Goal: Information Seeking & Learning: Learn about a topic

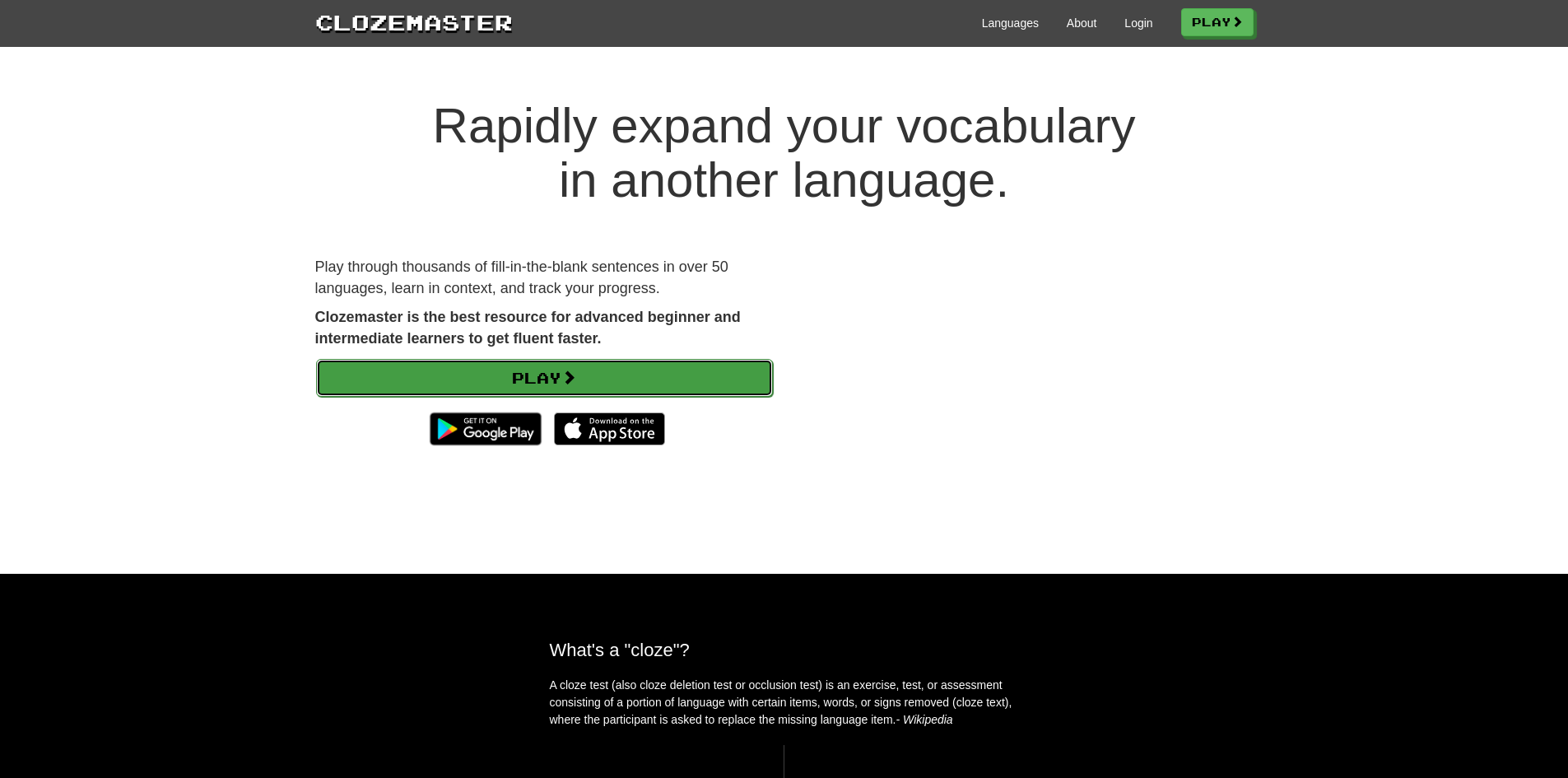
click at [624, 367] on link "Play" at bounding box center [545, 378] width 457 height 38
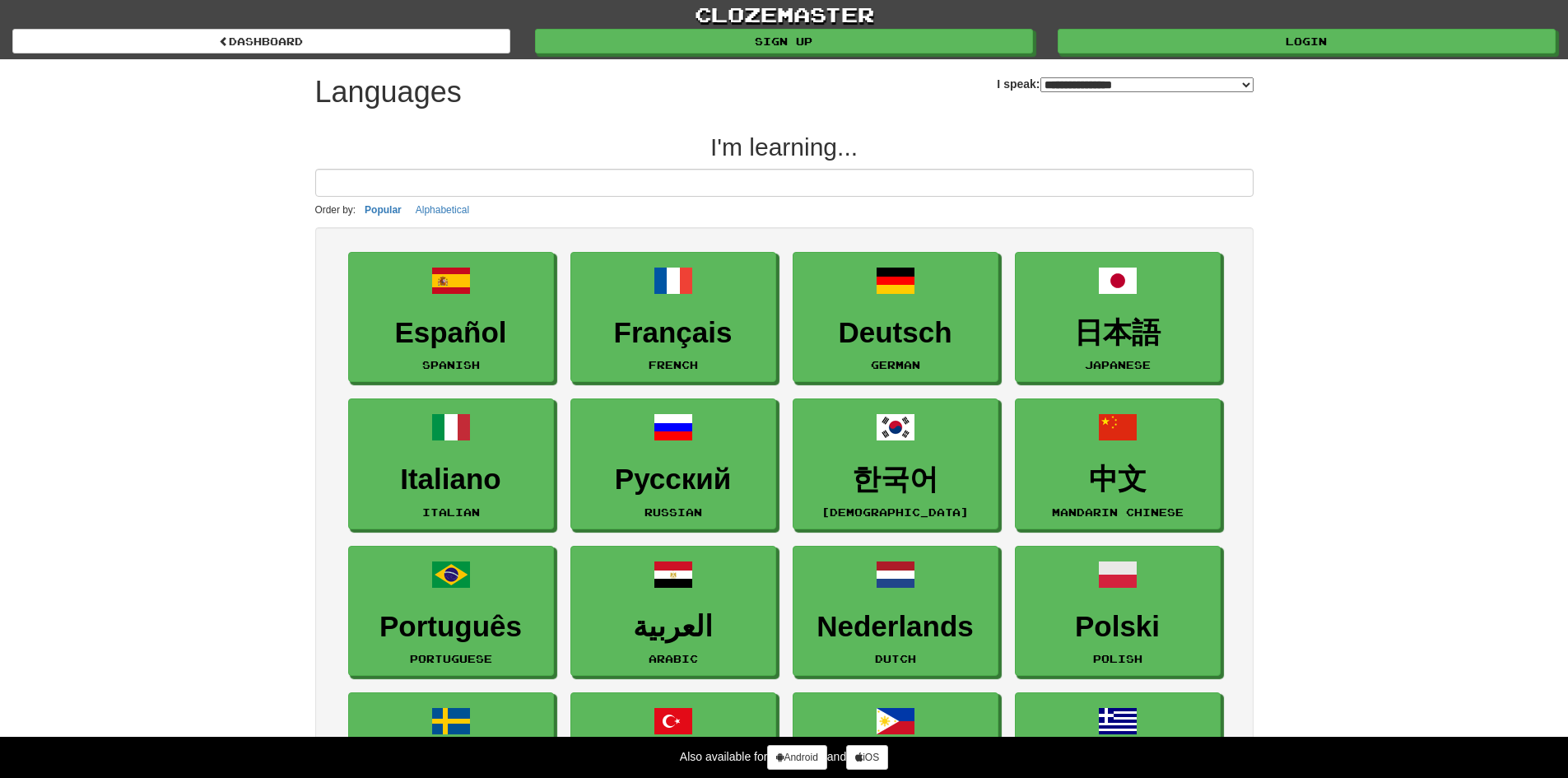
select select "*******"
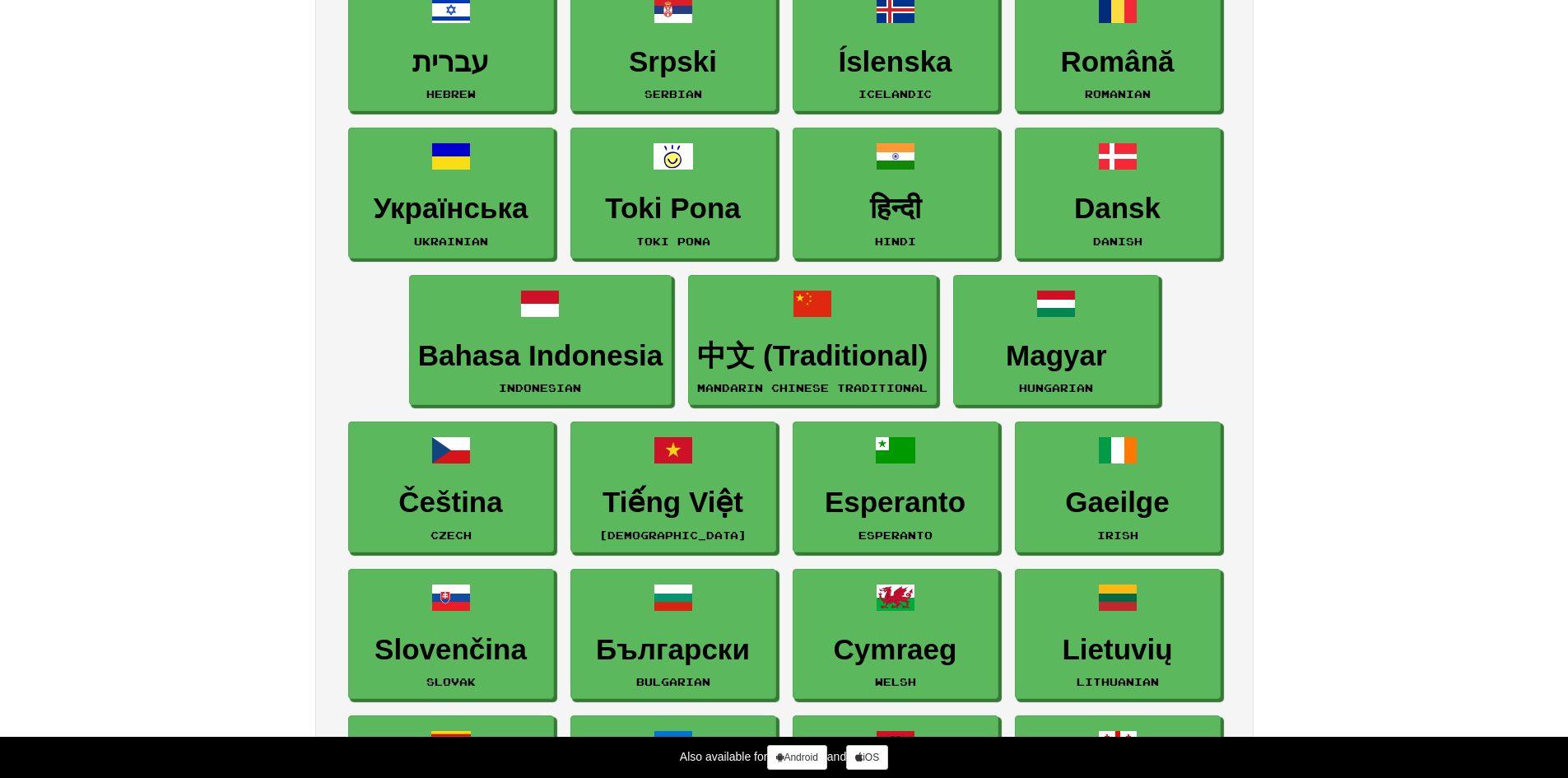
scroll to position [1728, 0]
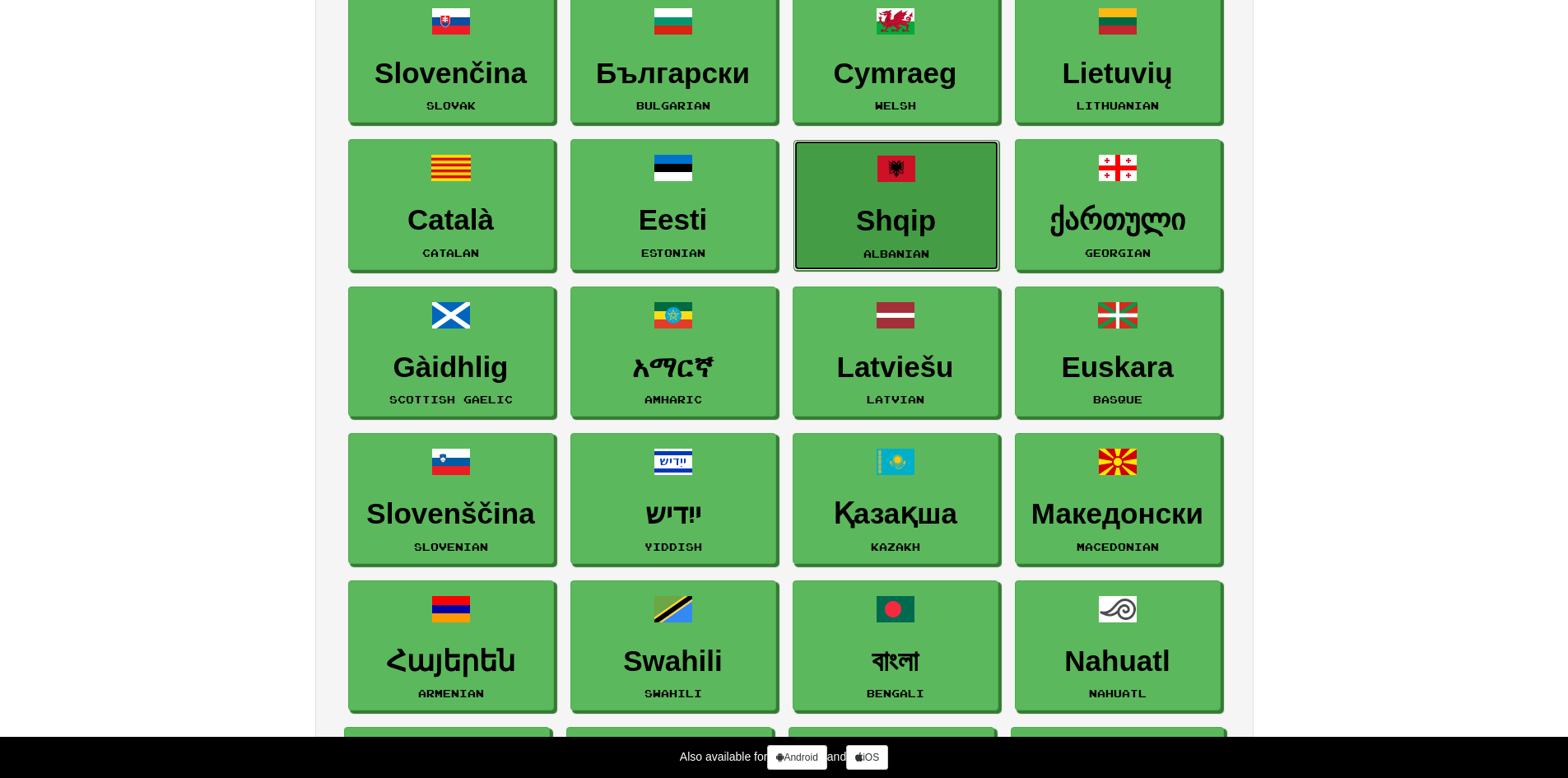
click at [934, 233] on h3 "Shqip" at bounding box center [896, 220] width 188 height 32
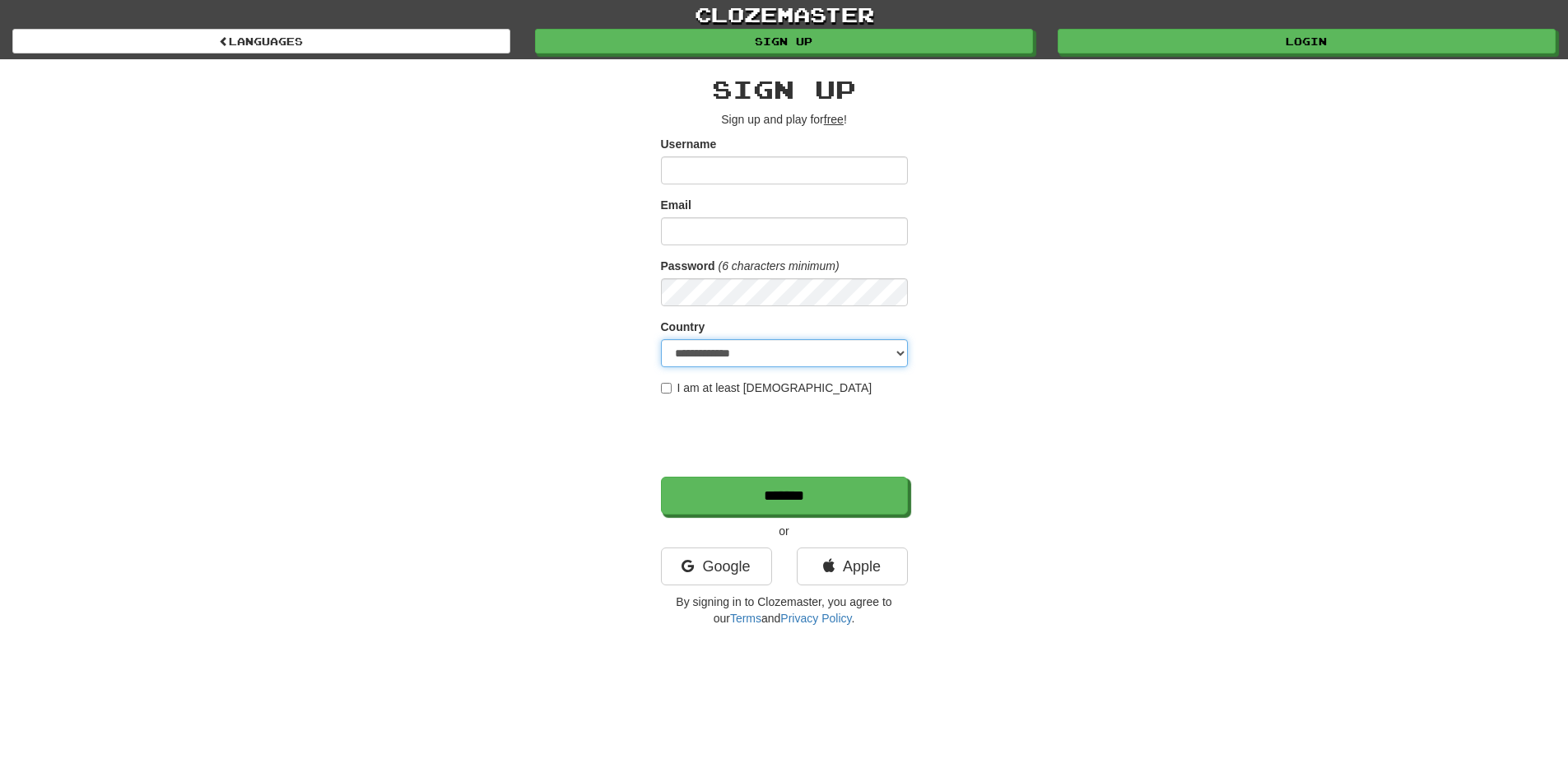
click at [871, 346] on select "**********" at bounding box center [784, 353] width 247 height 28
click at [838, 180] on input "Username" at bounding box center [784, 170] width 247 height 28
type input "*******"
click at [714, 236] on input "Email" at bounding box center [784, 231] width 247 height 28
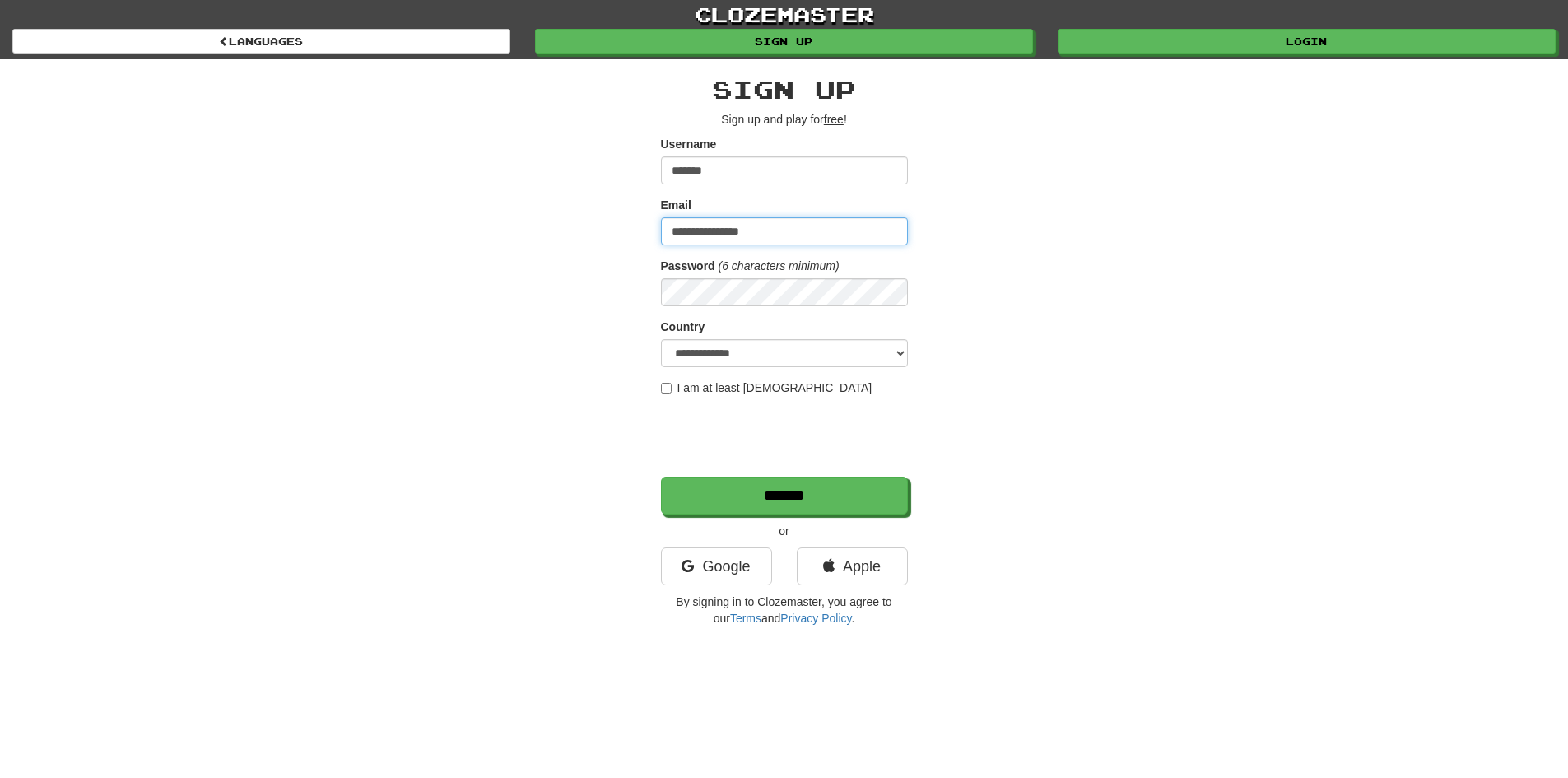
type input "**********"
click at [1165, 335] on div "**********" at bounding box center [784, 347] width 963 height 575
click at [884, 358] on select "**********" at bounding box center [784, 353] width 247 height 28
select select "**"
click at [661, 339] on select "**********" at bounding box center [784, 353] width 247 height 28
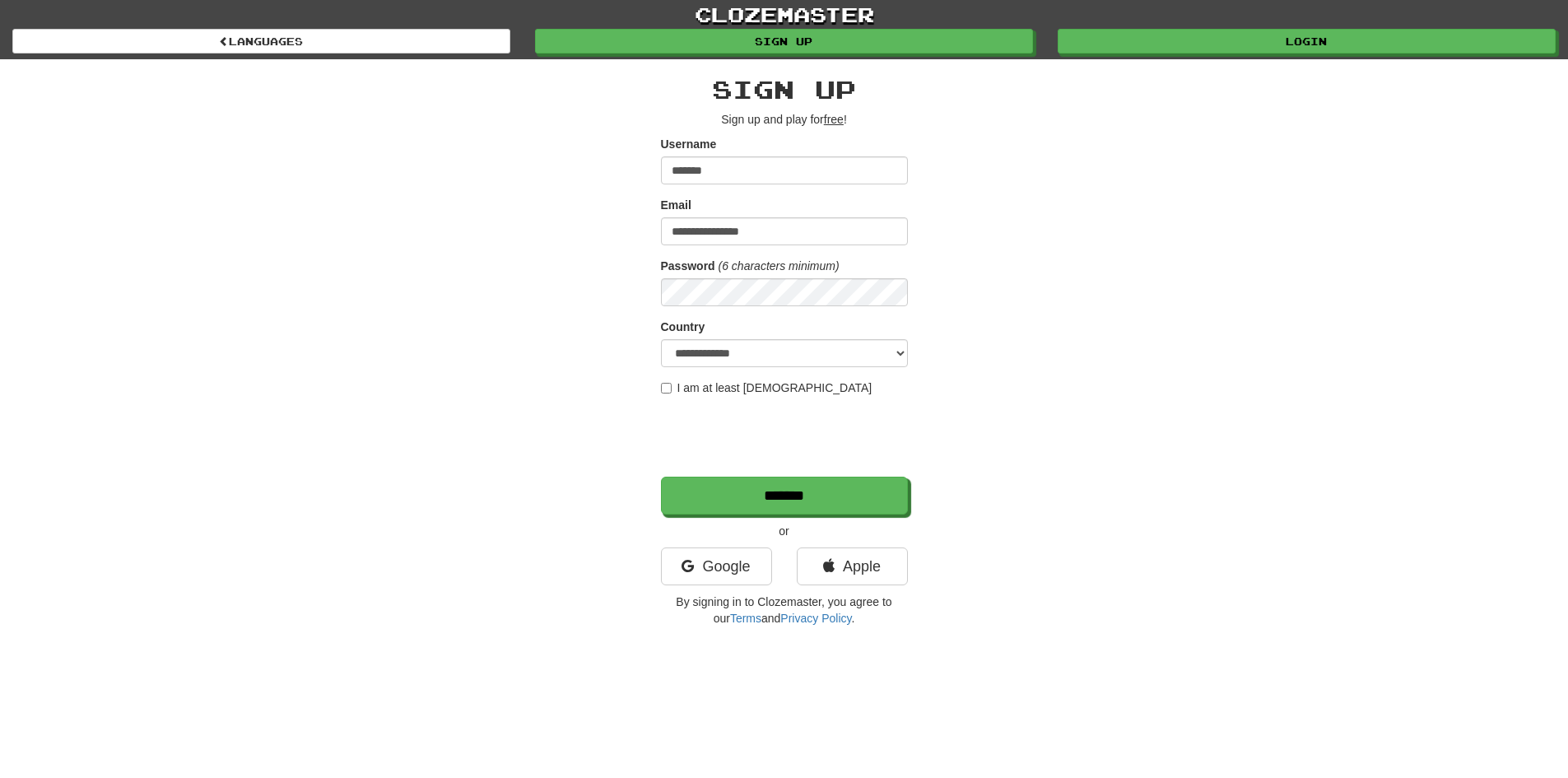
click at [1275, 460] on div "**********" at bounding box center [784, 317] width 1568 height 635
click at [796, 379] on label "I am at least 16 years old" at bounding box center [766, 387] width 212 height 16
click at [877, 492] on input "*******" at bounding box center [785, 496] width 247 height 38
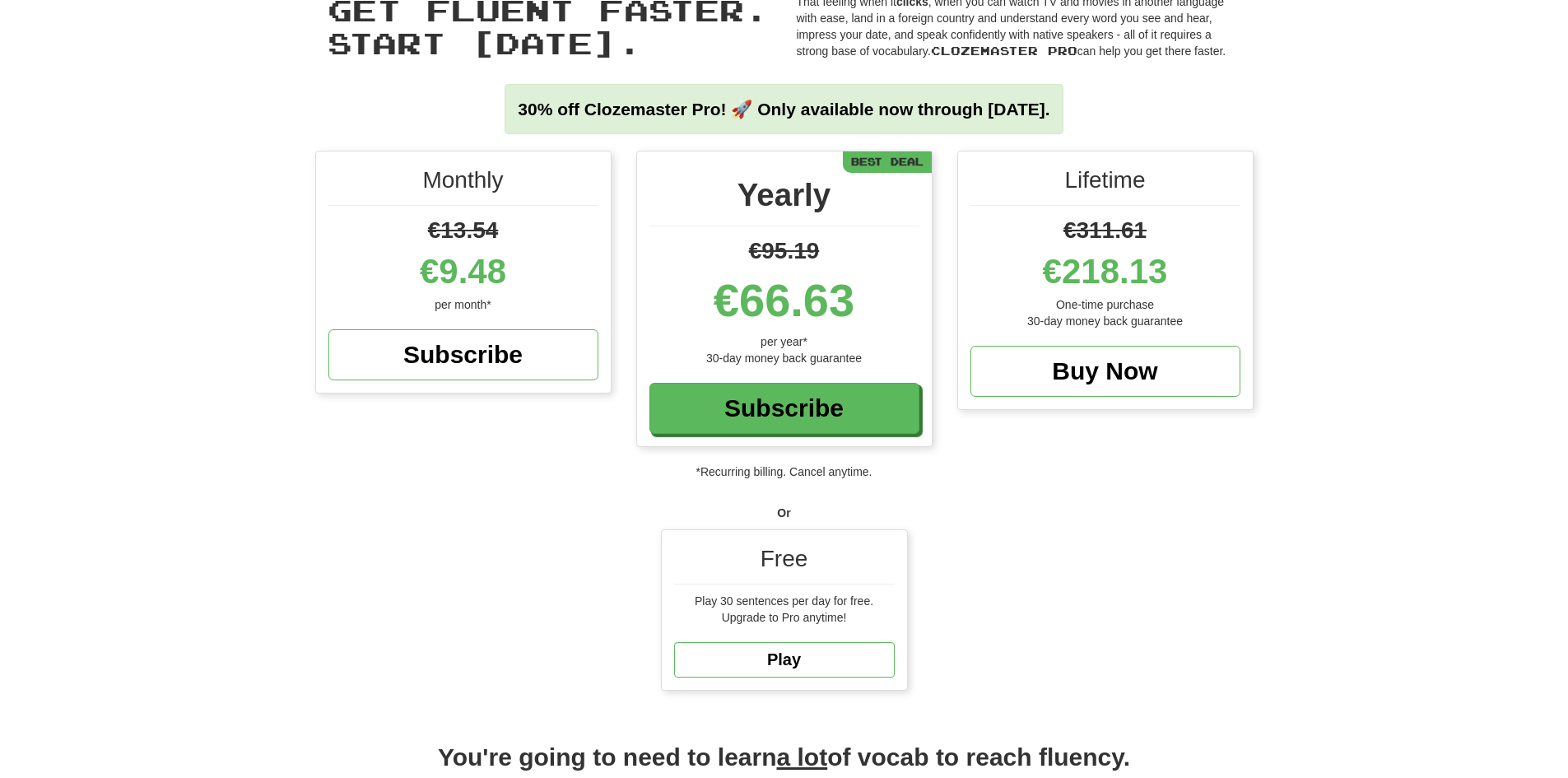
scroll to position [82, 0]
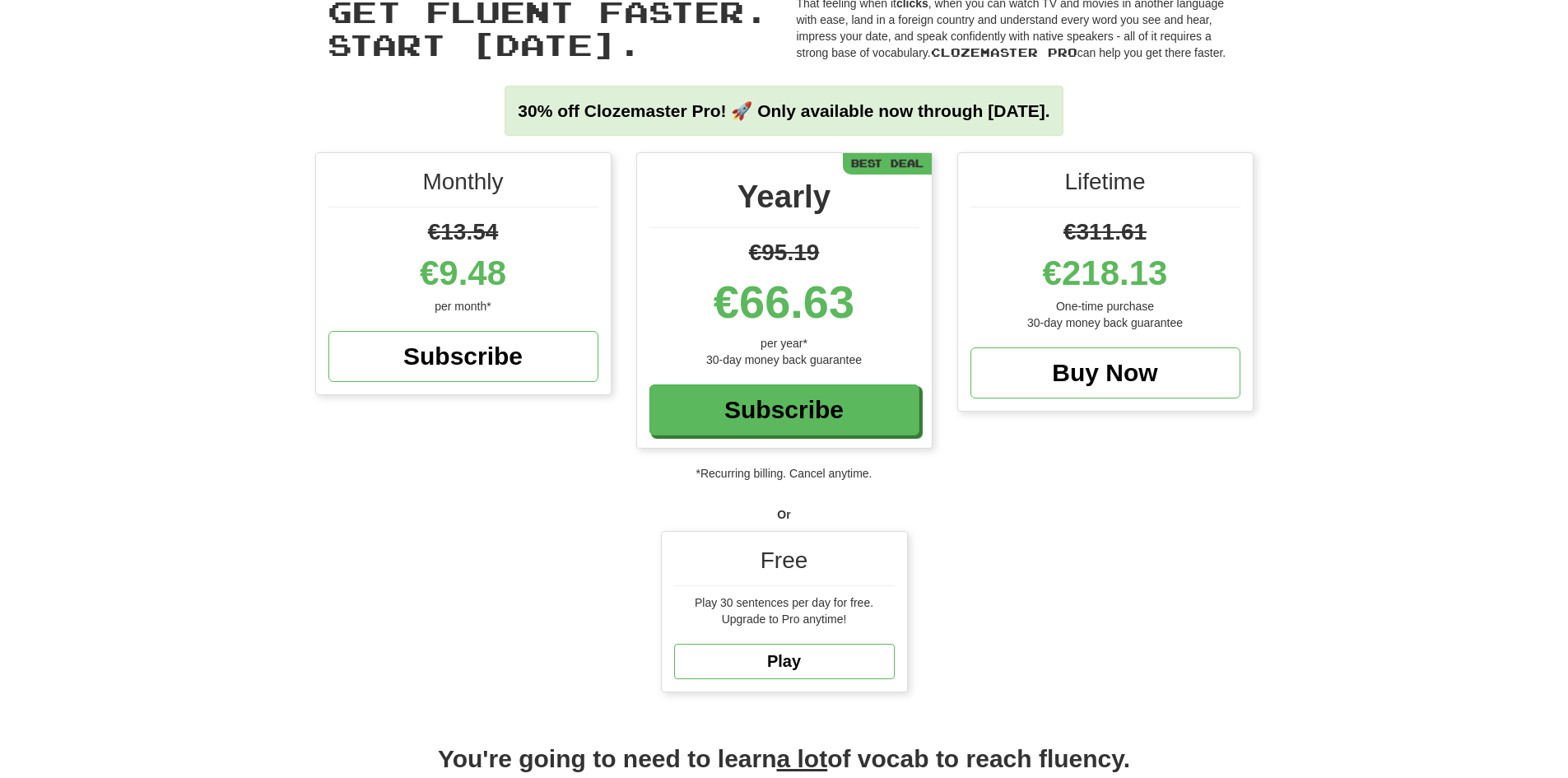
click at [1142, 573] on div "Monthly €13.54 €9.48 per month* Subscribe Yearly €95.19 €66.63 per year* 30-day…" at bounding box center [784, 430] width 1568 height 556
click at [819, 673] on link "Play" at bounding box center [784, 660] width 221 height 35
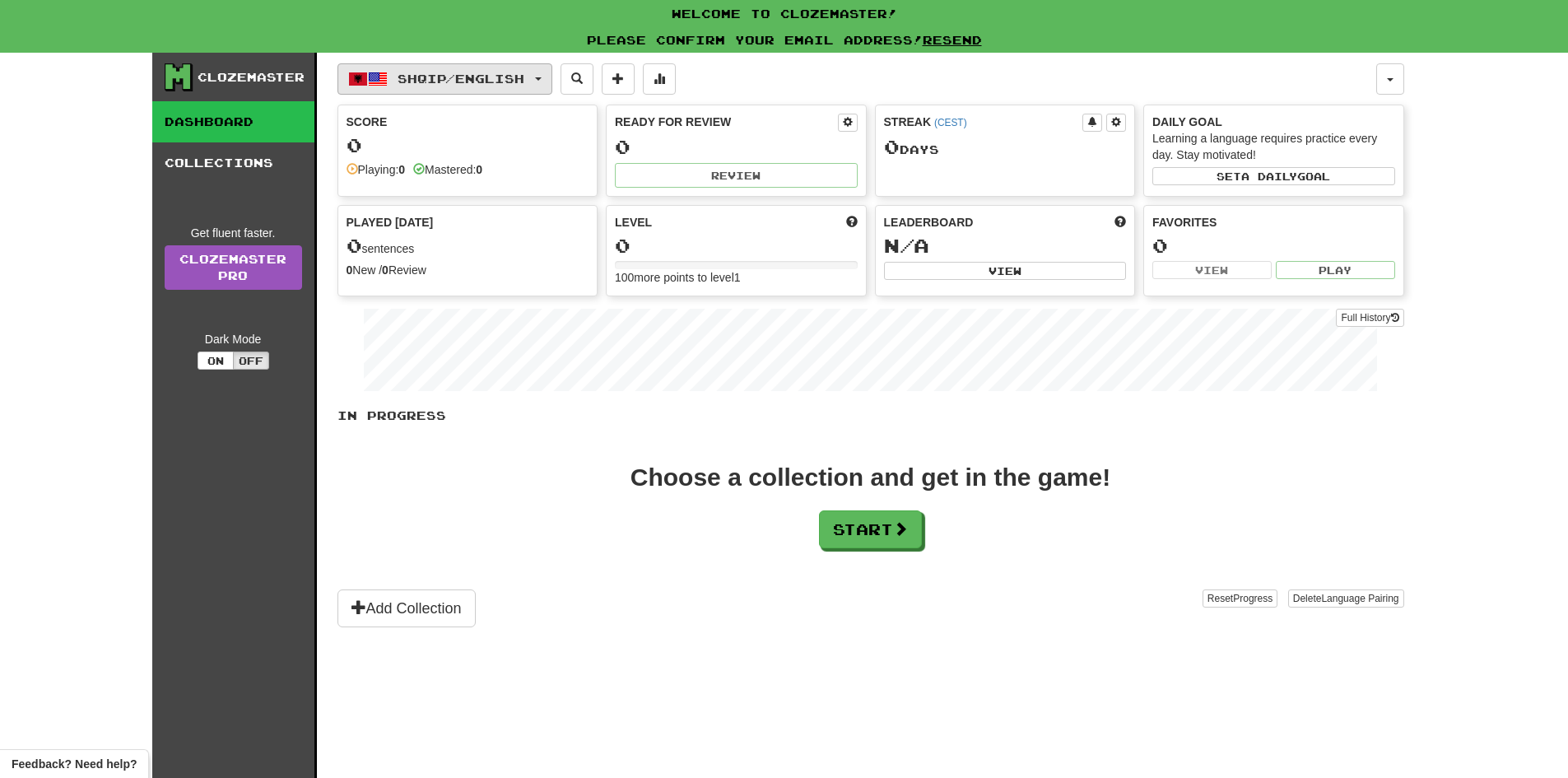
click at [524, 81] on span "Shqip / English" at bounding box center [461, 79] width 127 height 14
click at [480, 179] on link "Language Pairing" at bounding box center [457, 182] width 204 height 23
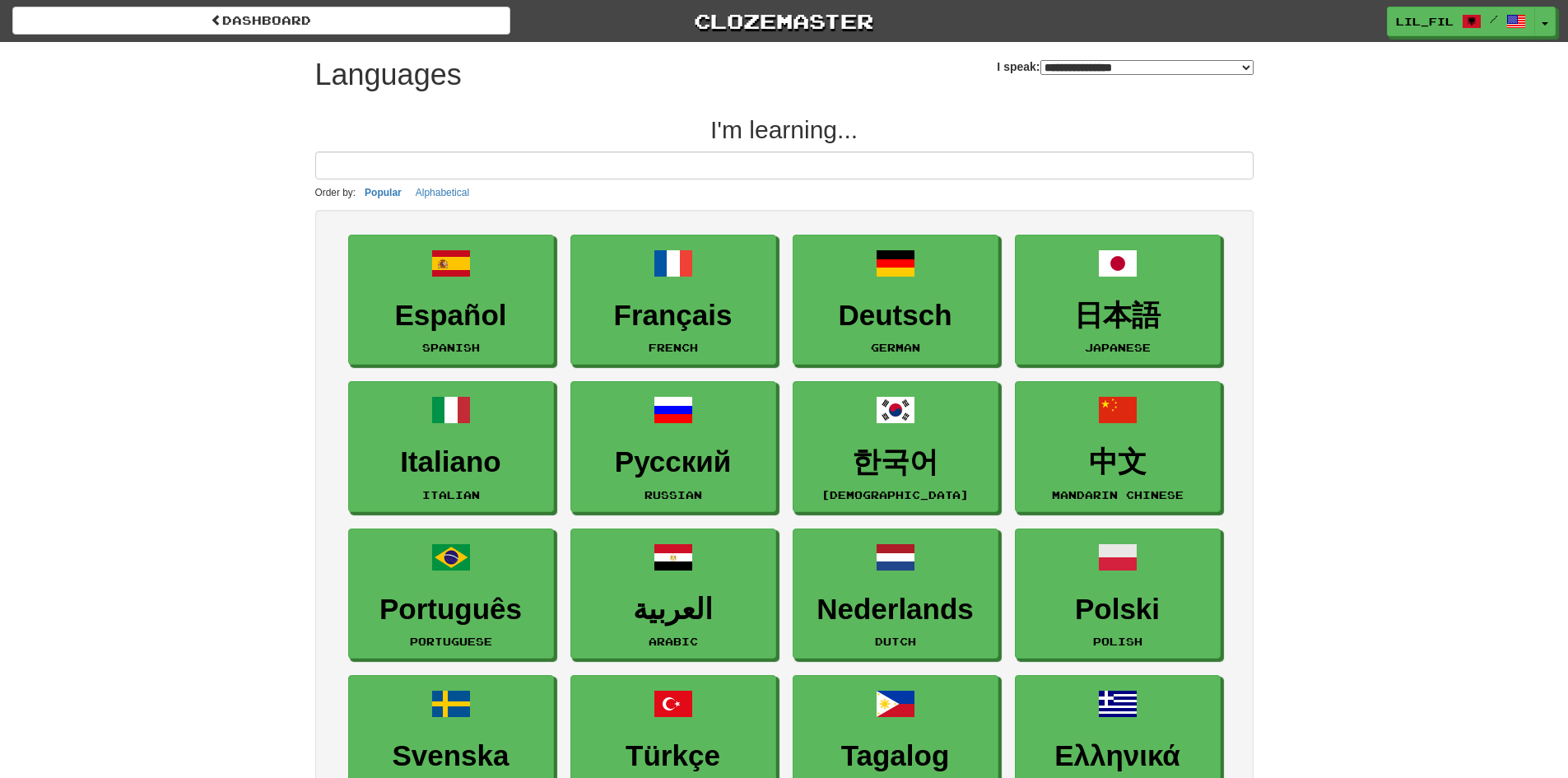
select select "*******"
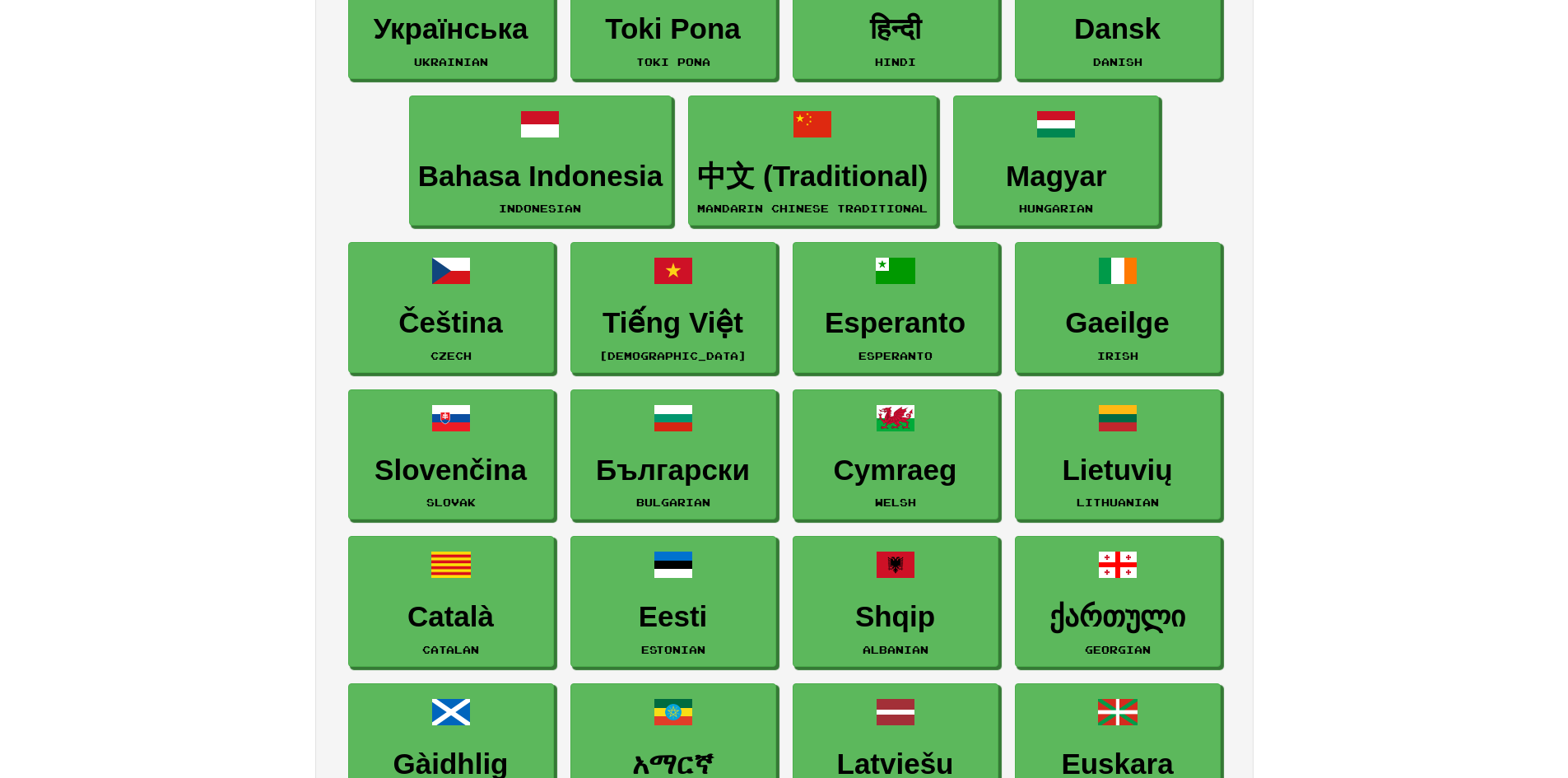
scroll to position [1317, 0]
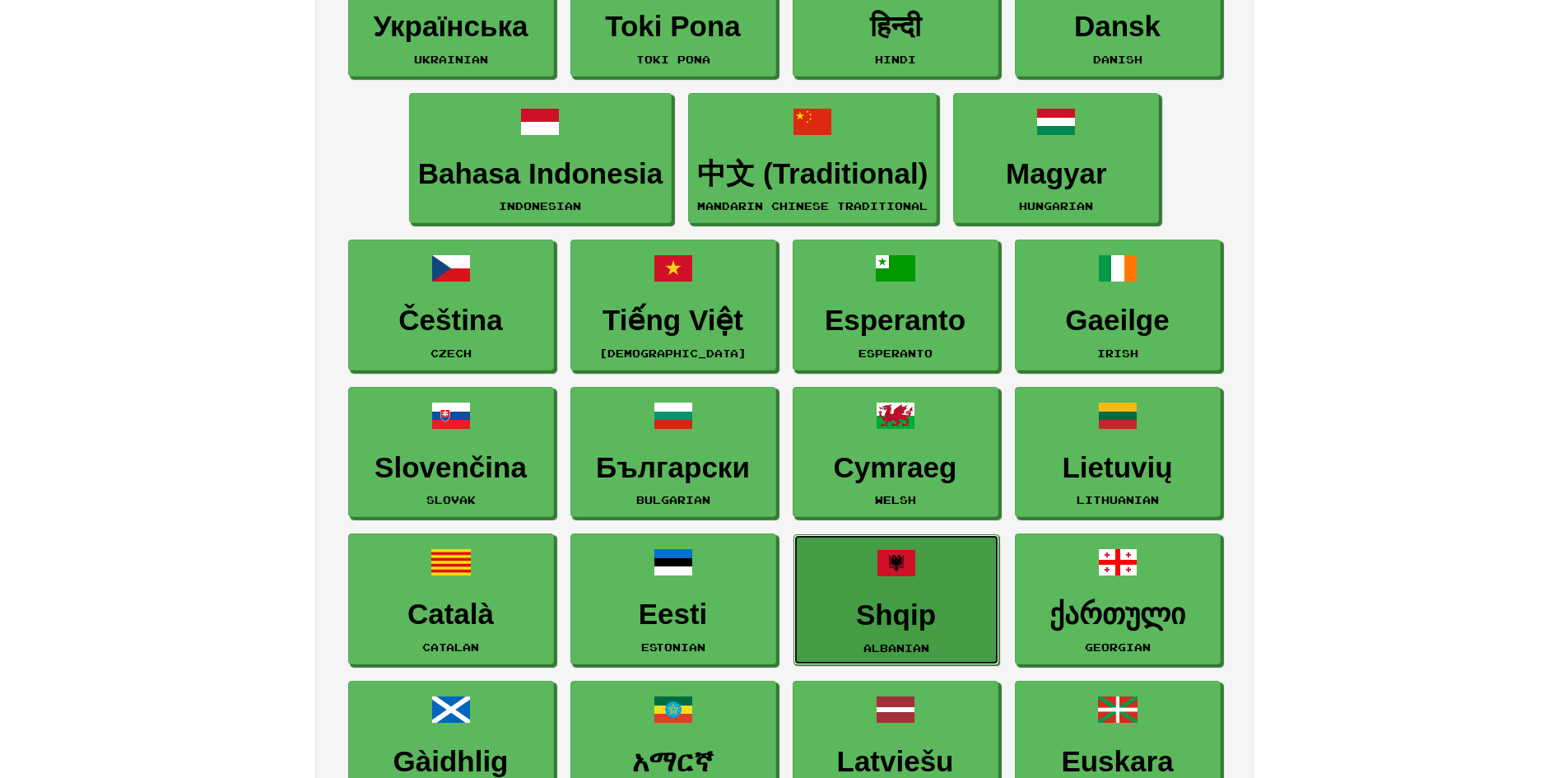
click at [924, 590] on link "Shqip Albanian" at bounding box center [897, 599] width 206 height 131
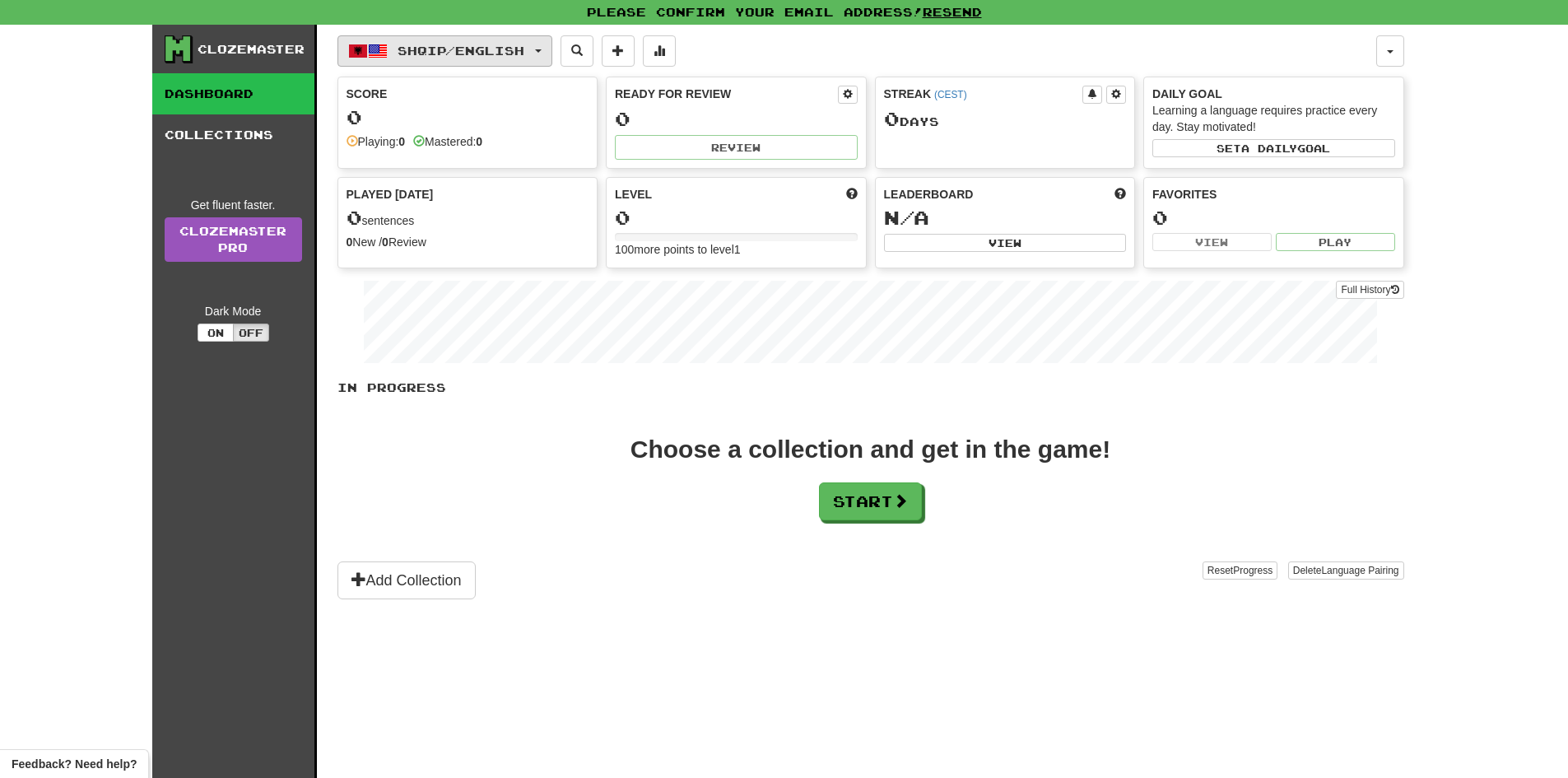
click at [478, 54] on span "Shqip / English" at bounding box center [461, 50] width 127 height 14
click at [627, 53] on button at bounding box center [618, 51] width 33 height 31
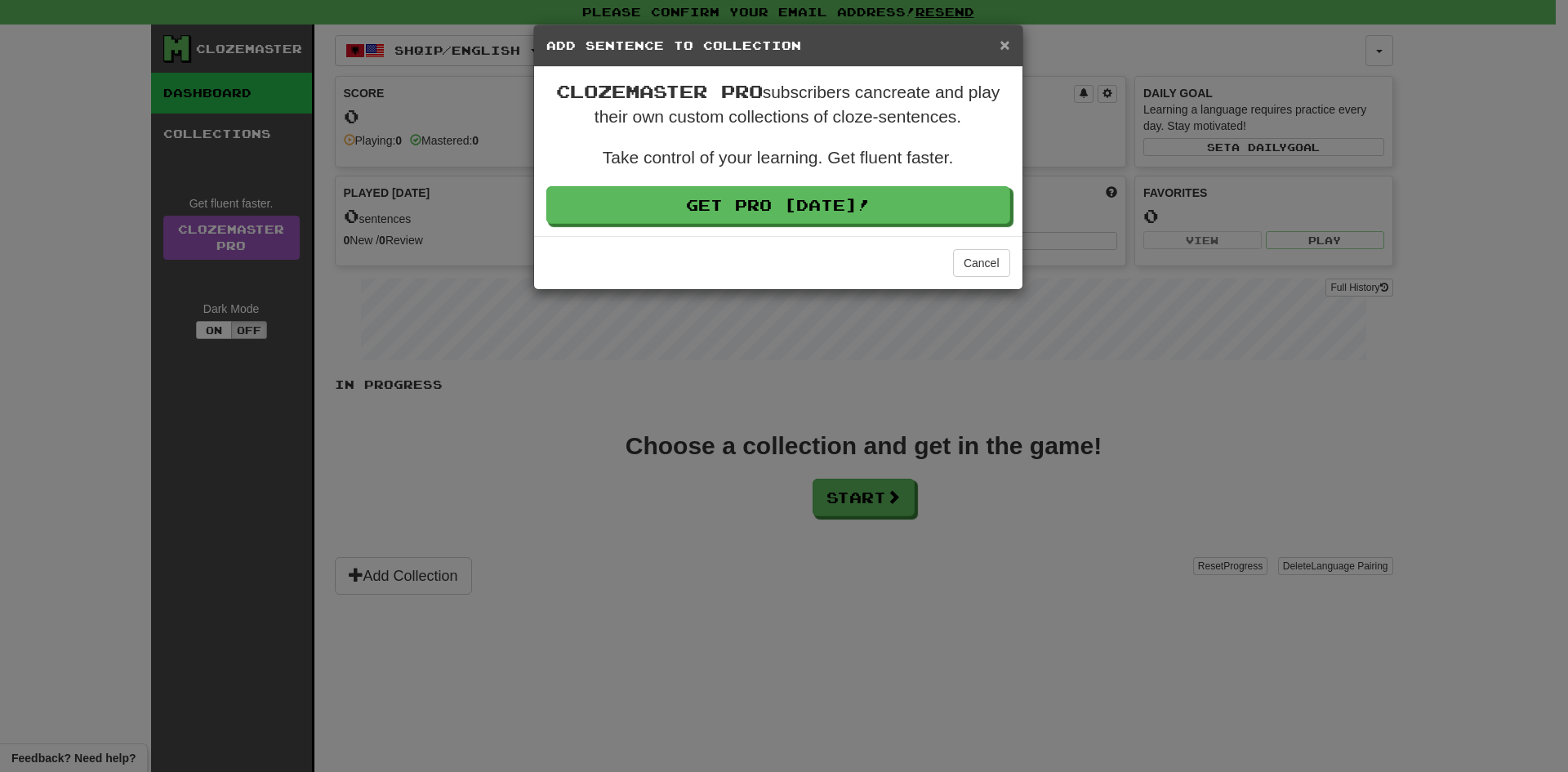
click at [1006, 36] on span "×" at bounding box center [1004, 45] width 9 height 19
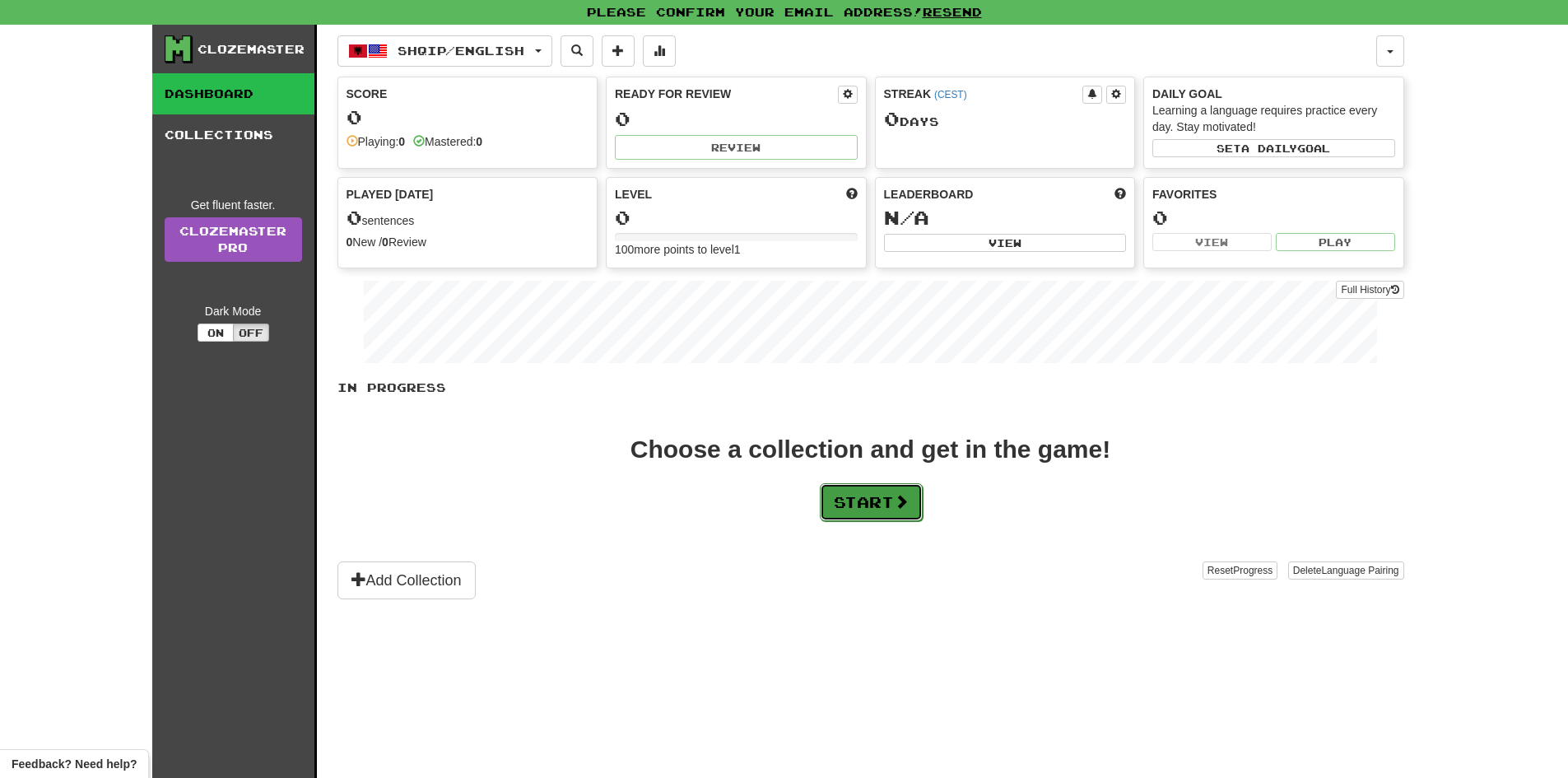
click at [884, 514] on button "Start" at bounding box center [871, 502] width 103 height 38
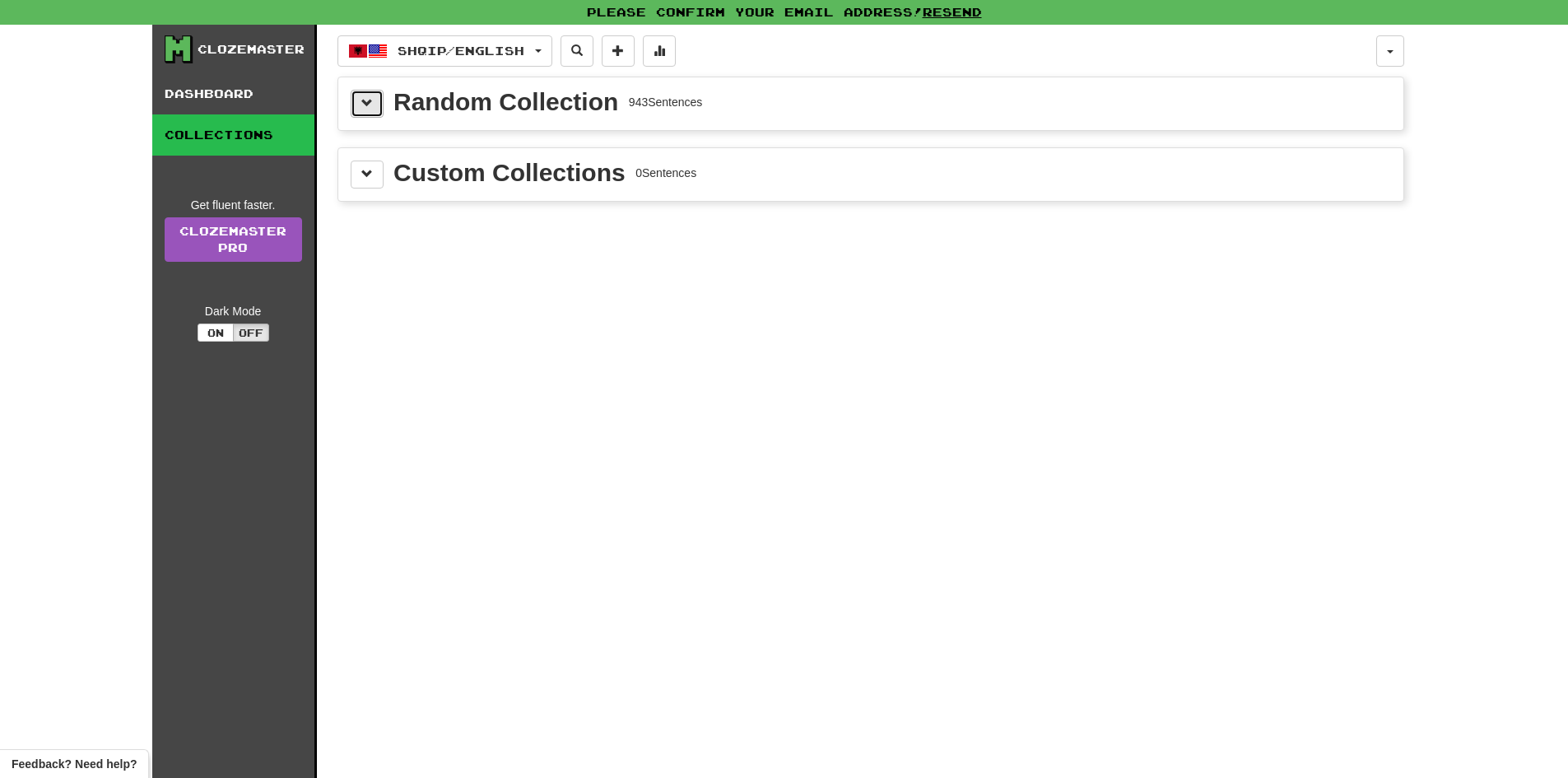
click at [376, 115] on button at bounding box center [368, 104] width 33 height 28
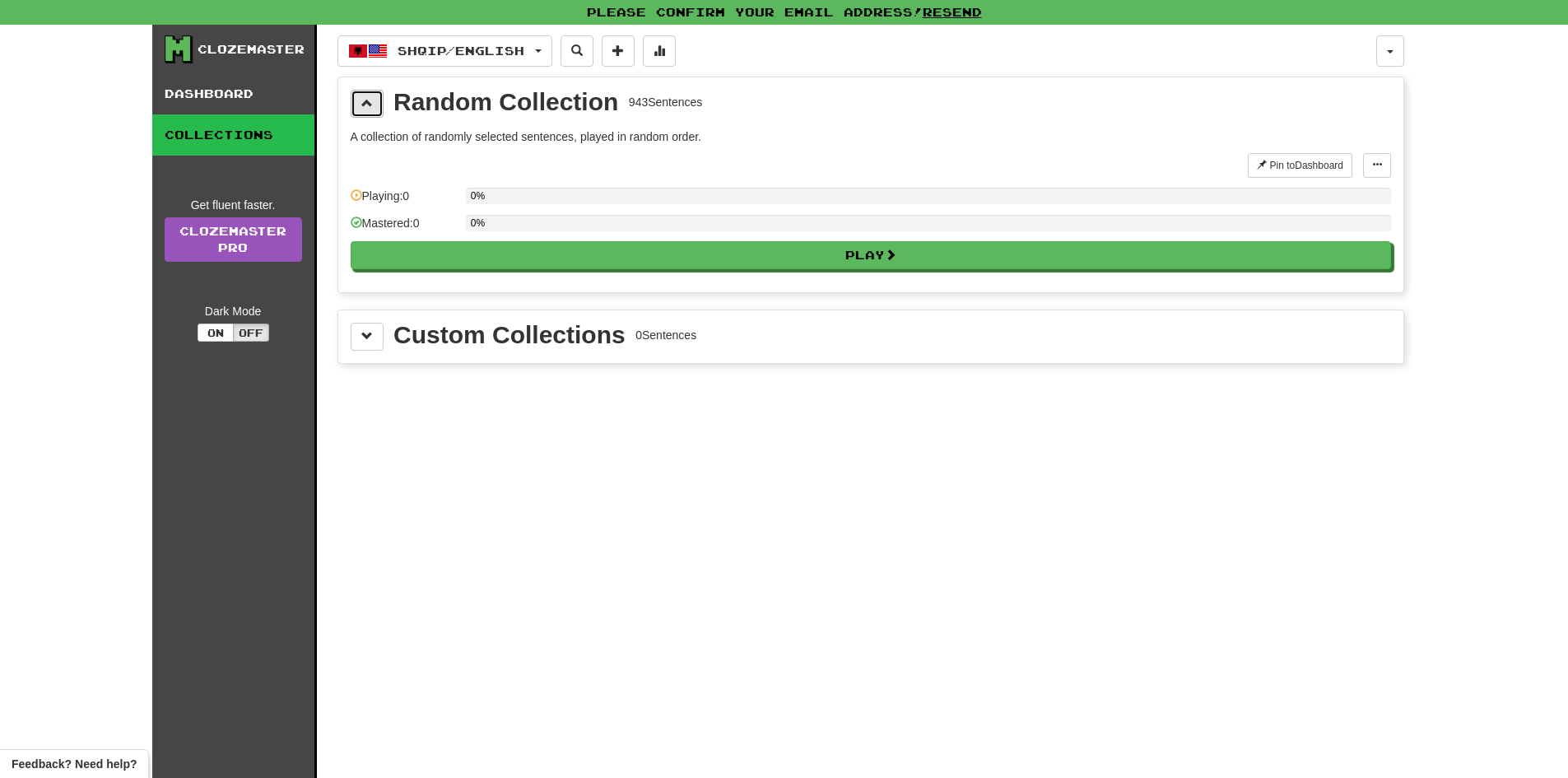
click at [376, 115] on button at bounding box center [368, 104] width 33 height 28
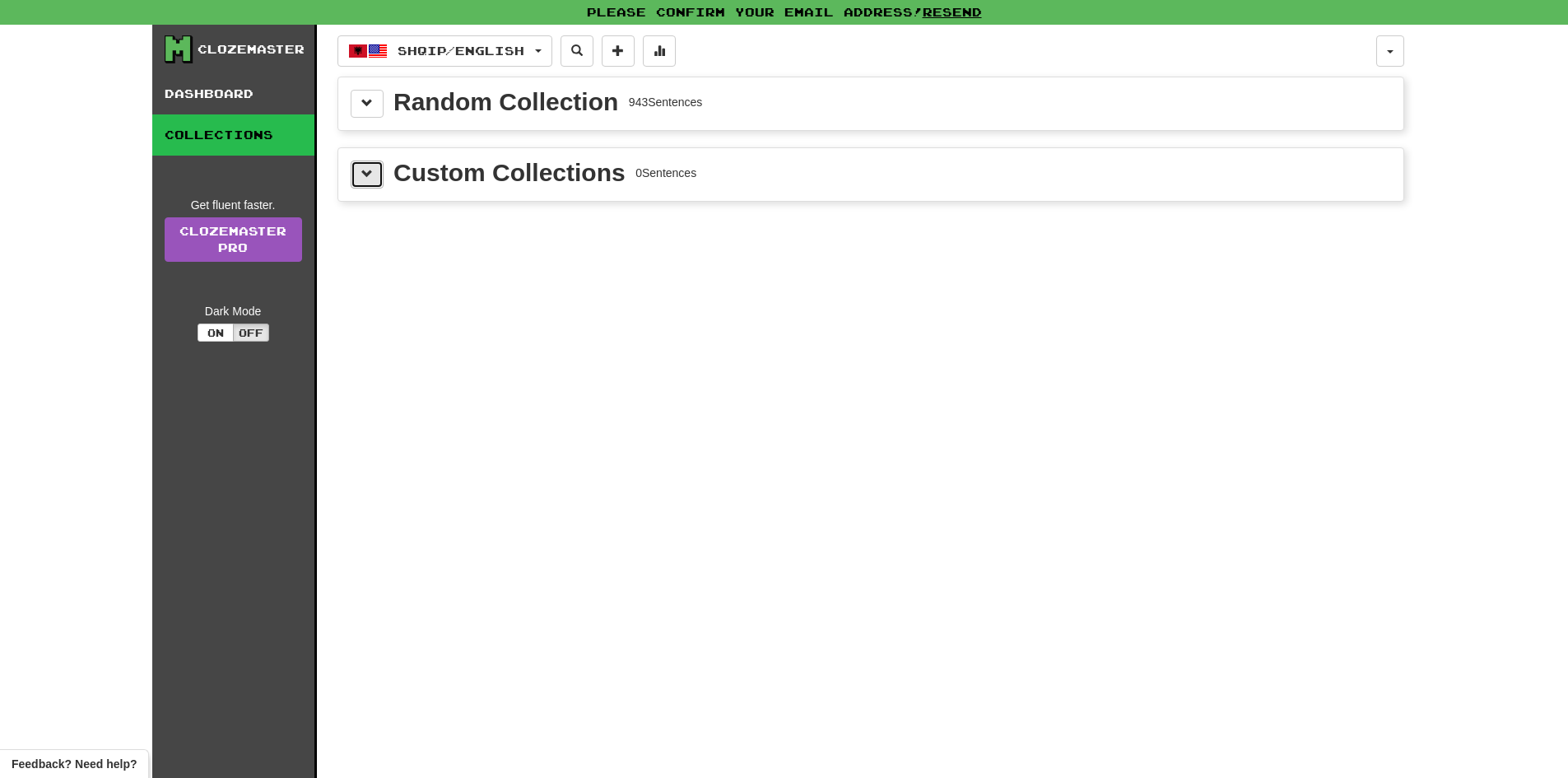
click at [374, 177] on button at bounding box center [368, 175] width 33 height 28
click at [368, 105] on span at bounding box center [367, 102] width 11 height 11
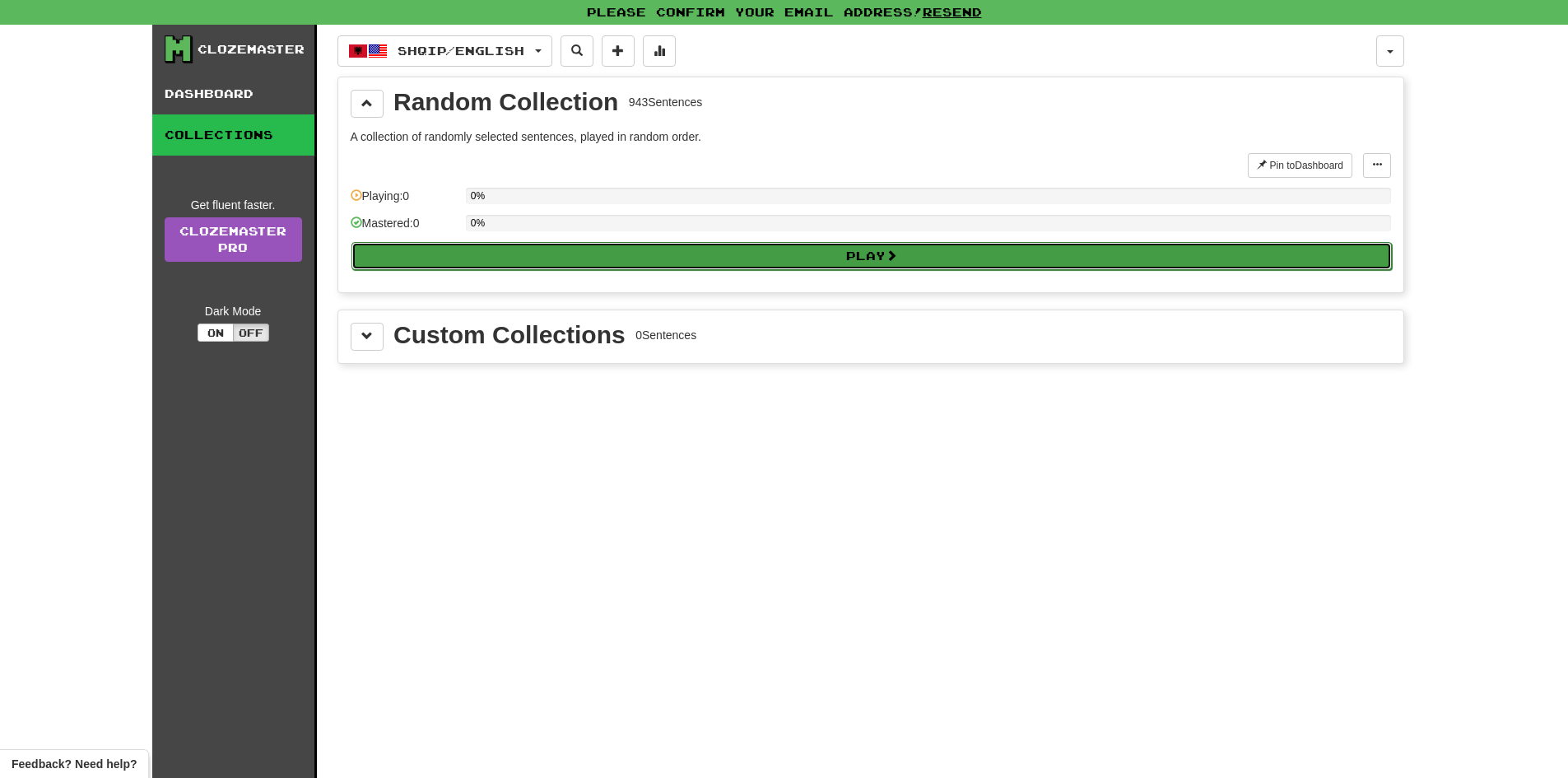
click at [797, 265] on button "Play" at bounding box center [871, 256] width 1040 height 28
select select "**"
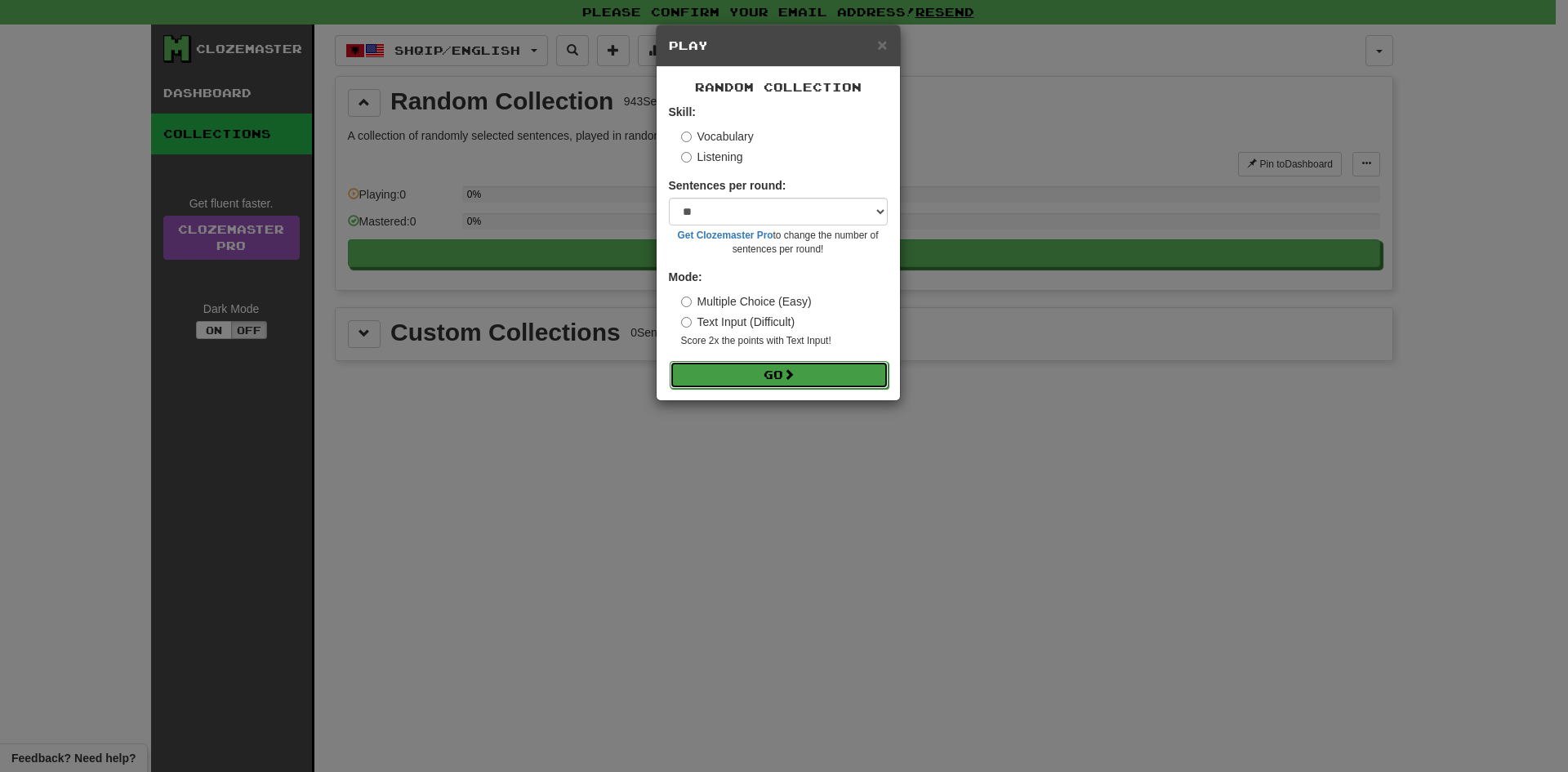
click at [851, 382] on button "Go" at bounding box center [779, 375] width 219 height 27
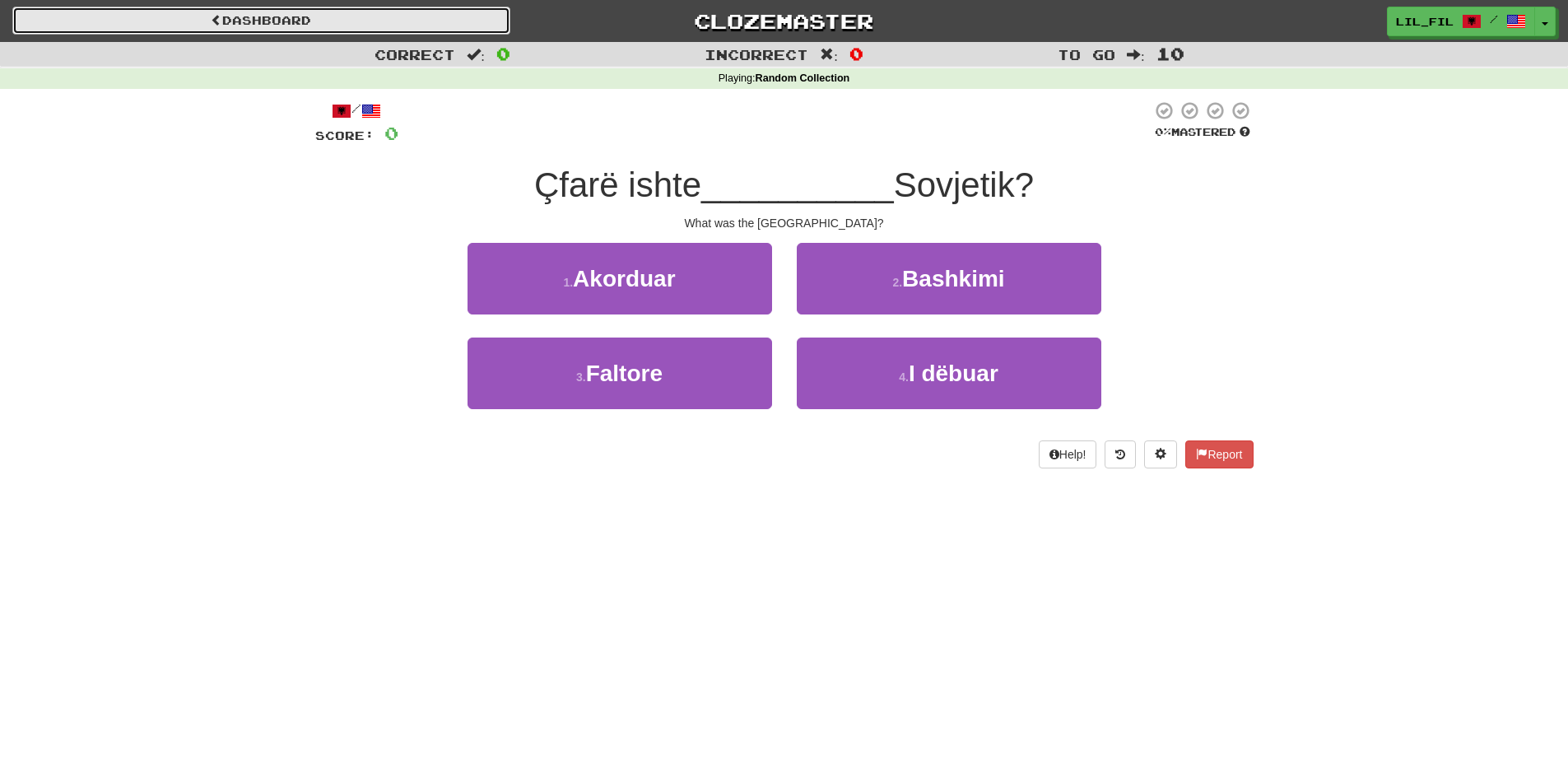
click at [266, 27] on link "Dashboard" at bounding box center [261, 21] width 498 height 28
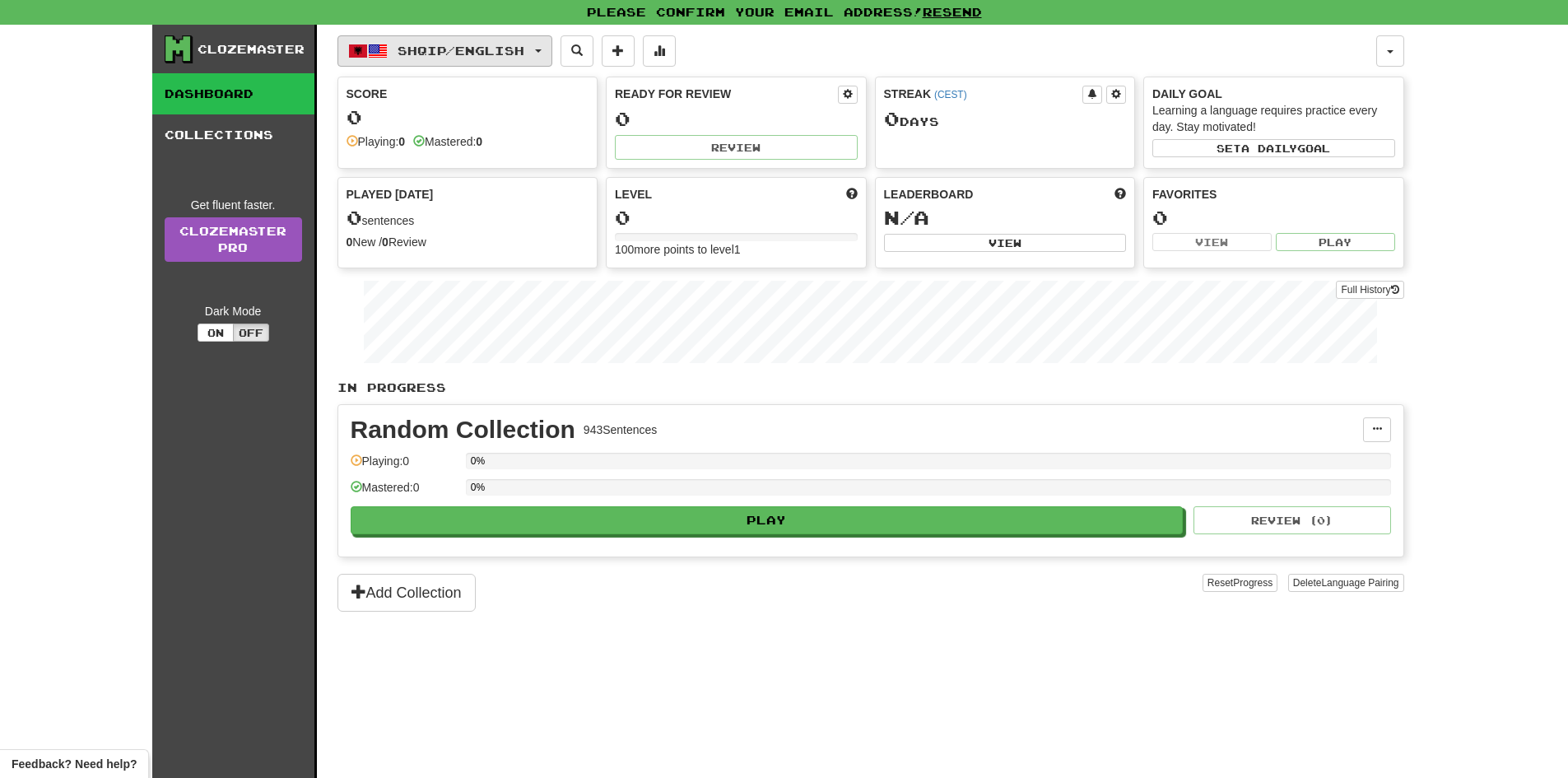
click at [543, 62] on button "Shqip / English" at bounding box center [445, 51] width 214 height 31
click at [214, 102] on link "Dashboard" at bounding box center [234, 94] width 163 height 41
click at [248, 112] on link "Dashboard" at bounding box center [234, 94] width 163 height 41
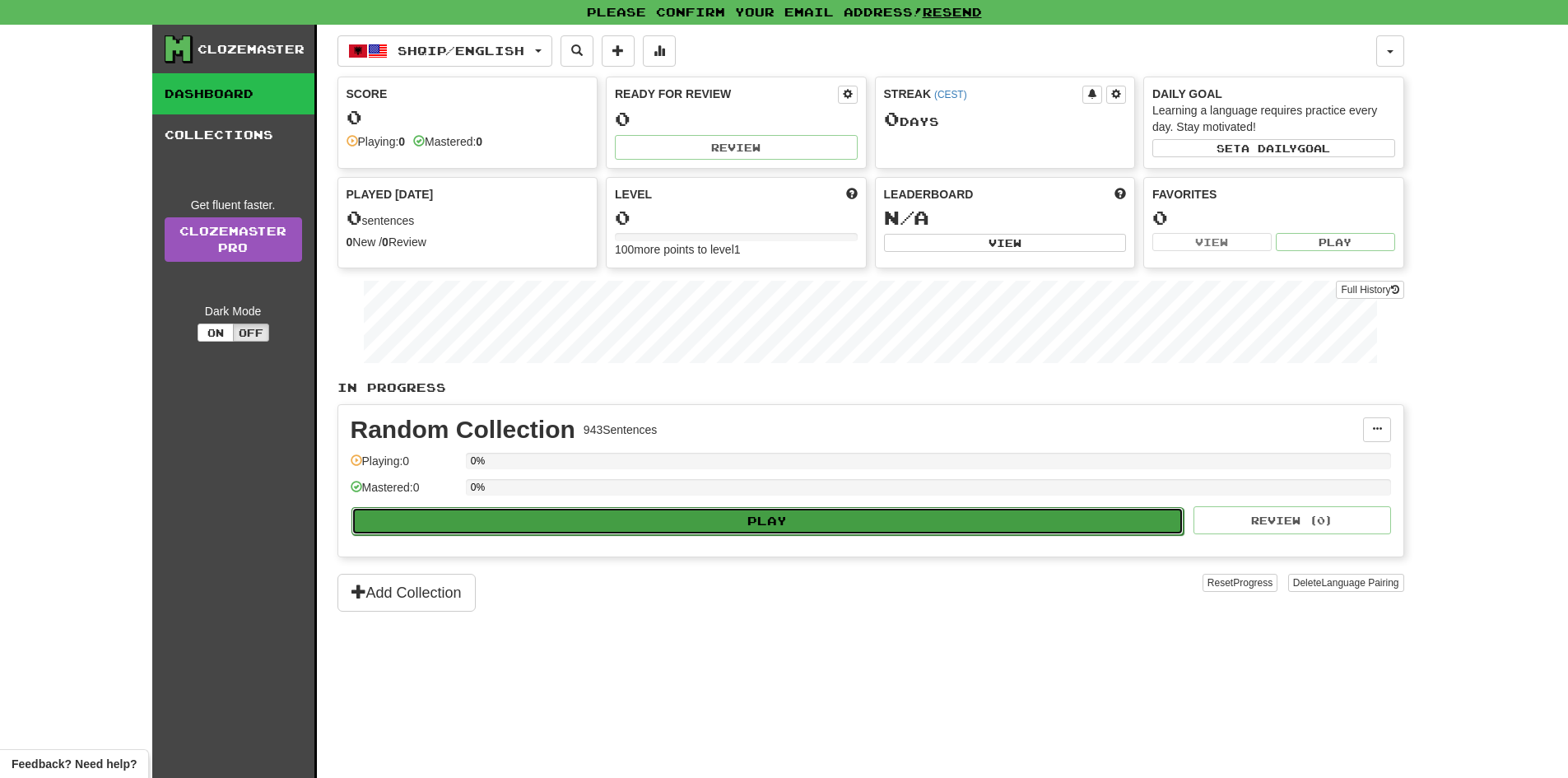
click at [847, 522] on button "Play" at bounding box center [767, 520] width 833 height 28
select select "**"
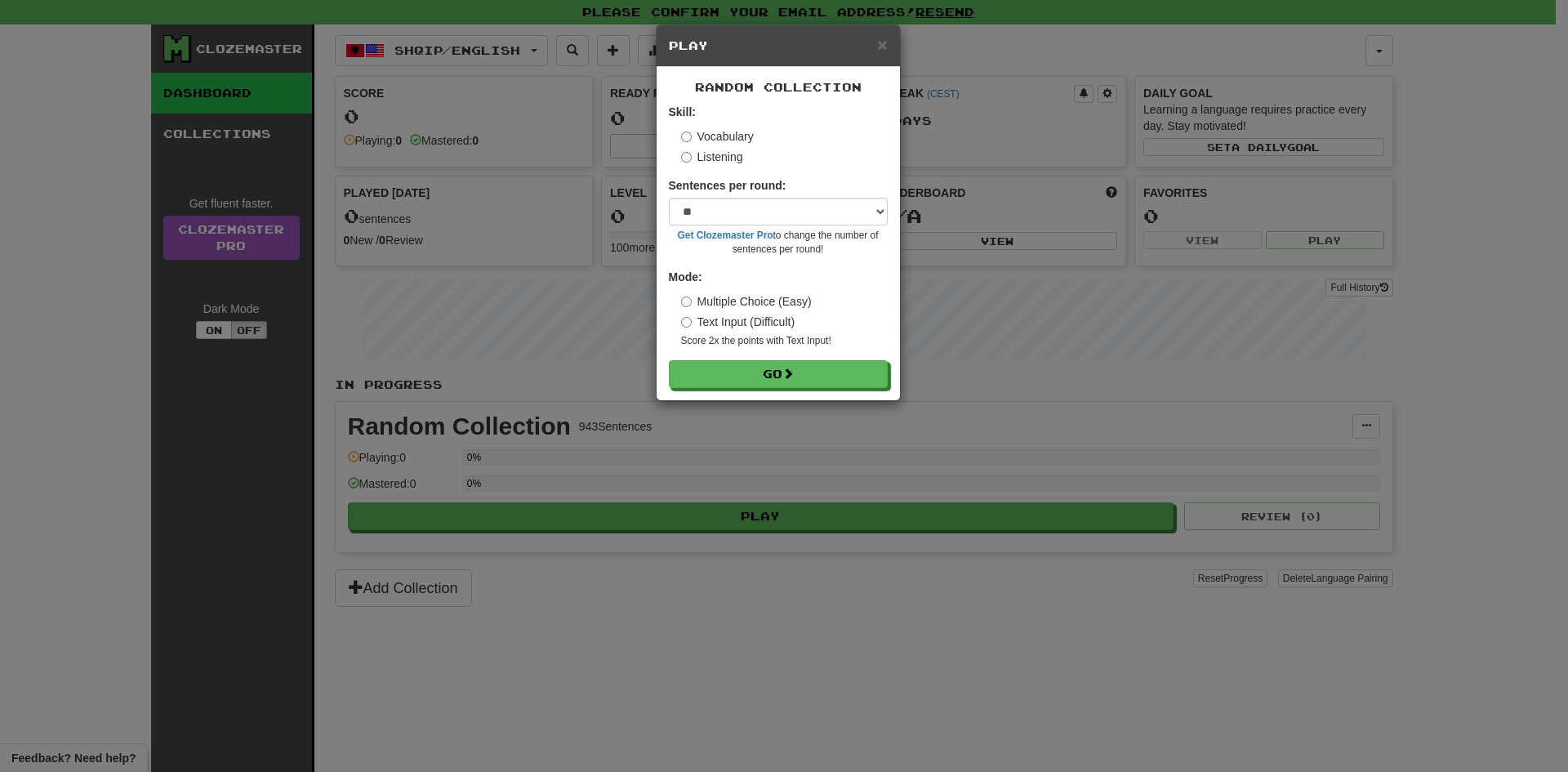
click at [736, 167] on form "Skill: Vocabulary Listening Sentences per round: * ** ** ** ** ** *** ******** …" at bounding box center [778, 245] width 219 height 284
click at [733, 159] on label "Listening" at bounding box center [712, 156] width 62 height 16
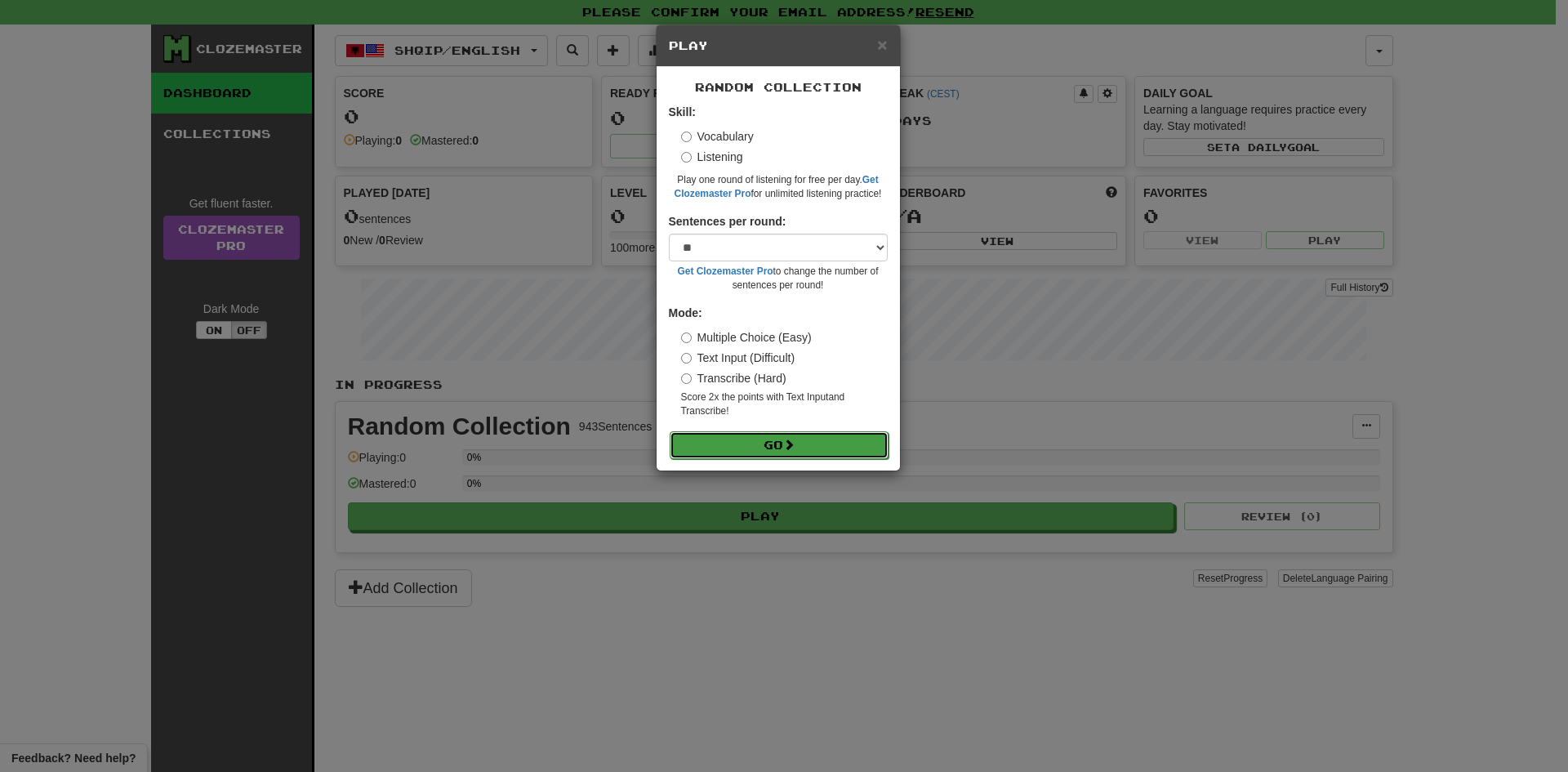
click at [767, 447] on button "Go" at bounding box center [779, 445] width 219 height 27
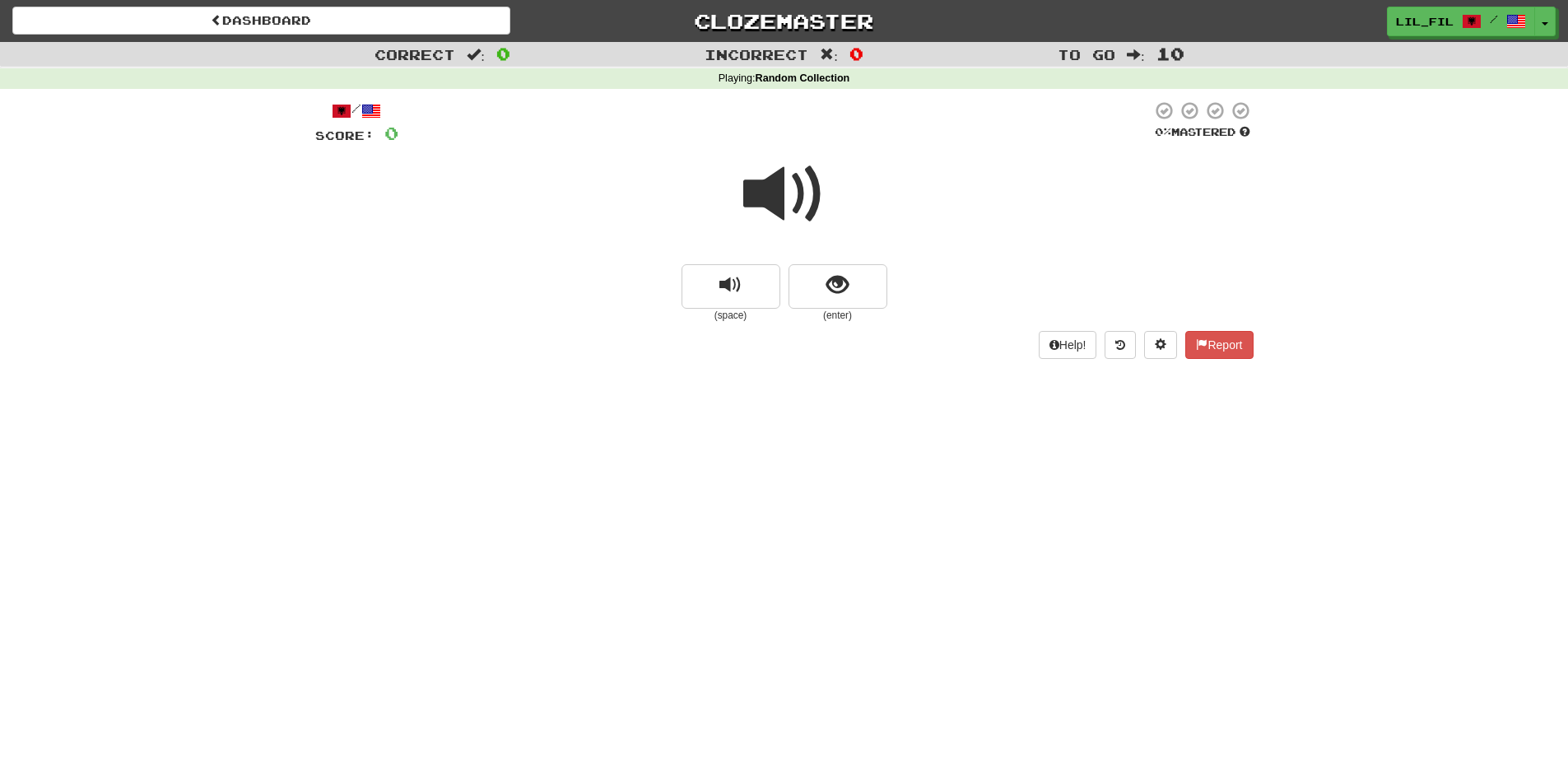
click at [779, 185] on span at bounding box center [784, 194] width 82 height 82
click at [847, 274] on span "show sentence" at bounding box center [838, 285] width 22 height 22
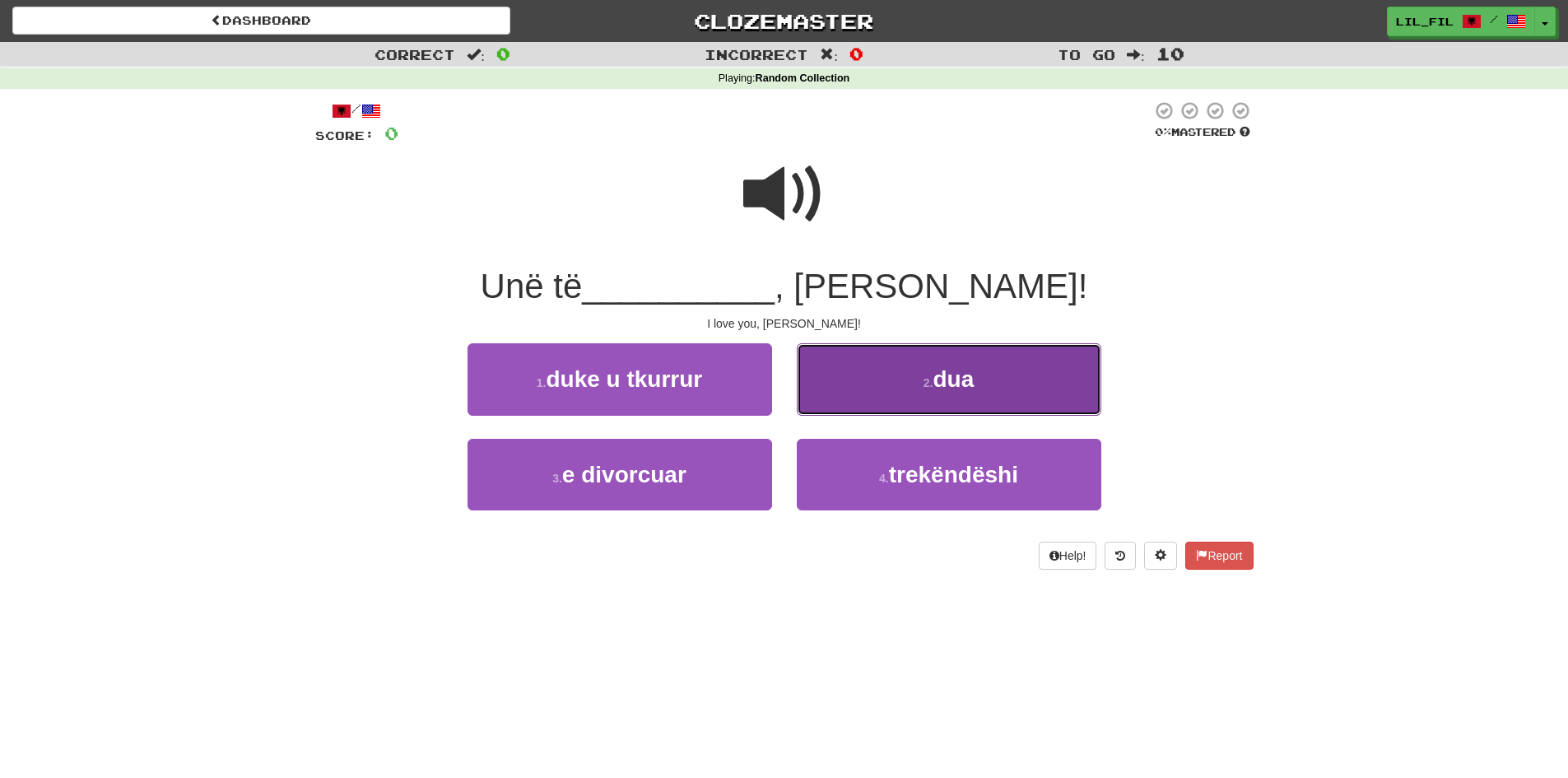
click at [955, 361] on button "2 . dua" at bounding box center [949, 379] width 304 height 72
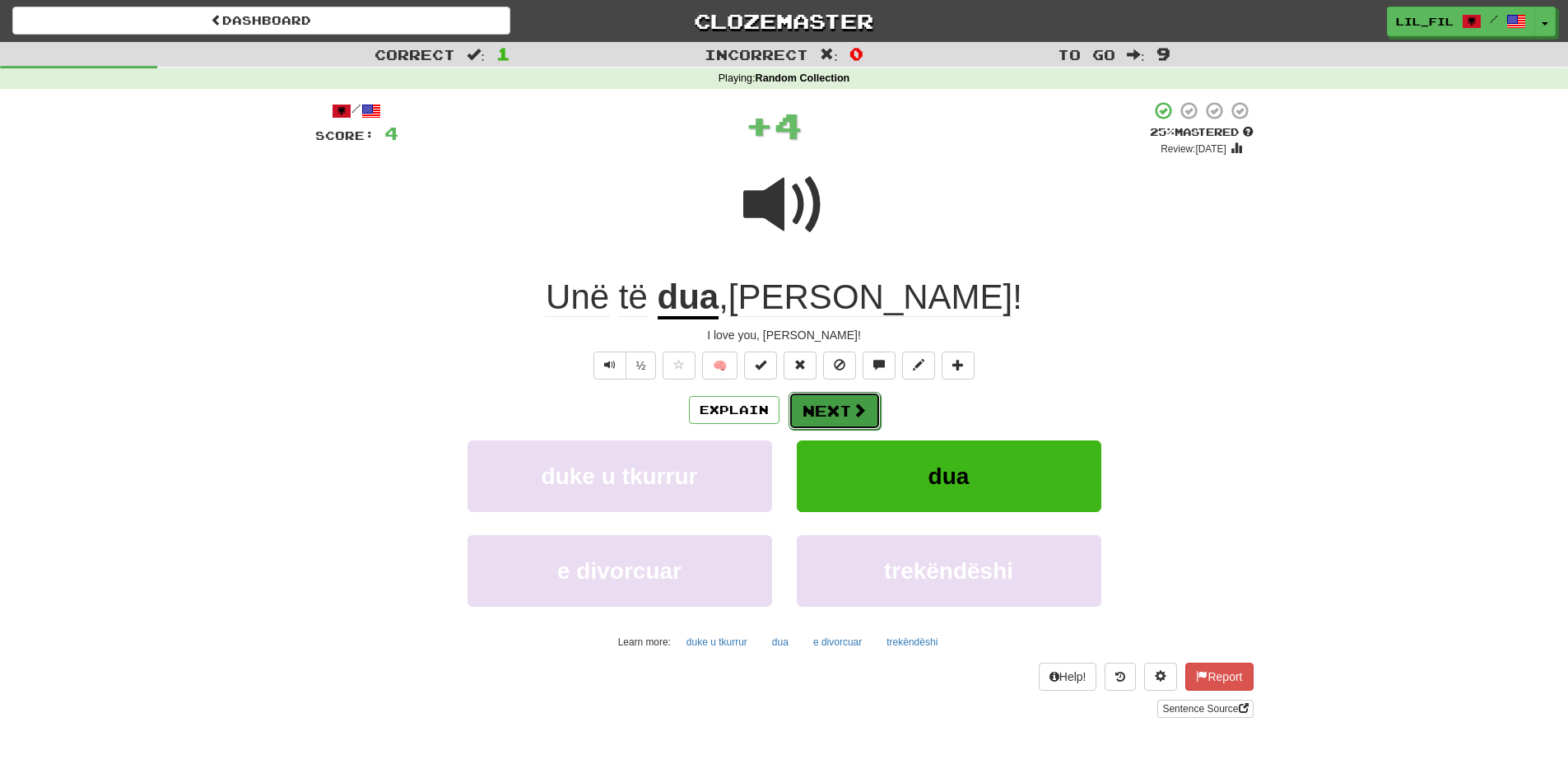
click at [831, 406] on button "Next" at bounding box center [835, 411] width 93 height 38
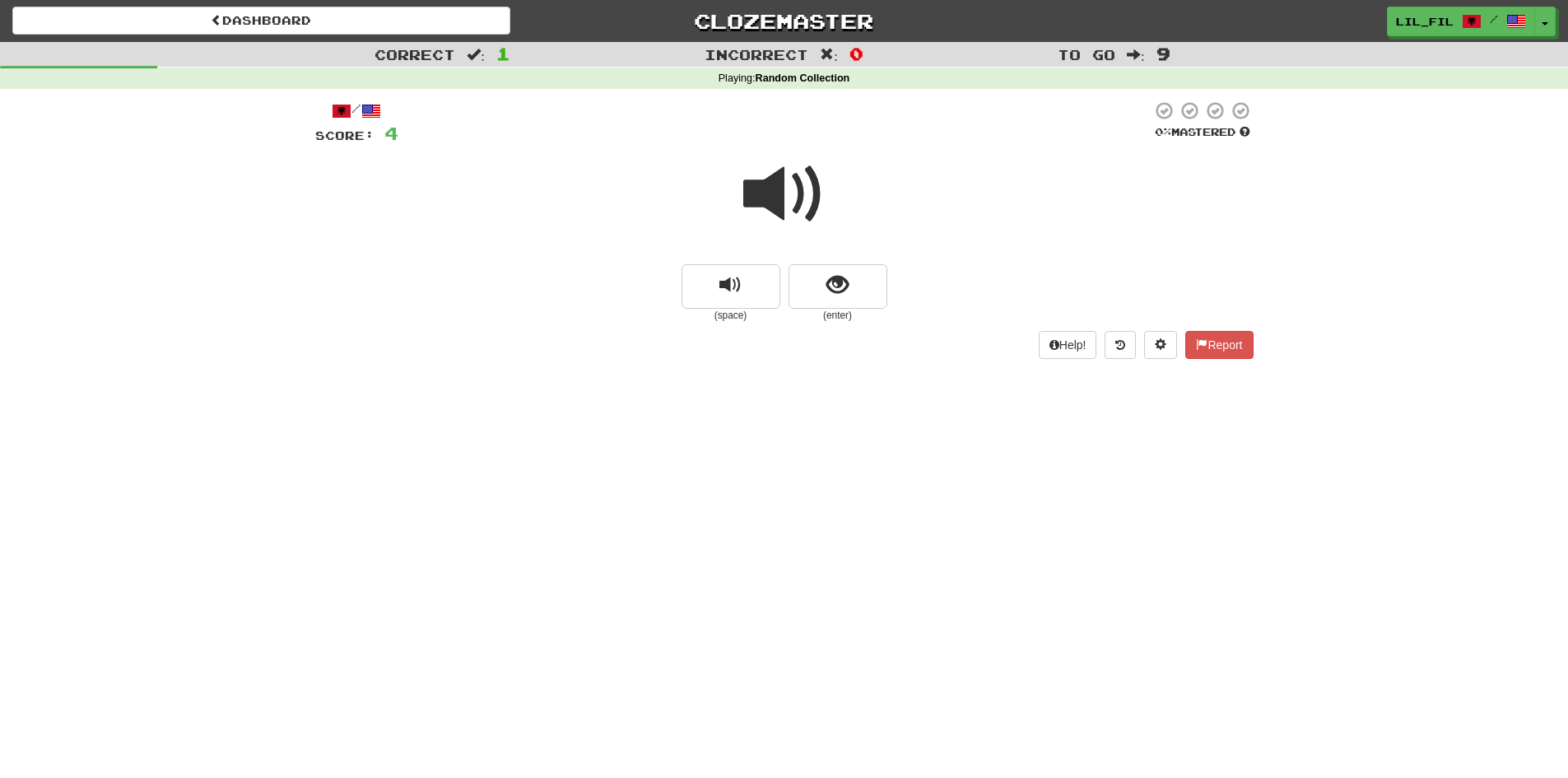
click at [776, 214] on span at bounding box center [784, 194] width 82 height 82
click at [823, 298] on button "show sentence" at bounding box center [838, 286] width 99 height 44
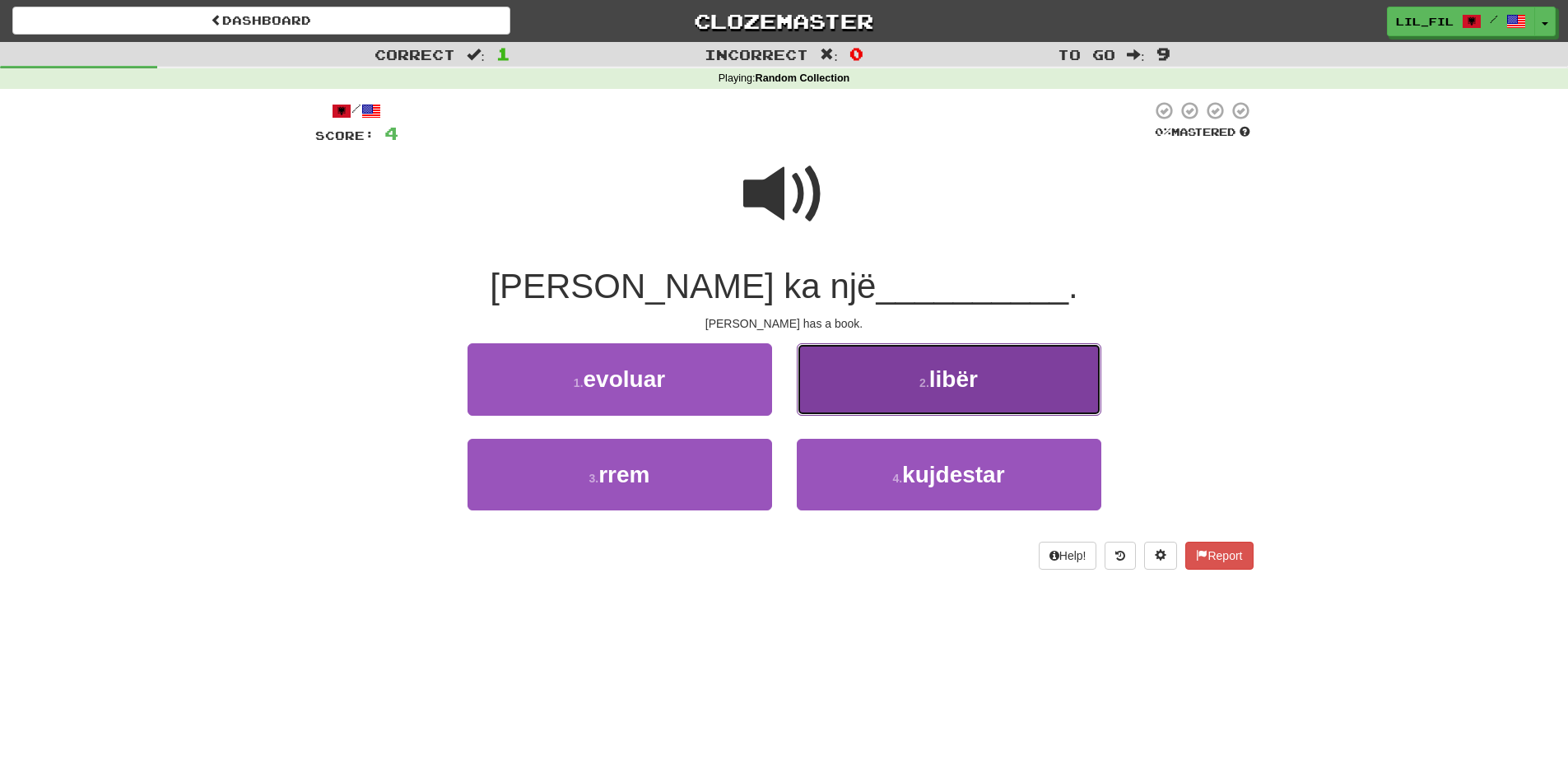
click at [932, 361] on button "2 . libër" at bounding box center [949, 379] width 304 height 72
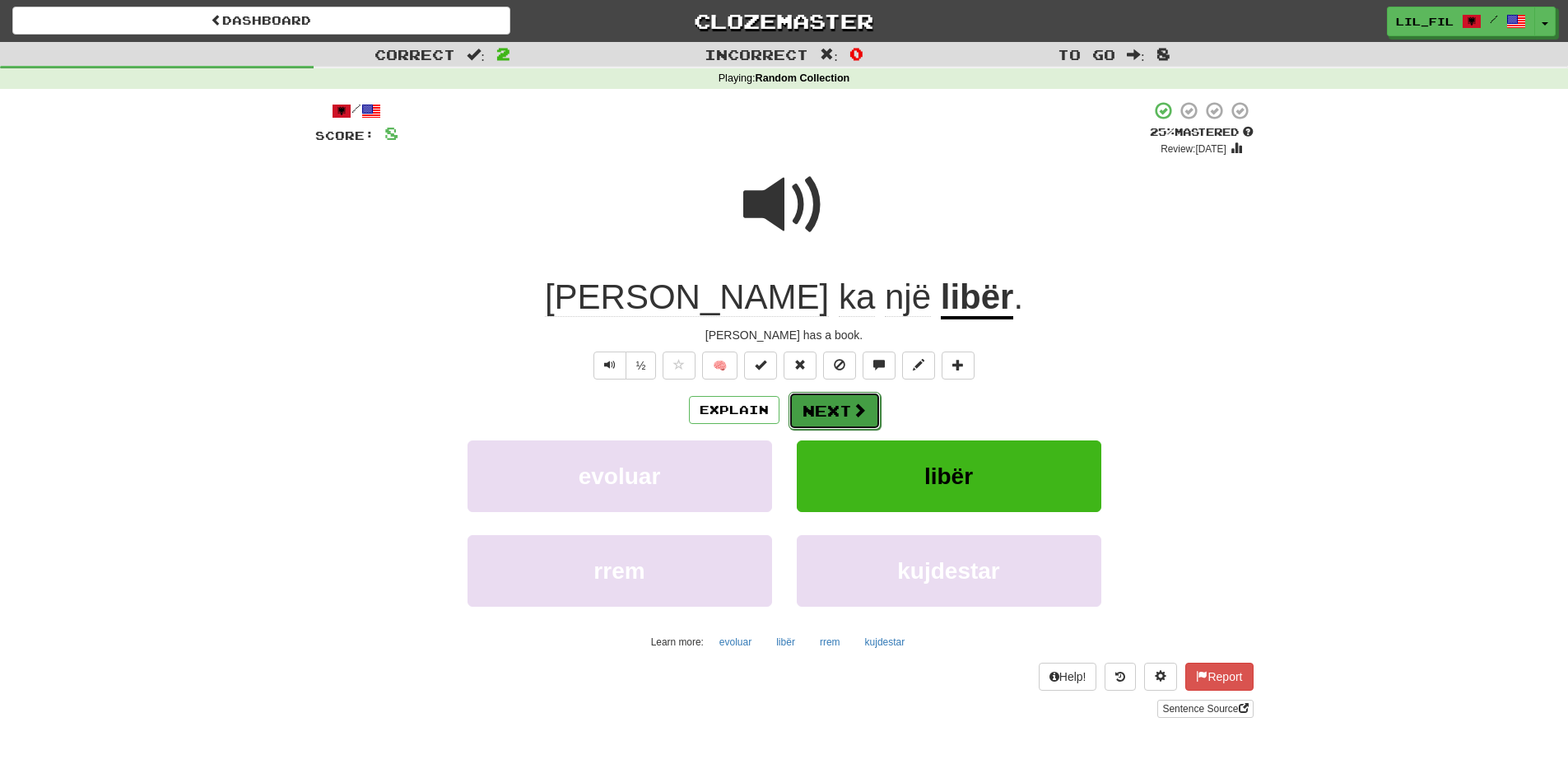
click at [852, 409] on span at bounding box center [859, 409] width 15 height 15
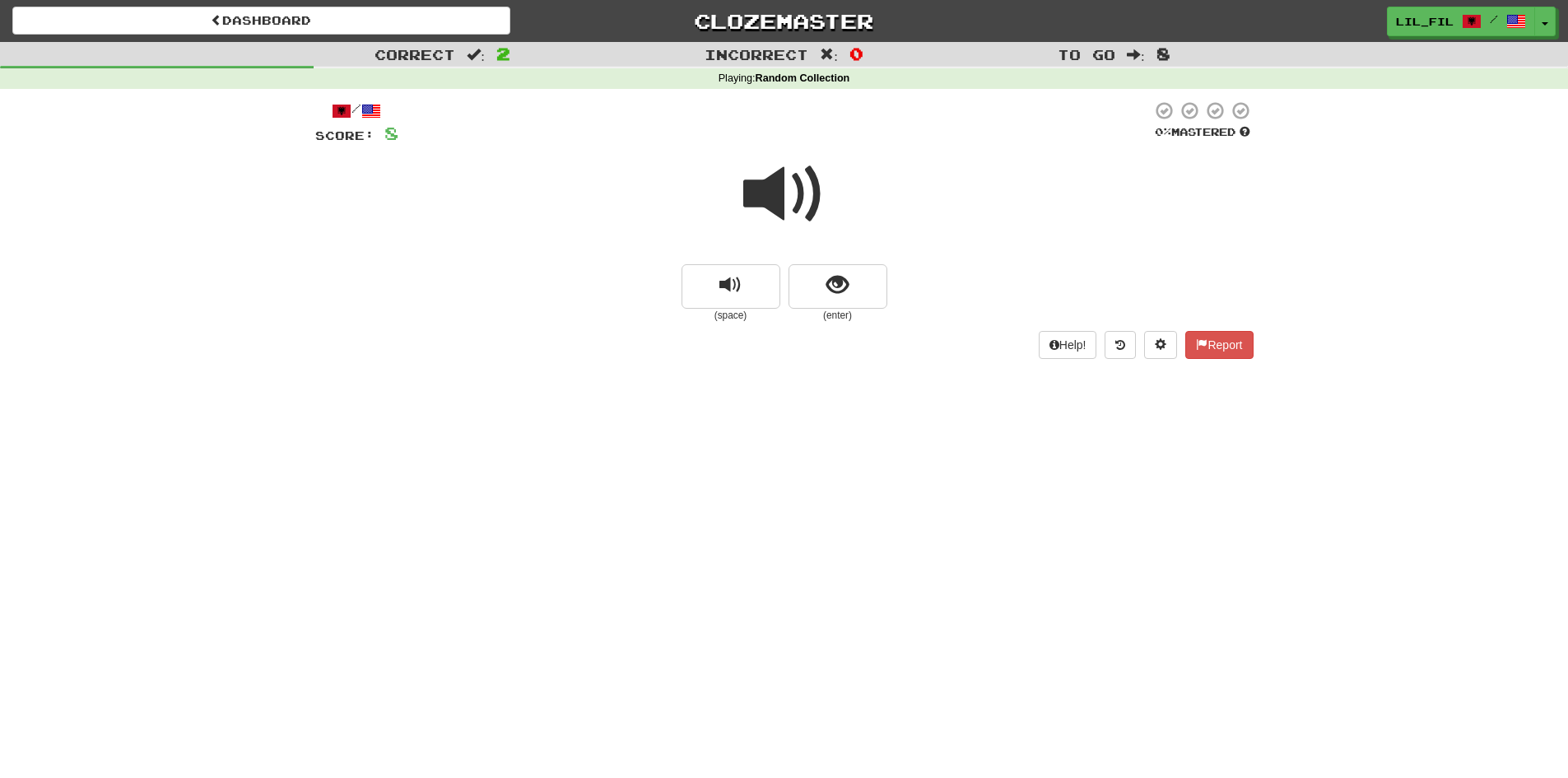
click at [785, 209] on span at bounding box center [784, 194] width 82 height 82
click at [828, 281] on span "show sentence" at bounding box center [838, 285] width 22 height 22
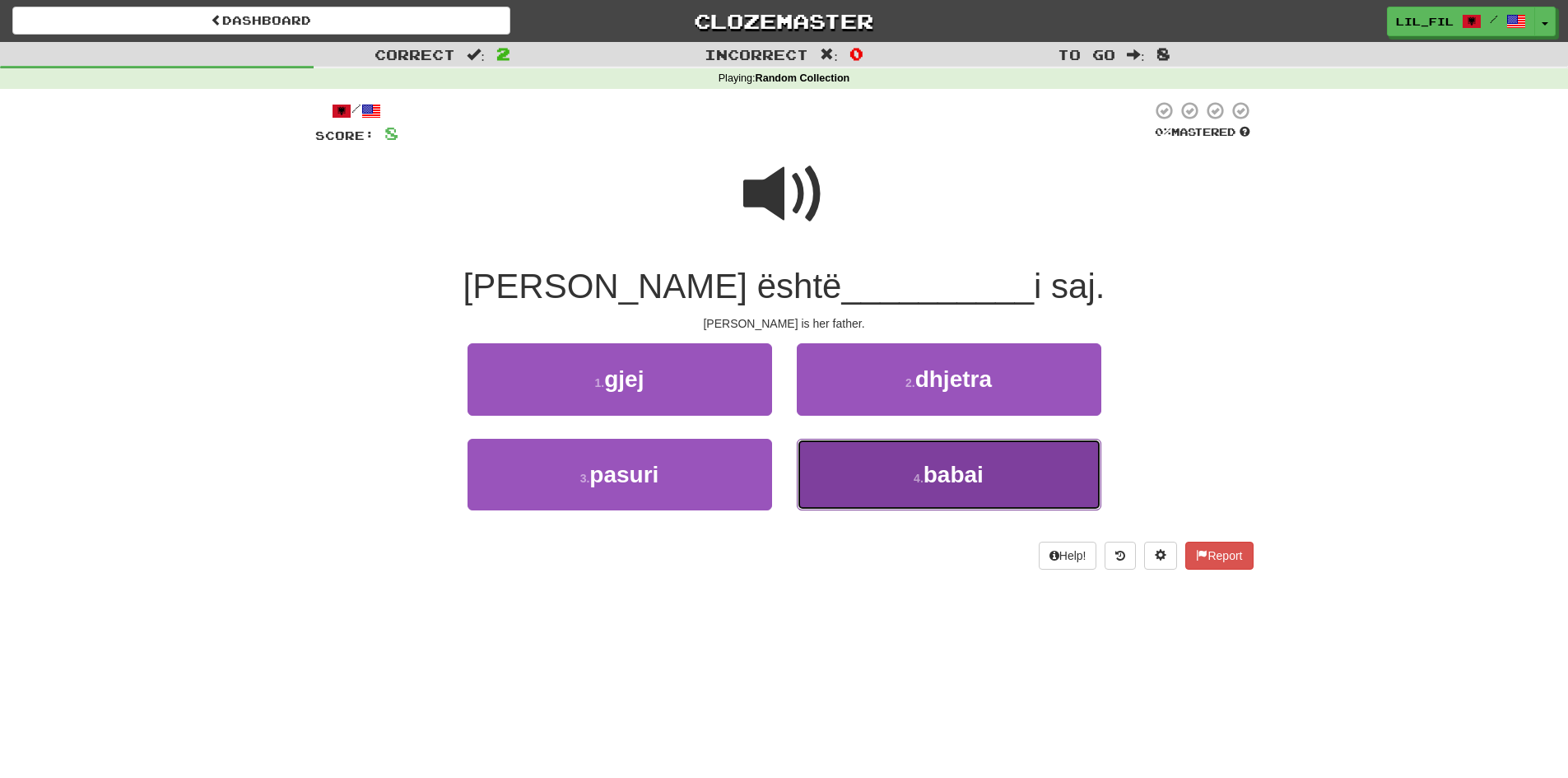
click at [991, 473] on button "4 . babai" at bounding box center [949, 474] width 304 height 72
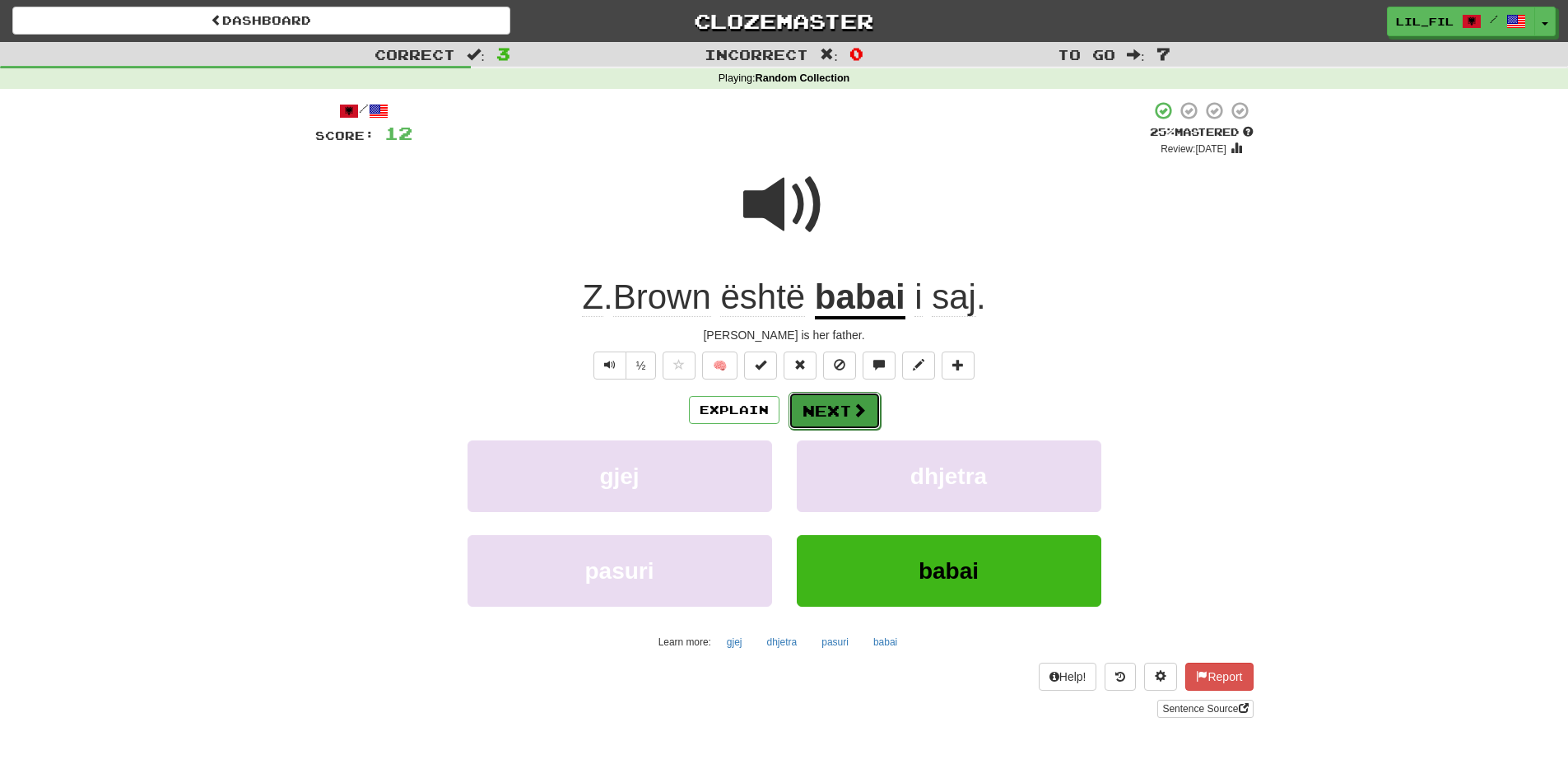
click at [854, 418] on span at bounding box center [859, 409] width 15 height 15
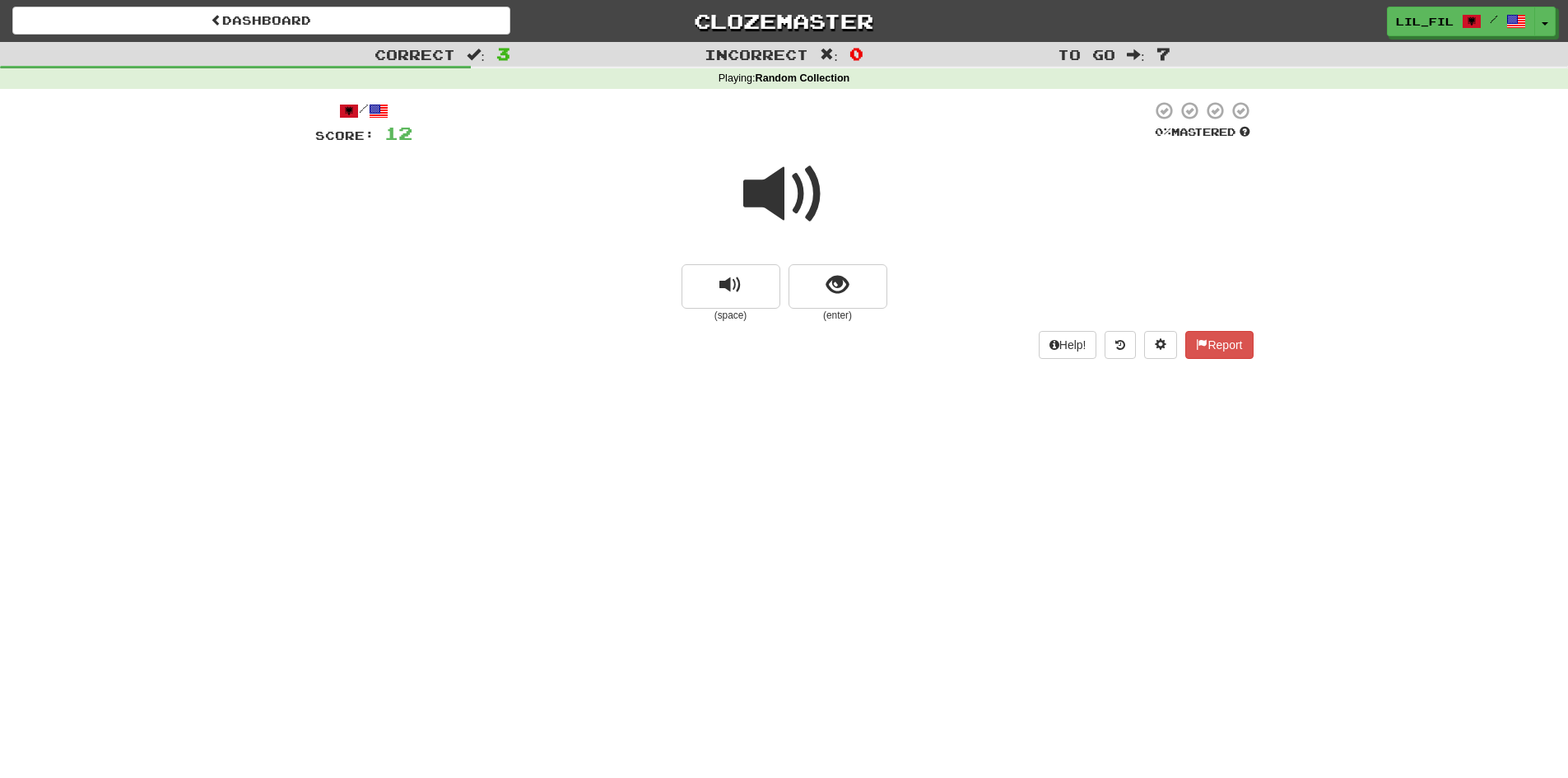
click at [765, 195] on span at bounding box center [784, 194] width 82 height 82
click at [854, 276] on button "show sentence" at bounding box center [838, 286] width 99 height 44
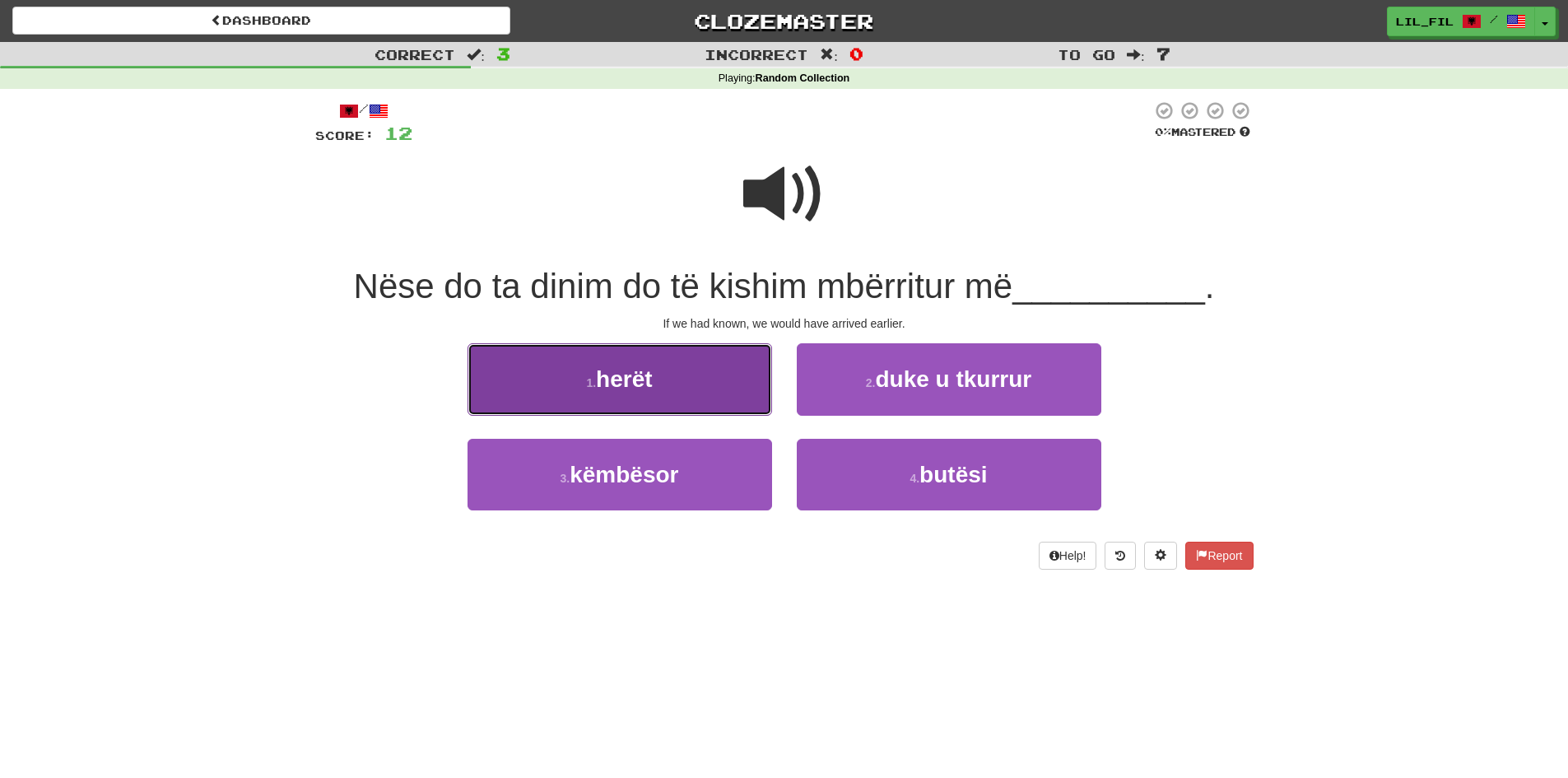
click at [715, 372] on button "1 . herët" at bounding box center [620, 379] width 304 height 72
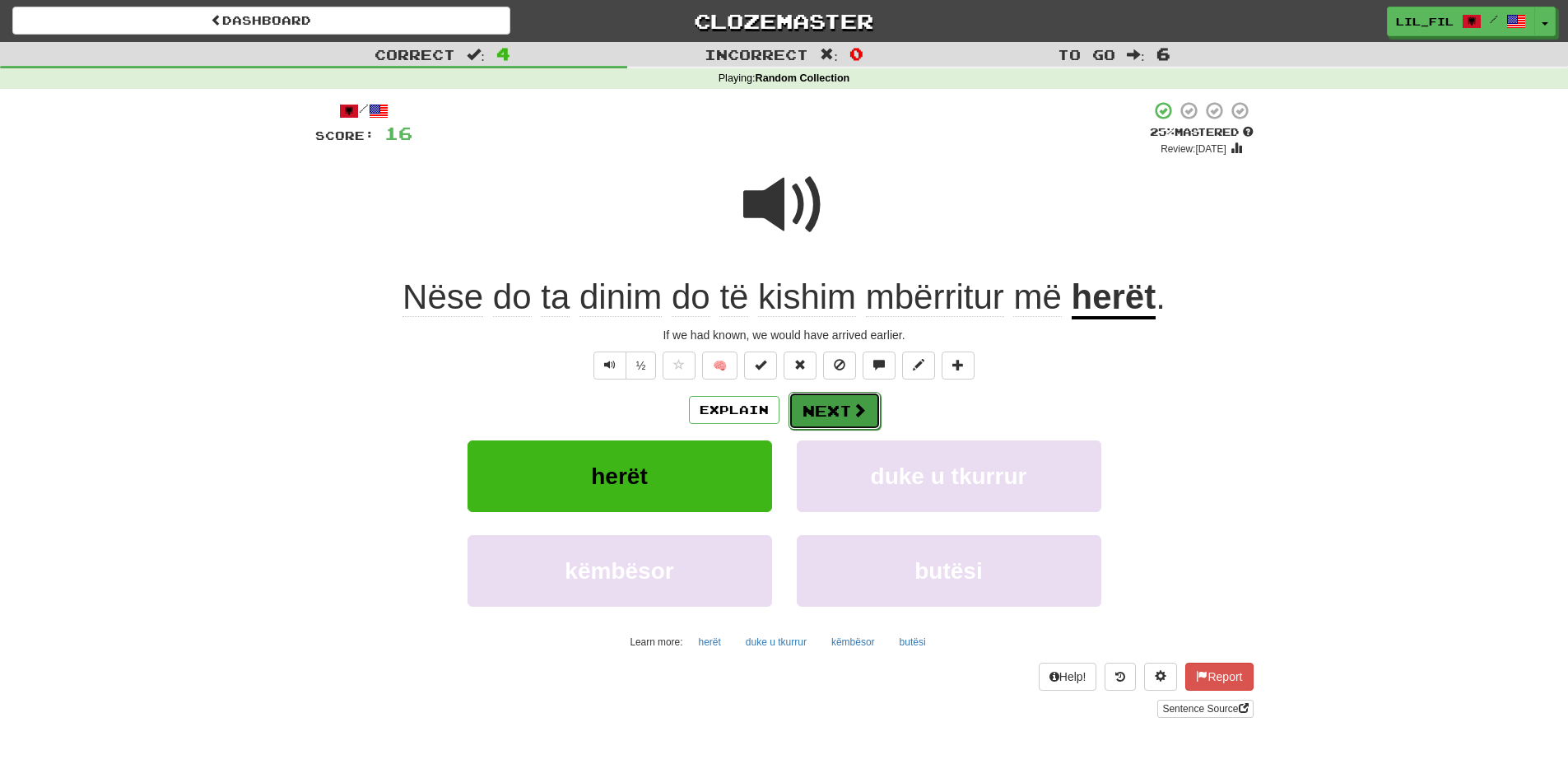
click at [842, 404] on button "Next" at bounding box center [835, 411] width 93 height 38
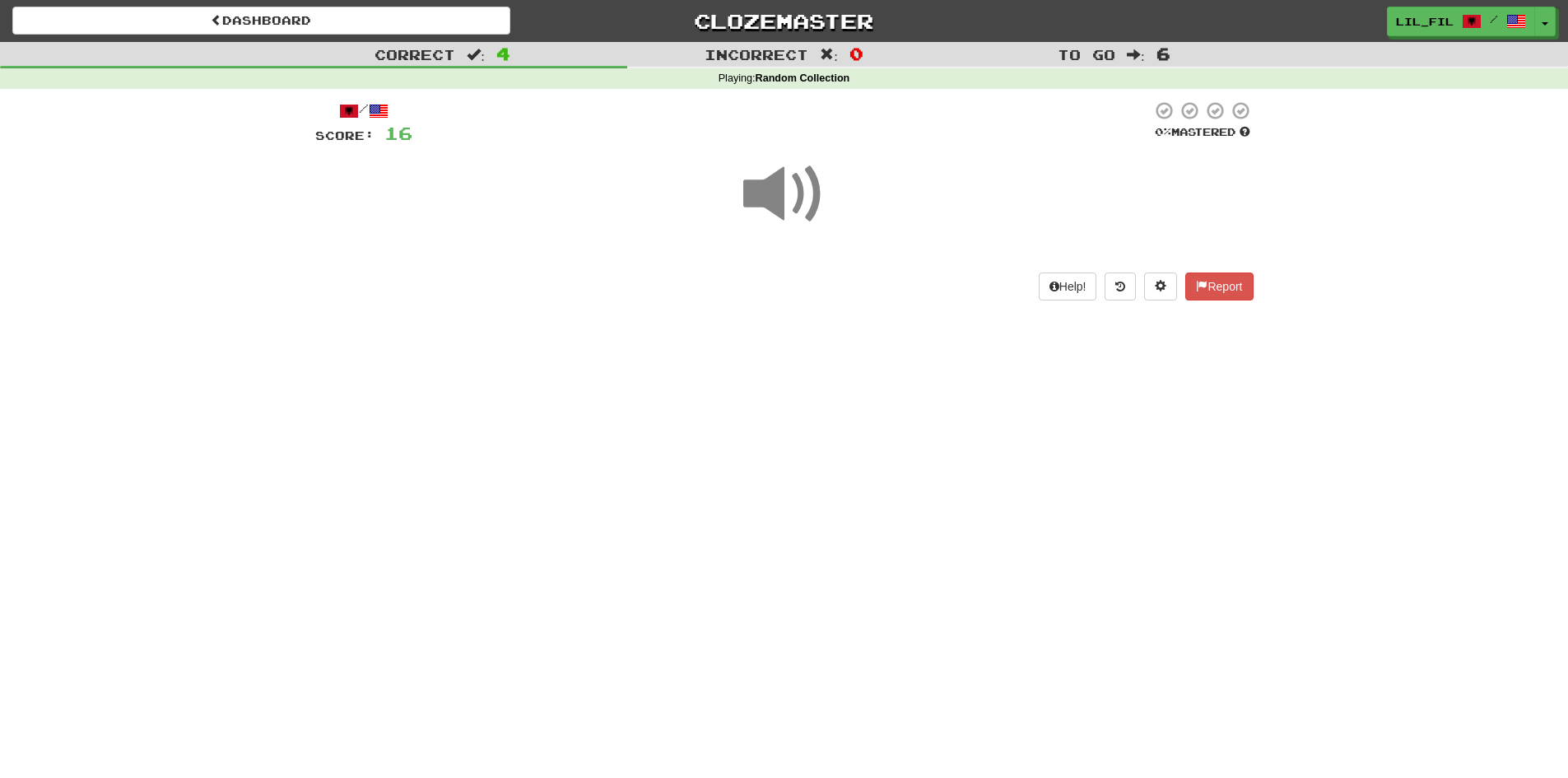
click at [784, 195] on span at bounding box center [784, 194] width 82 height 82
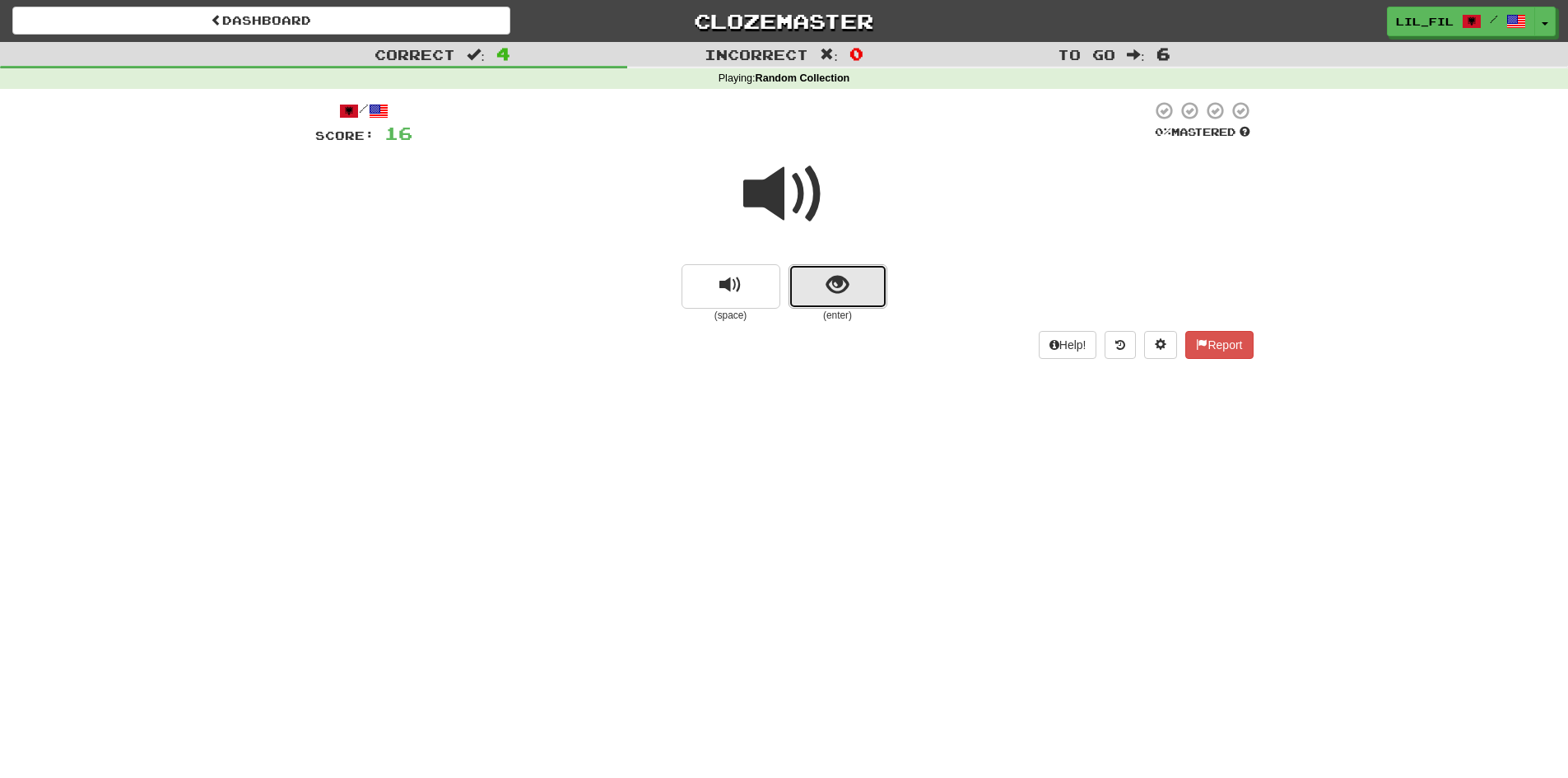
click at [866, 288] on button "show sentence" at bounding box center [838, 286] width 99 height 44
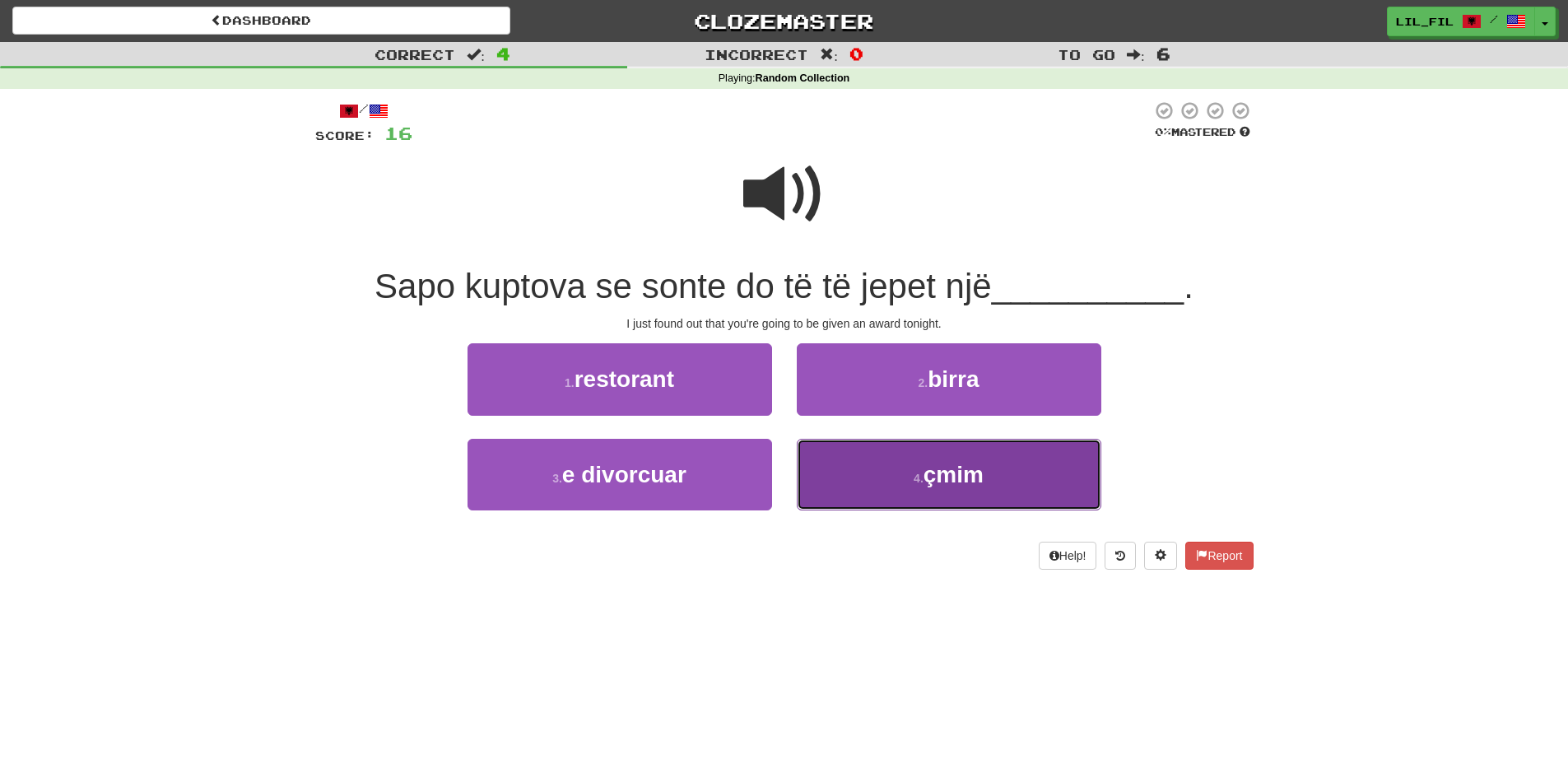
click at [1044, 463] on button "4 . çmim" at bounding box center [949, 474] width 304 height 72
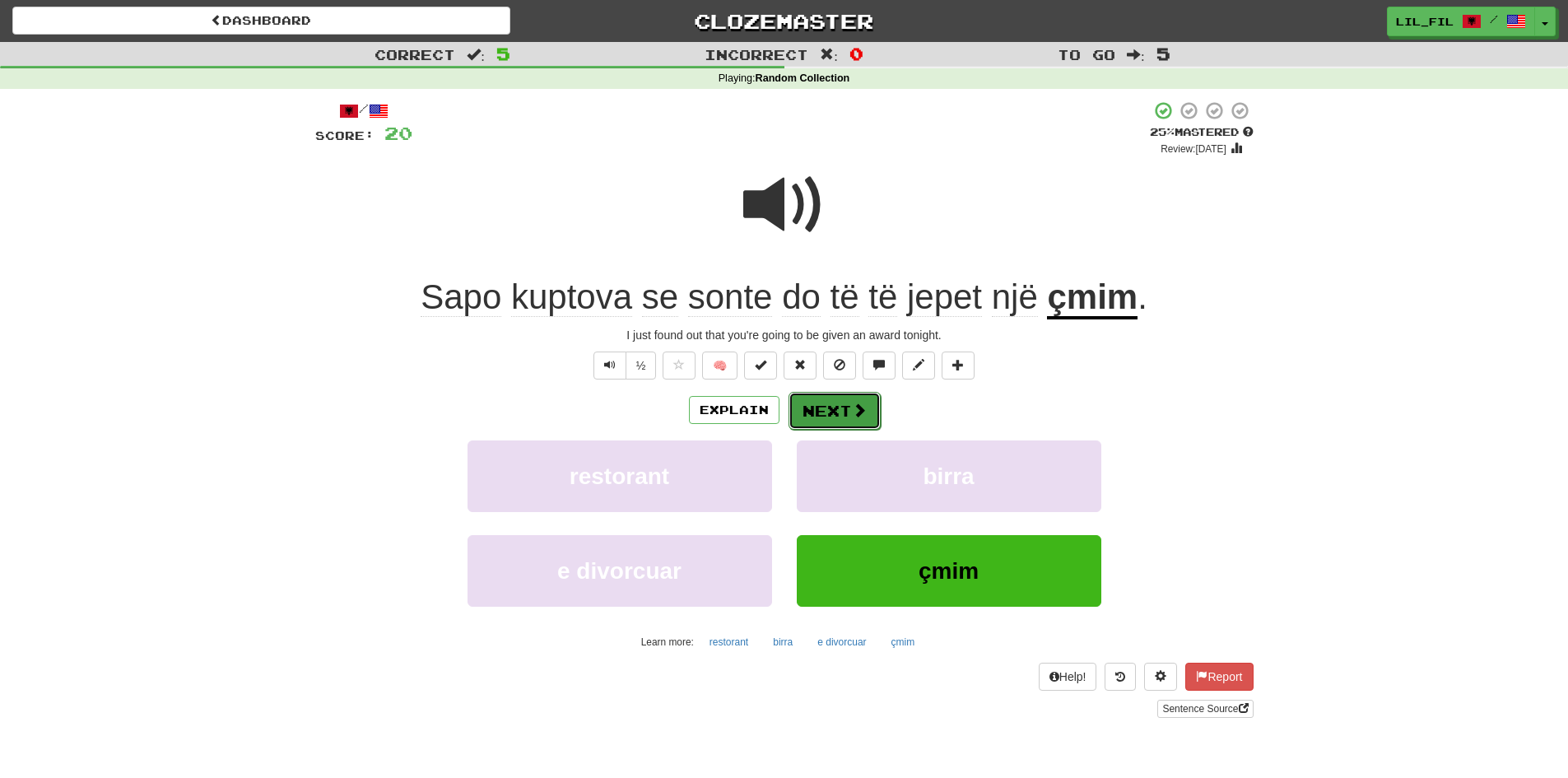
click at [865, 408] on button "Next" at bounding box center [835, 411] width 93 height 38
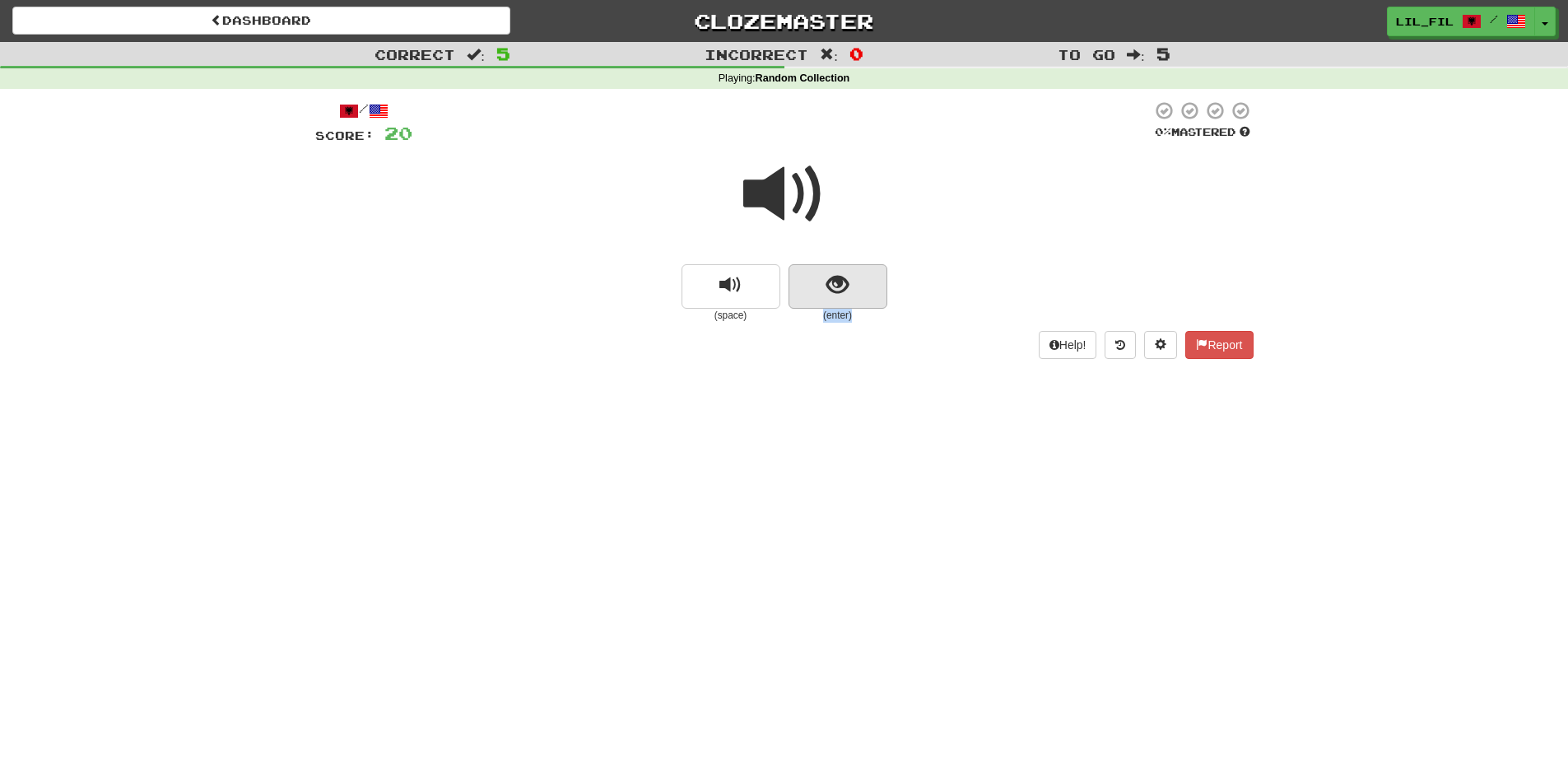
click at [859, 308] on div "(enter)" at bounding box center [838, 294] width 99 height 59
click at [775, 297] on button "replay audio" at bounding box center [731, 286] width 99 height 44
click at [829, 299] on button "show sentence" at bounding box center [838, 286] width 99 height 44
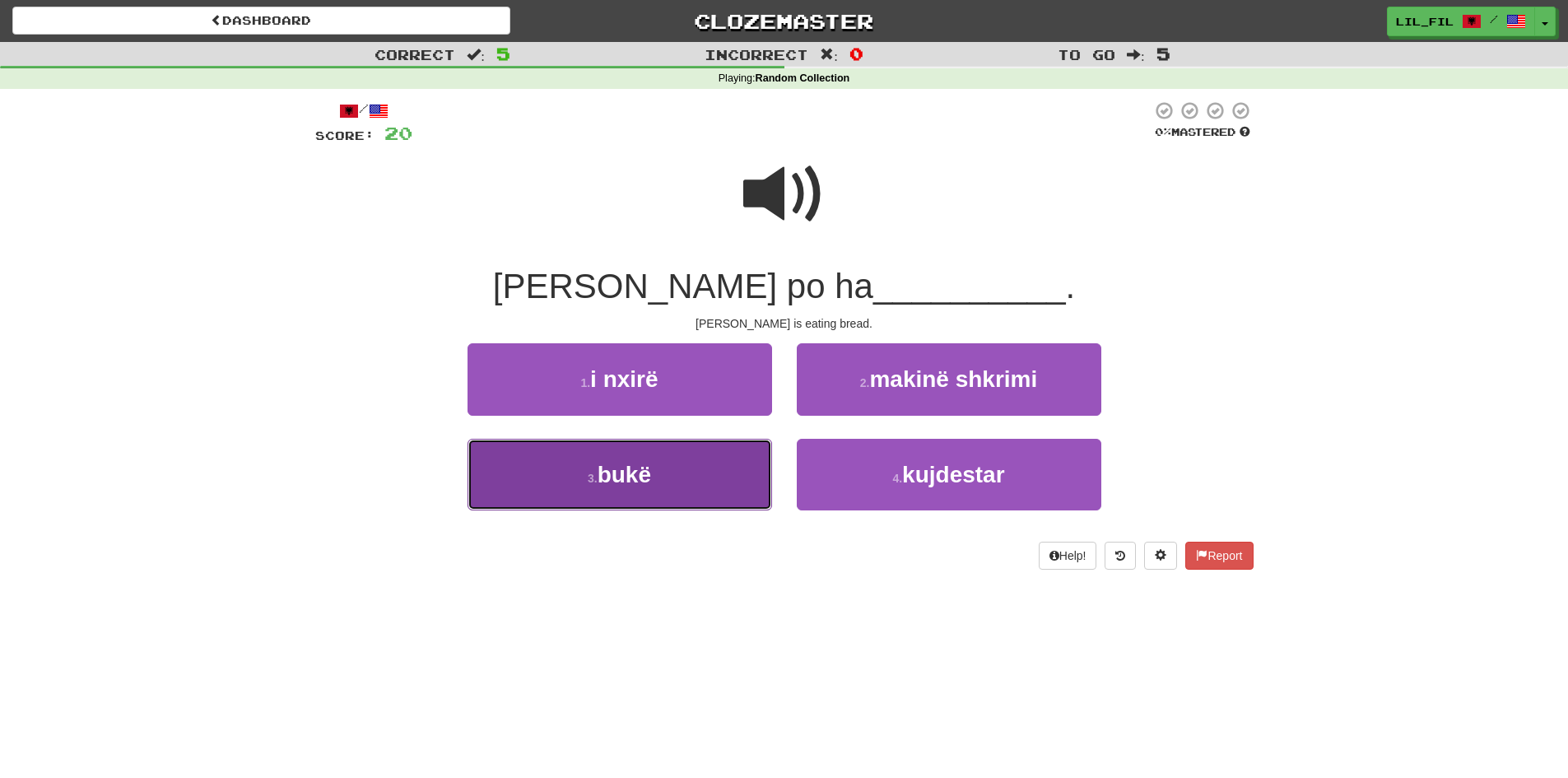
click at [723, 489] on button "3 . bukë" at bounding box center [620, 474] width 304 height 72
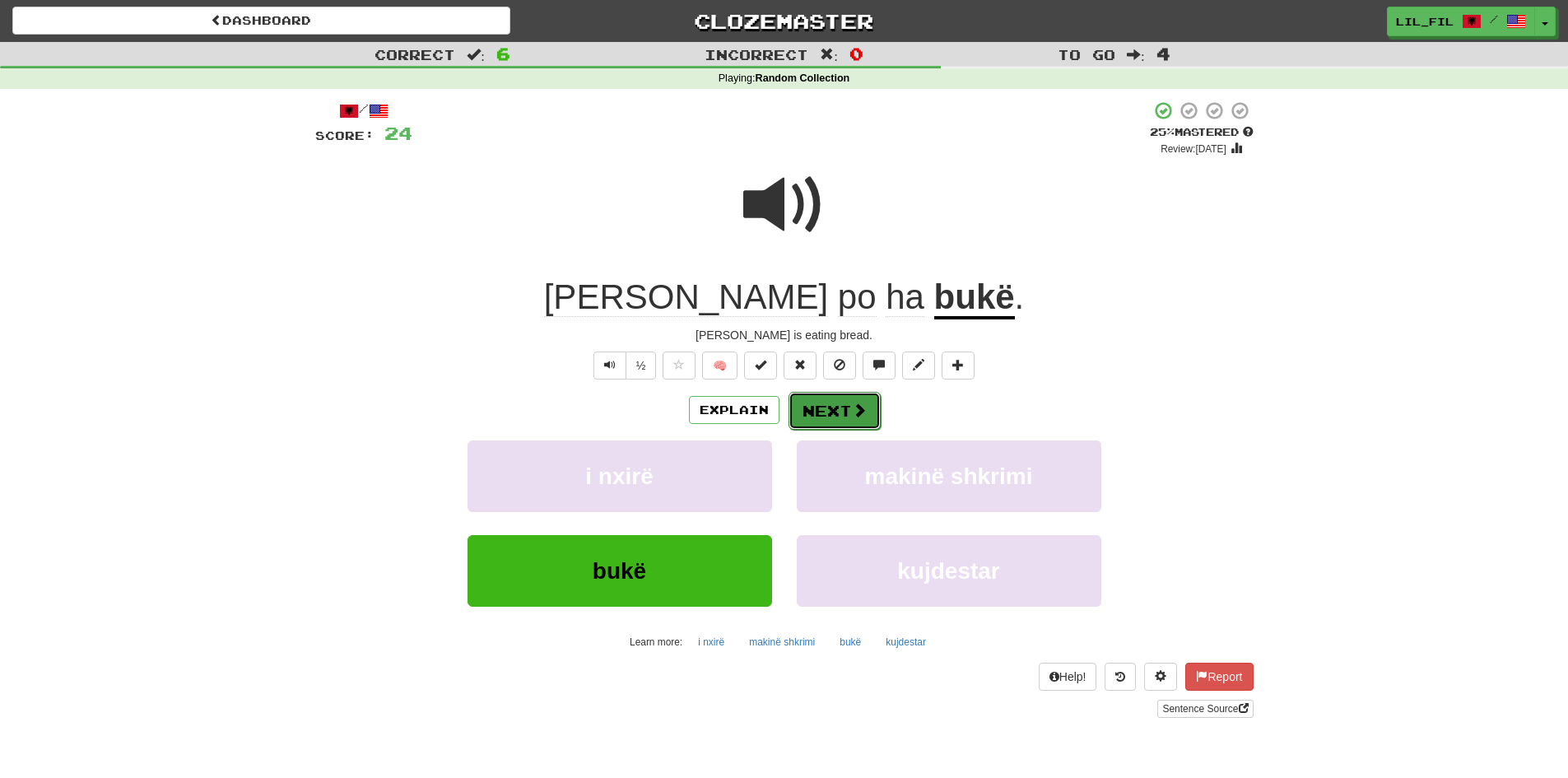
click at [864, 417] on span at bounding box center [859, 409] width 15 height 15
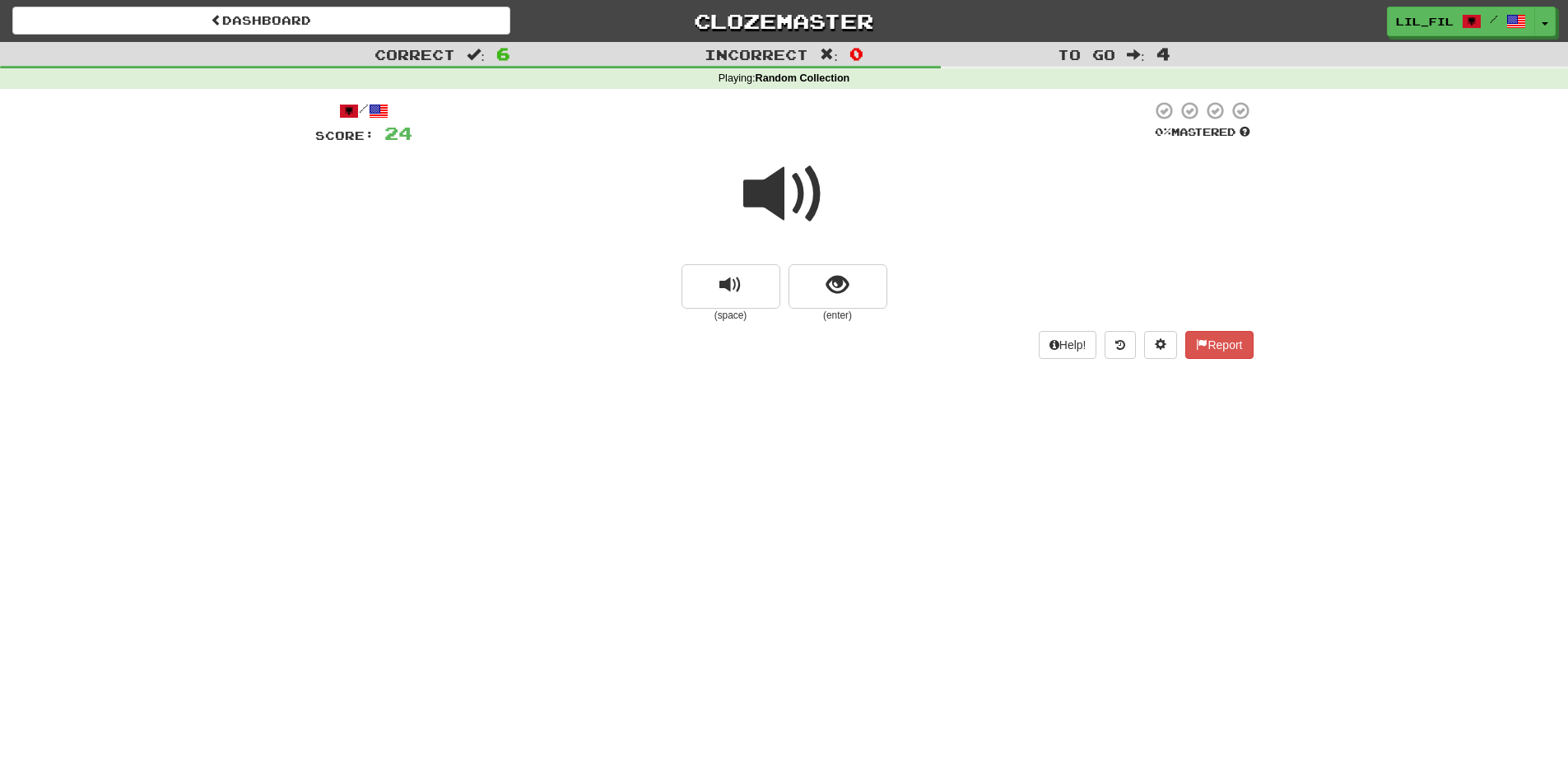
click at [826, 150] on div at bounding box center [784, 205] width 938 height 118
click at [800, 190] on span at bounding box center [784, 194] width 82 height 82
click at [862, 269] on button "show sentence" at bounding box center [838, 286] width 99 height 44
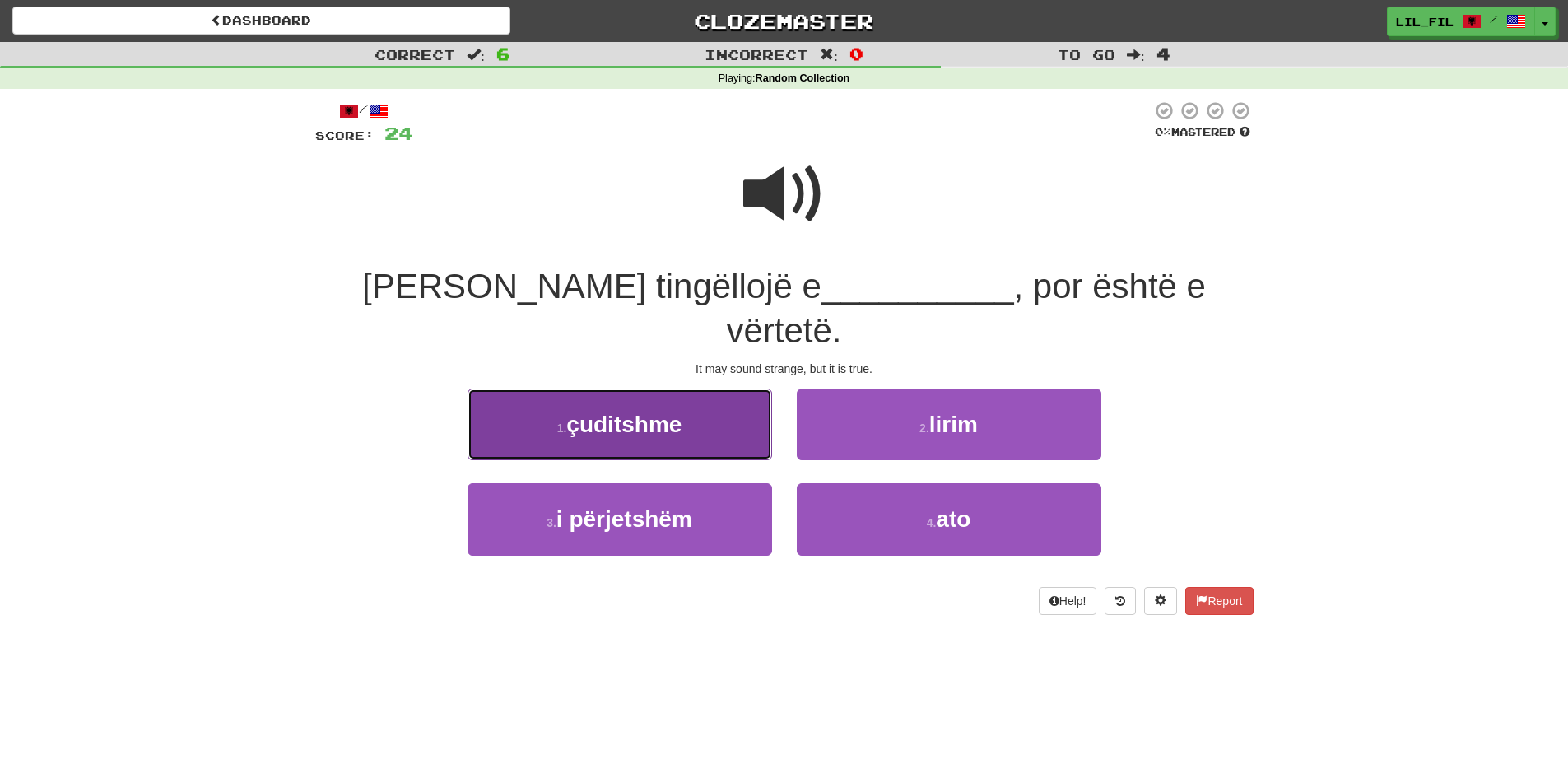
click at [723, 388] on button "1 . çuditshme" at bounding box center [620, 424] width 304 height 72
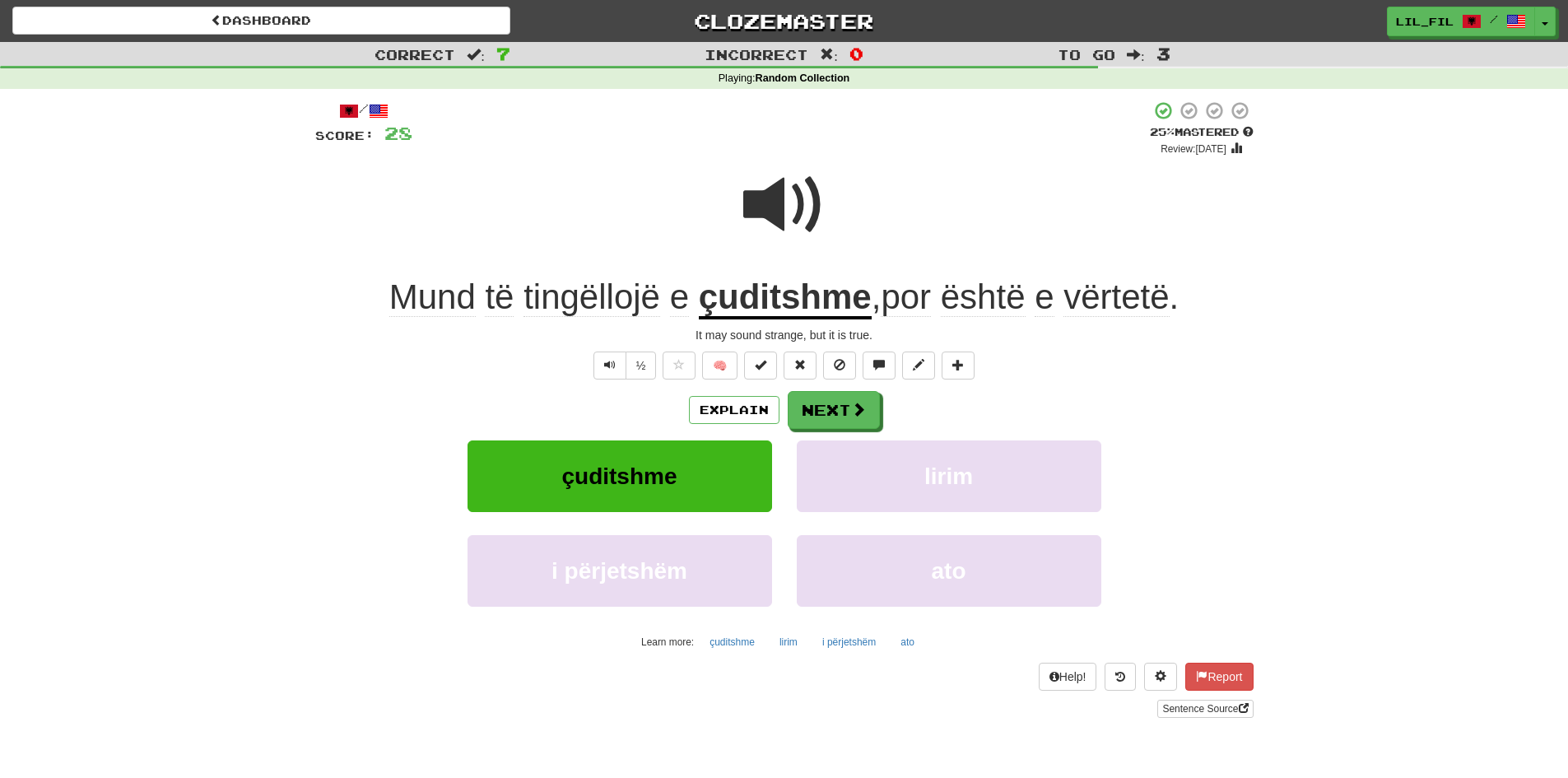
click at [794, 202] on span at bounding box center [784, 204] width 82 height 82
click at [832, 420] on button "Next" at bounding box center [835, 411] width 93 height 38
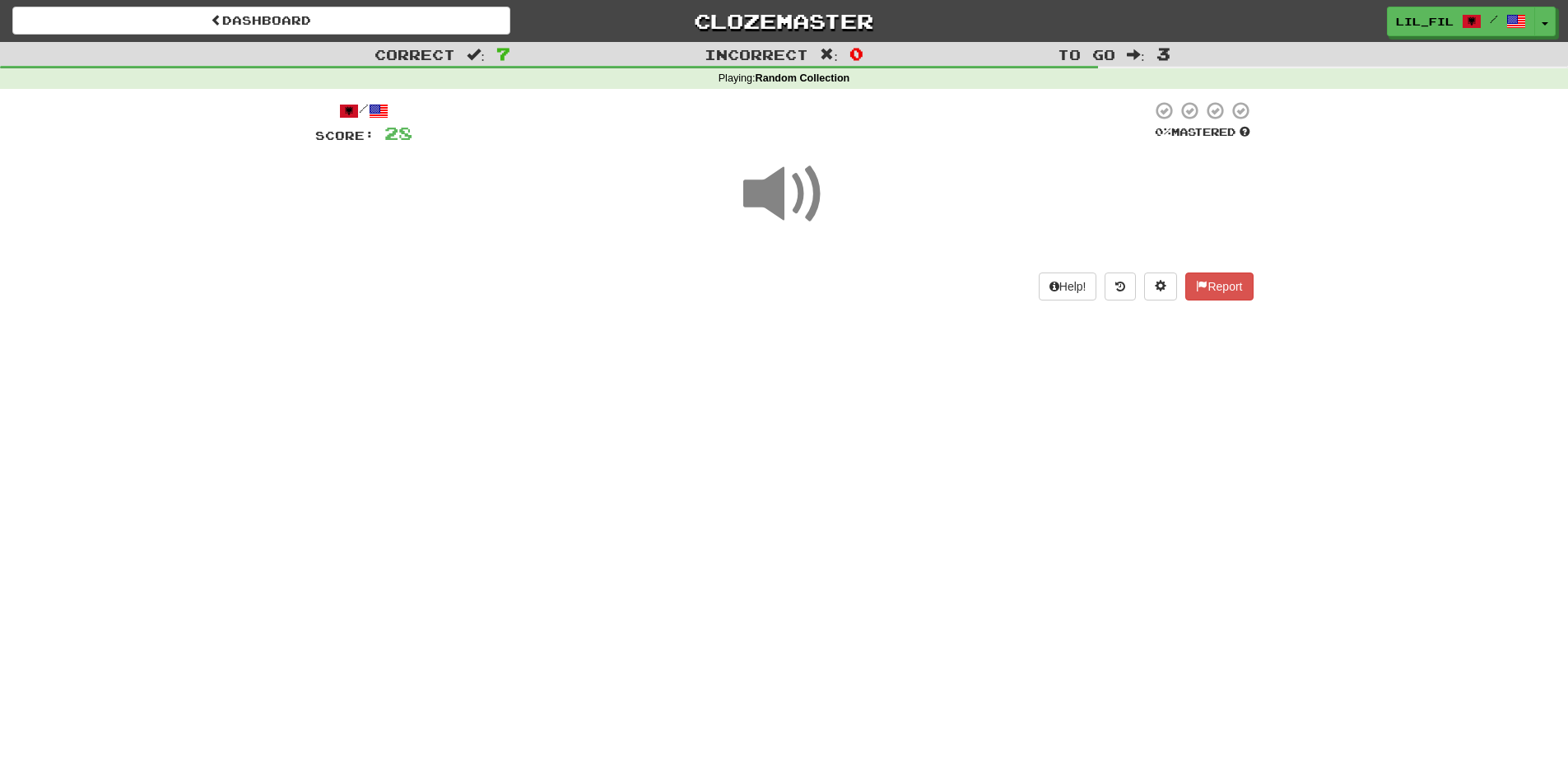
click at [813, 215] on span at bounding box center [784, 194] width 82 height 82
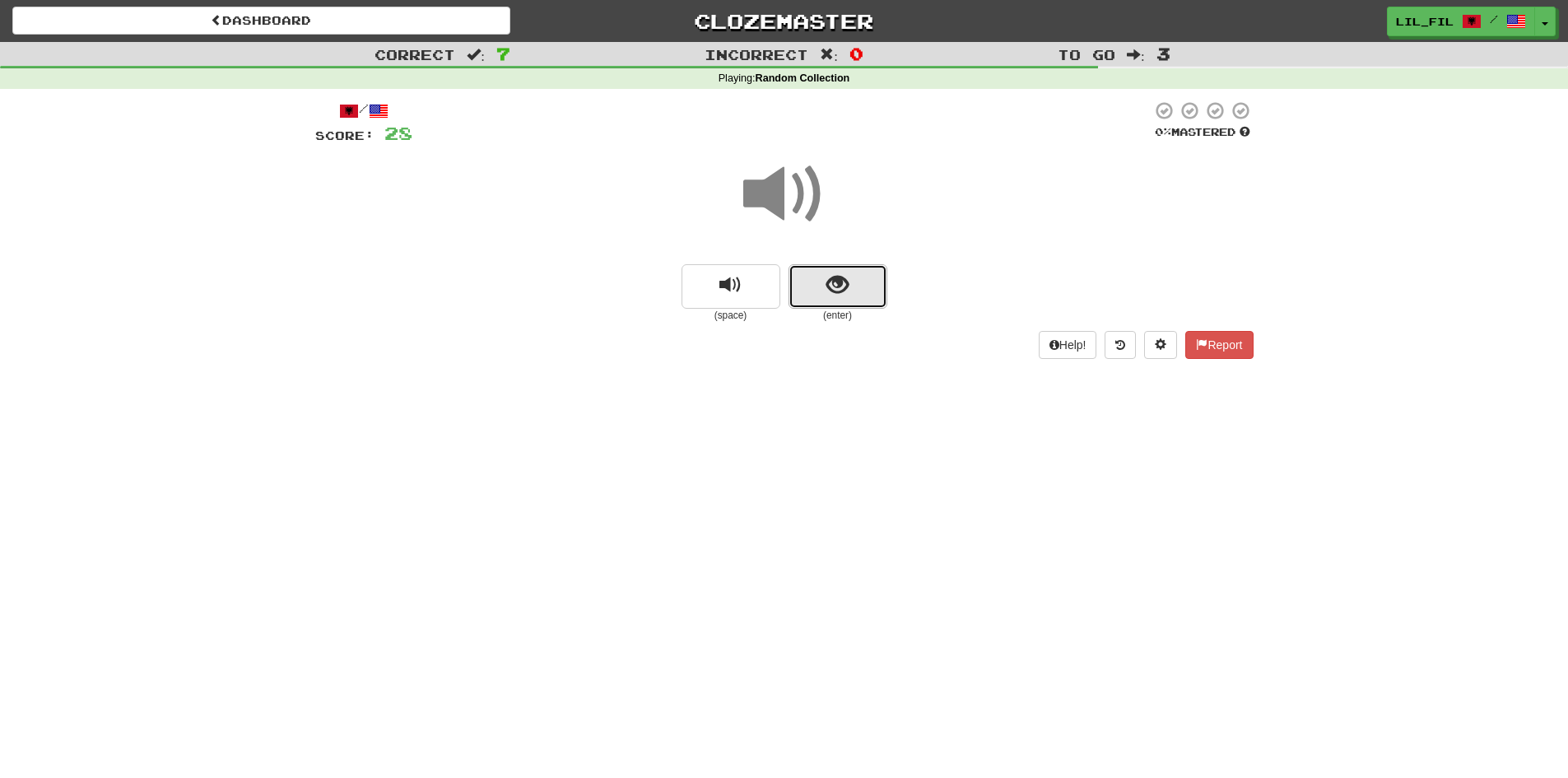
click at [827, 283] on span "show sentence" at bounding box center [838, 285] width 22 height 22
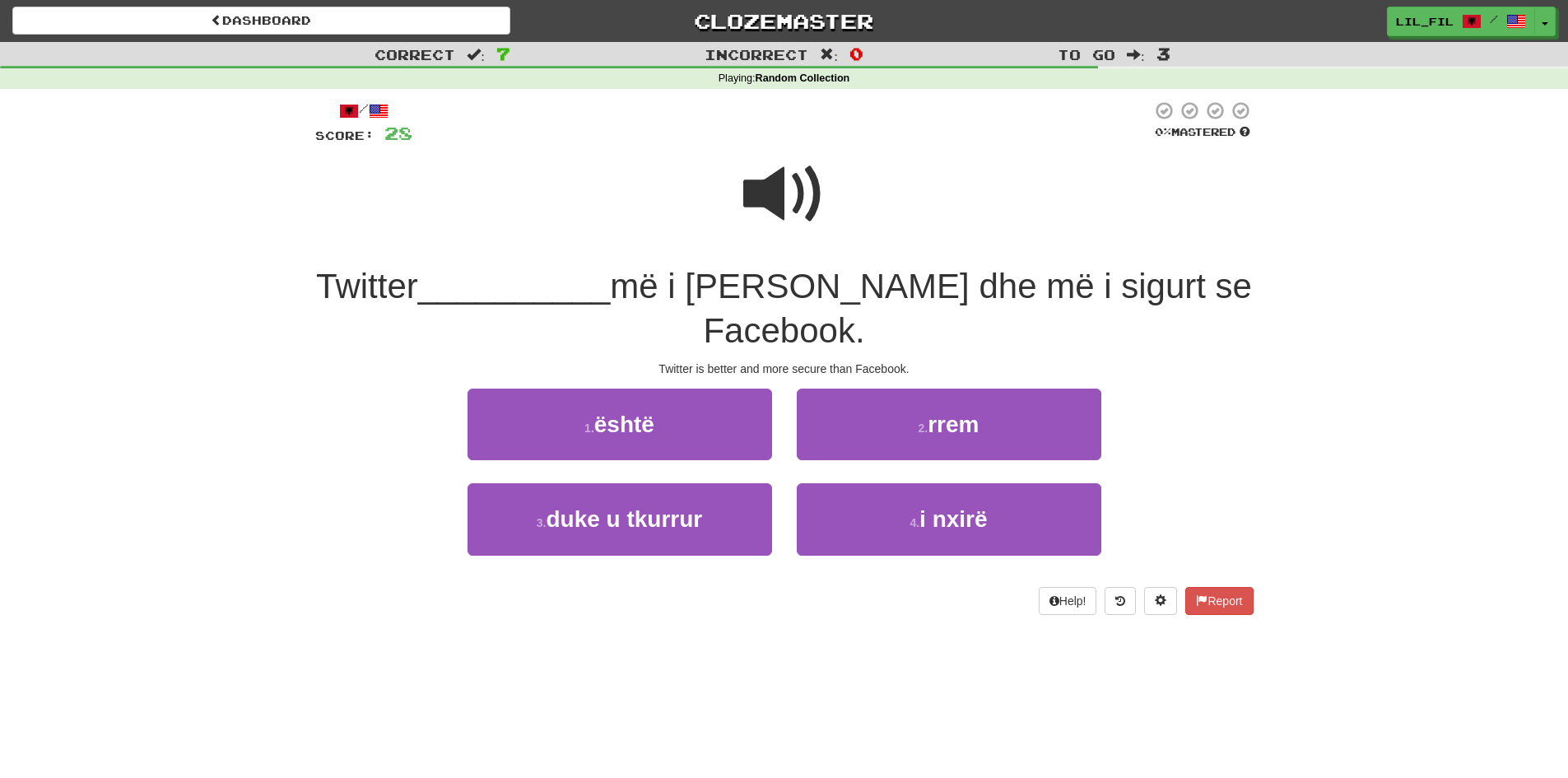
click at [726, 198] on div at bounding box center [784, 205] width 938 height 118
click at [745, 200] on span at bounding box center [784, 194] width 82 height 82
click at [785, 216] on span at bounding box center [784, 194] width 82 height 82
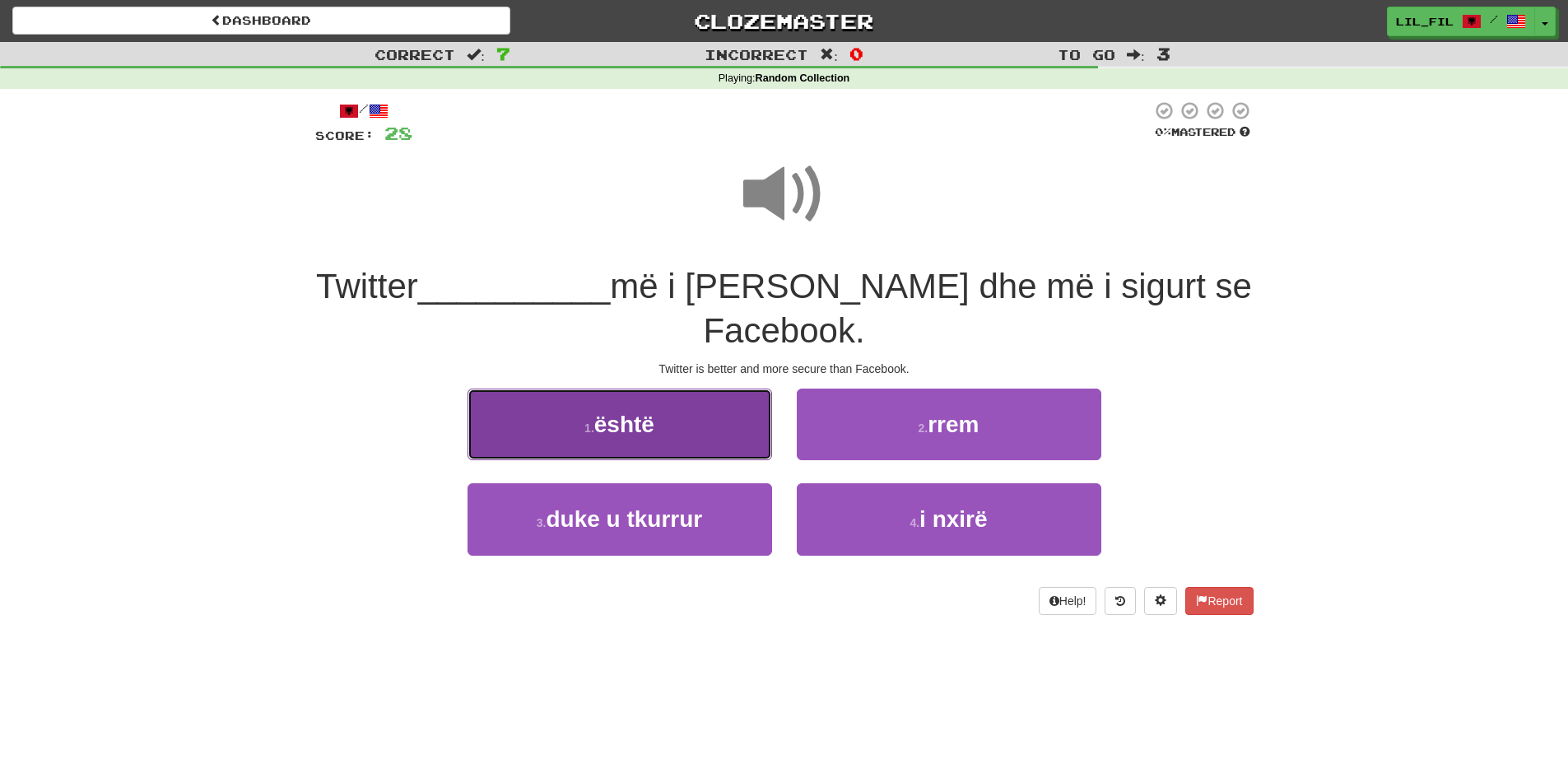
click at [740, 388] on button "1 . është" at bounding box center [620, 424] width 304 height 72
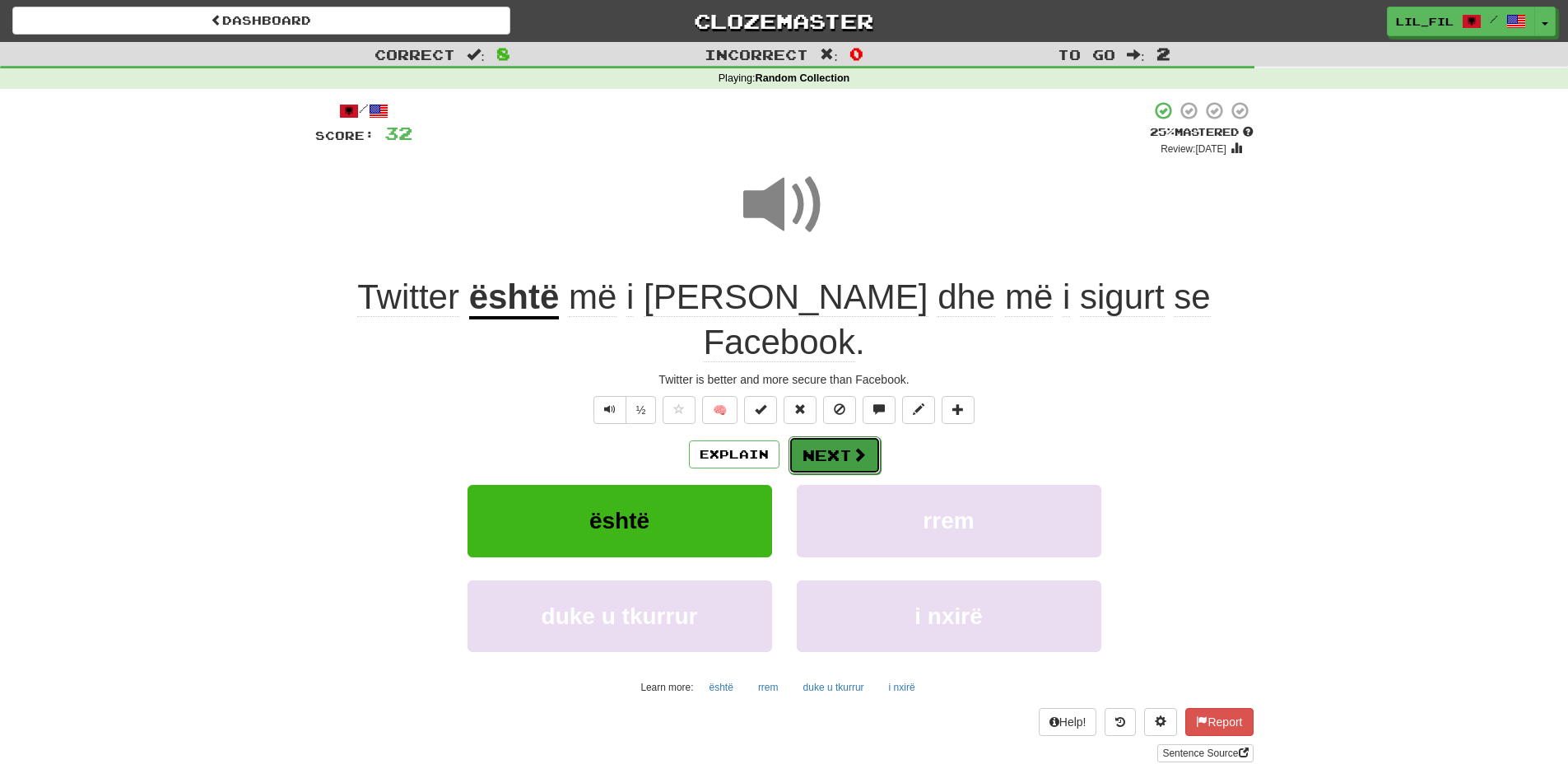
click at [831, 437] on button "Next" at bounding box center [835, 456] width 93 height 38
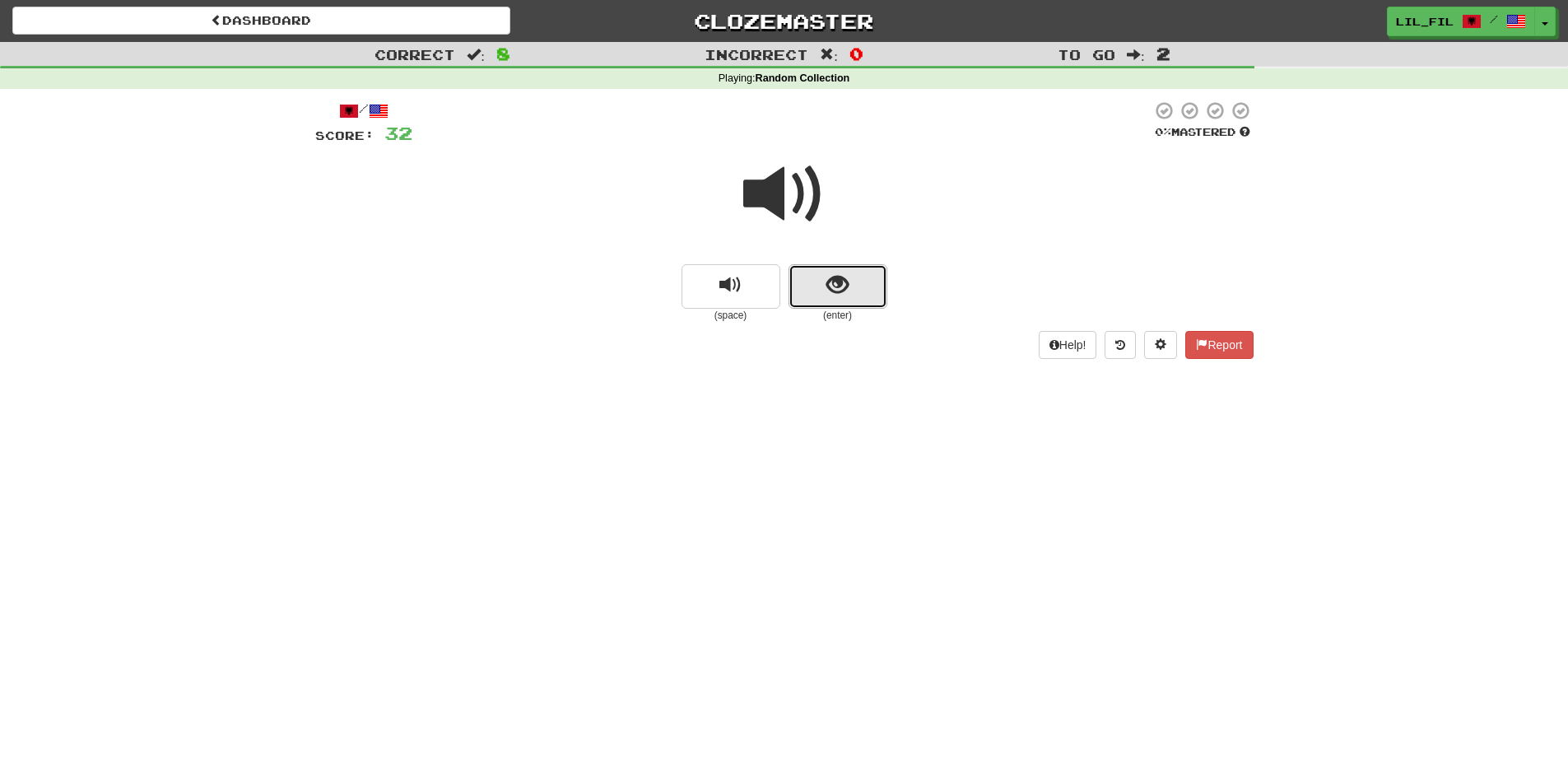
click at [818, 284] on button "show sentence" at bounding box center [838, 286] width 99 height 44
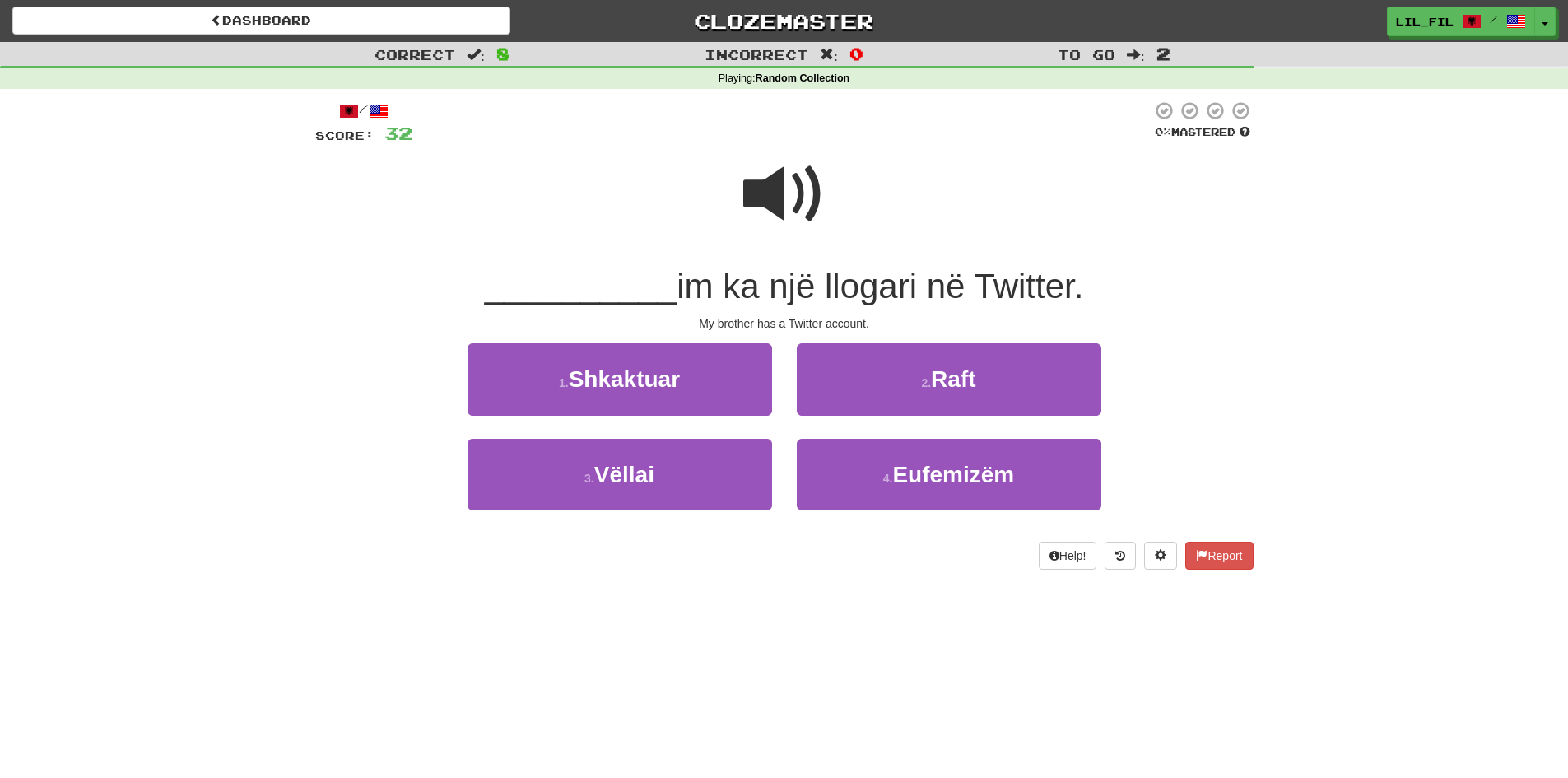
click at [800, 205] on span at bounding box center [784, 194] width 82 height 82
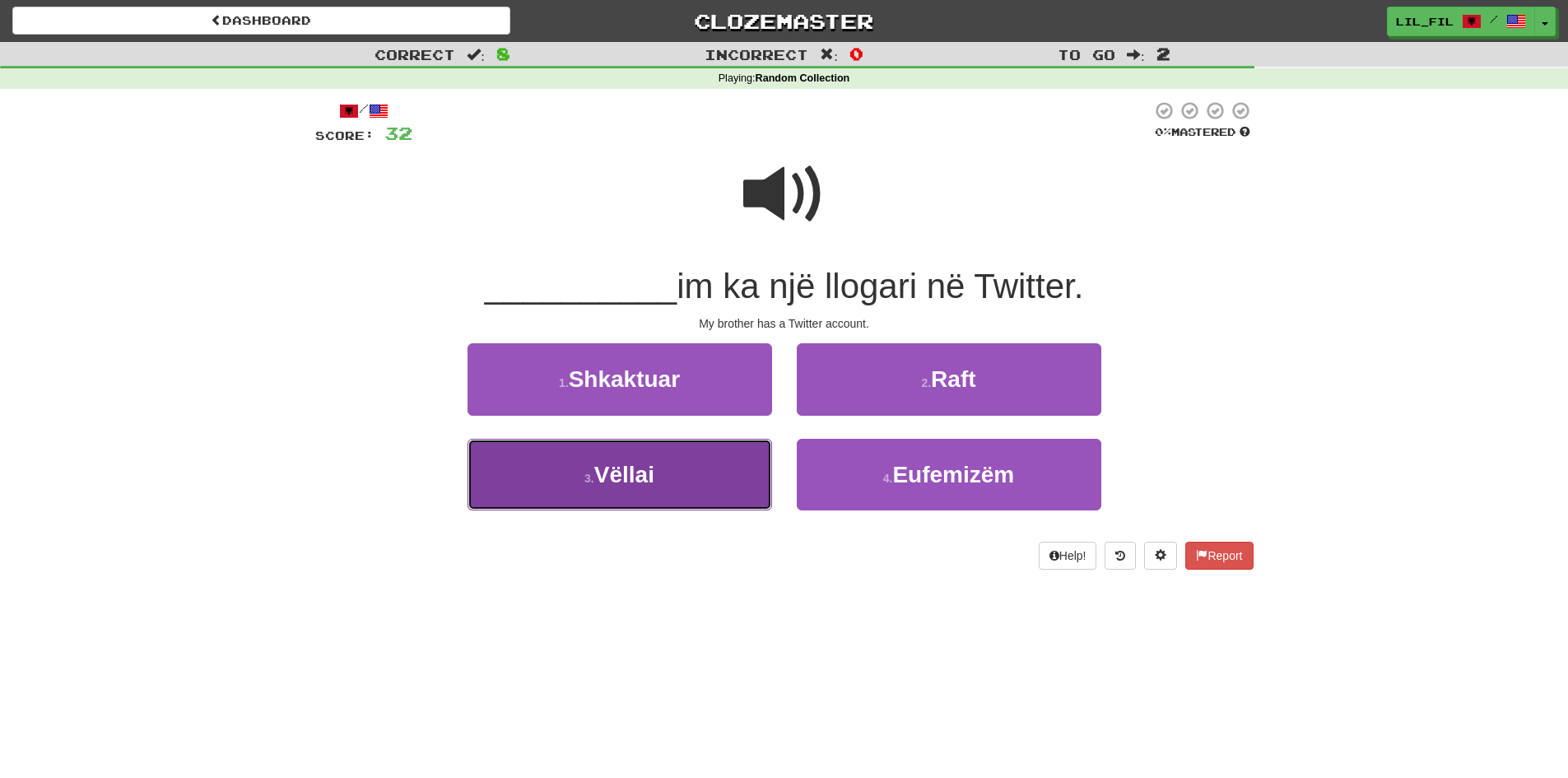
click at [739, 478] on button "3 . Vëllai" at bounding box center [620, 474] width 304 height 72
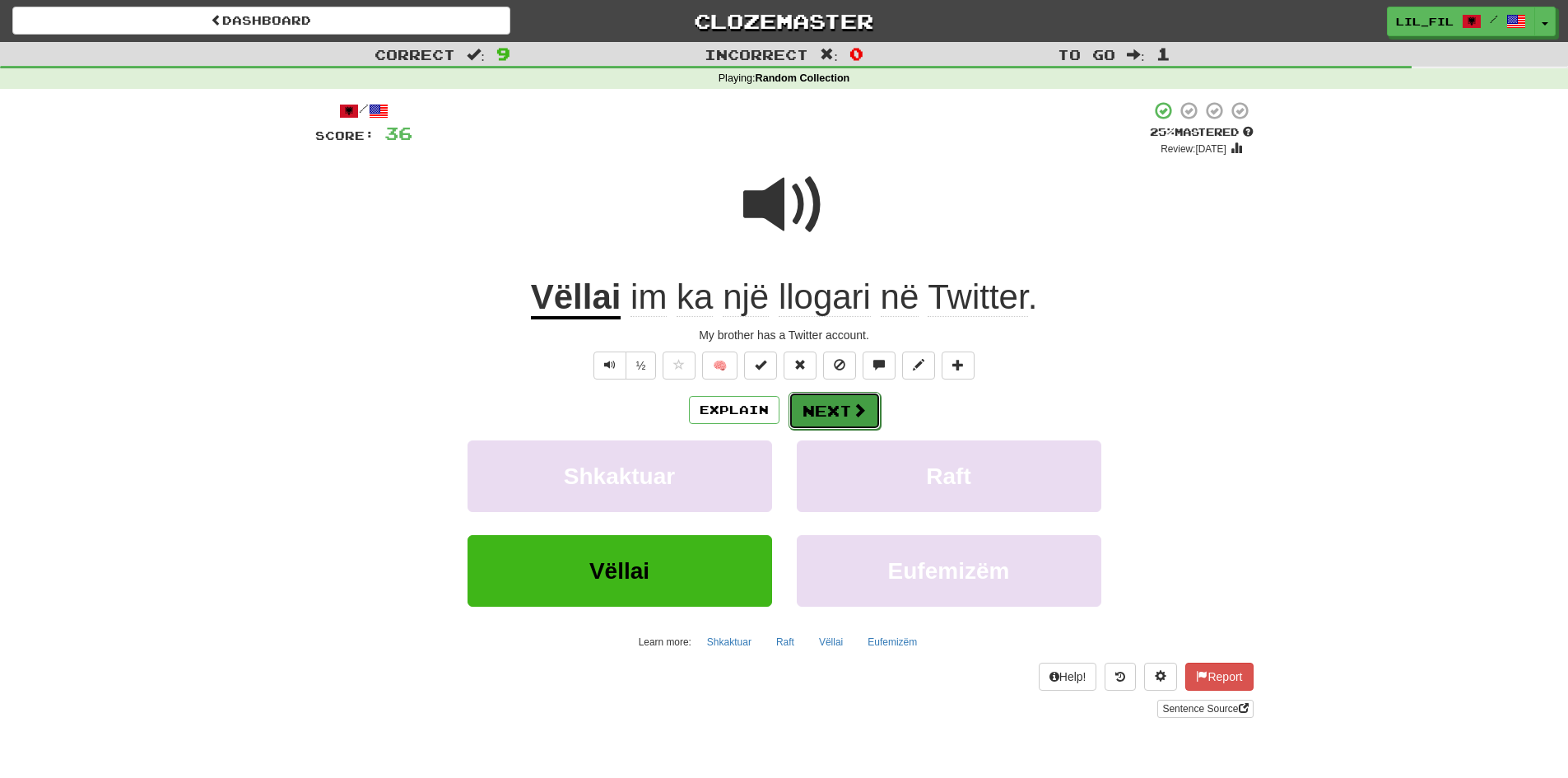
click at [822, 411] on button "Next" at bounding box center [835, 411] width 93 height 38
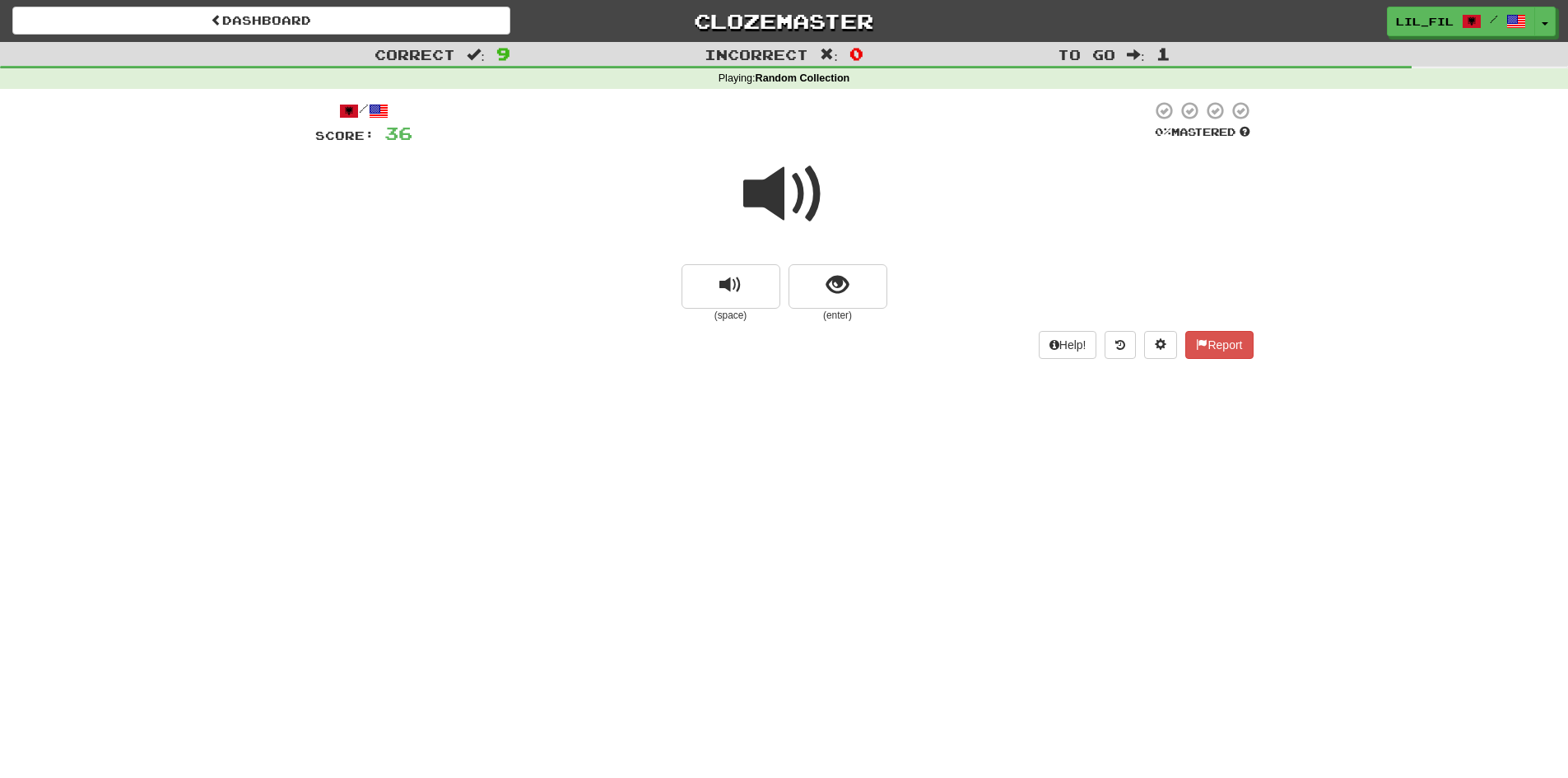
click at [749, 181] on span at bounding box center [784, 194] width 82 height 82
click at [826, 281] on button "show sentence" at bounding box center [838, 286] width 99 height 44
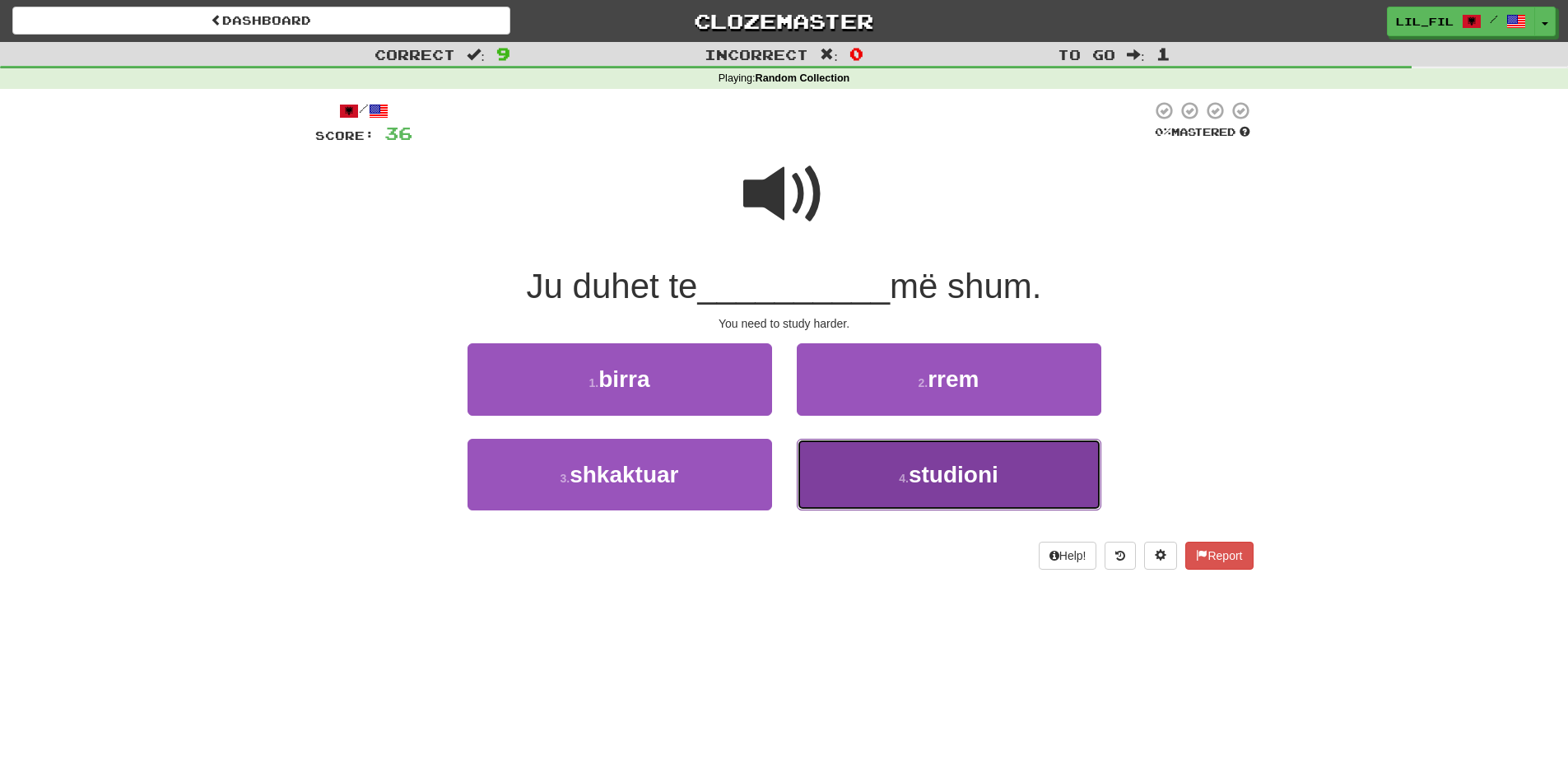
click at [984, 487] on span "studioni" at bounding box center [954, 475] width 90 height 26
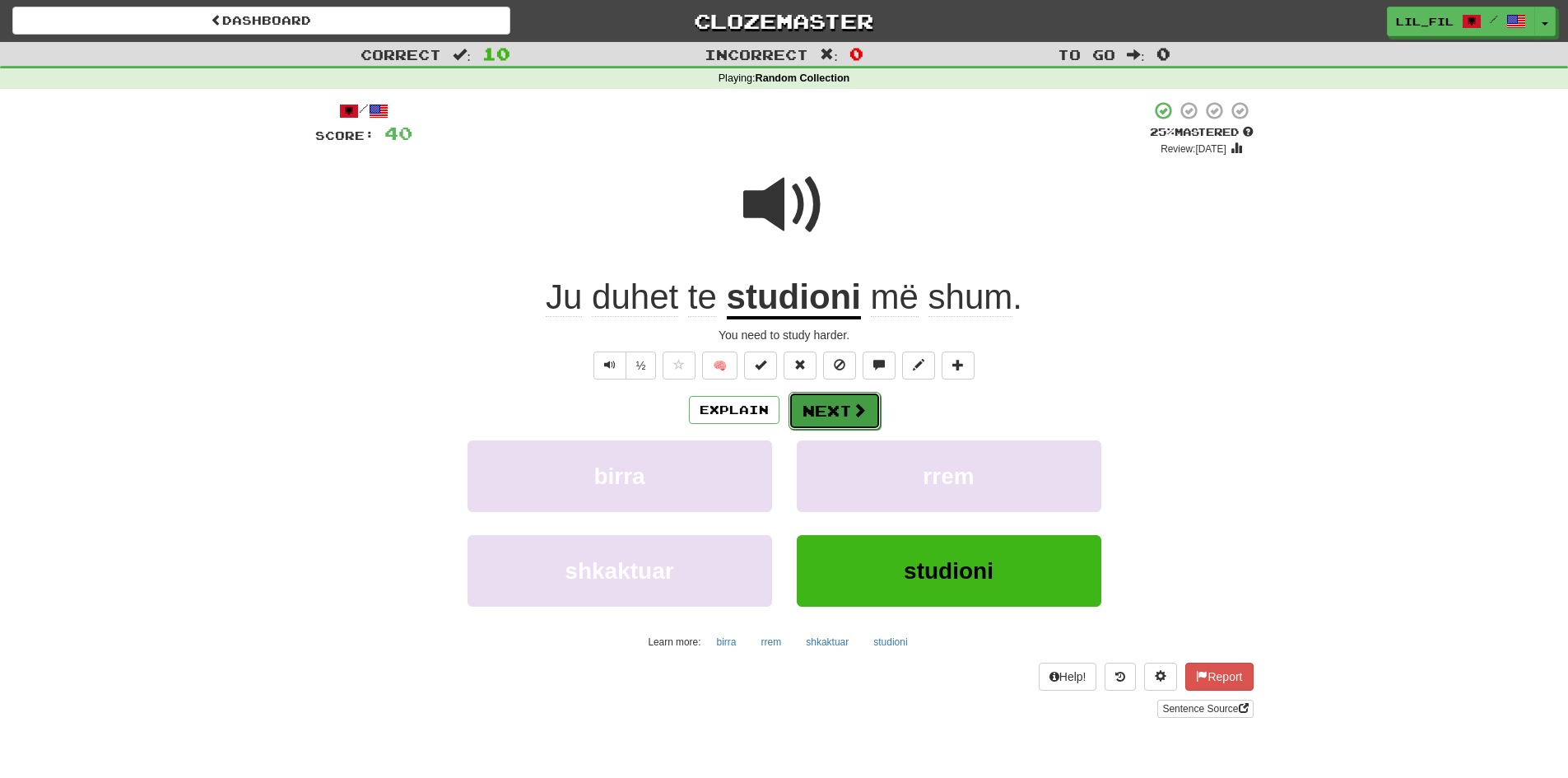
click at [824, 416] on button "Next" at bounding box center [835, 411] width 93 height 38
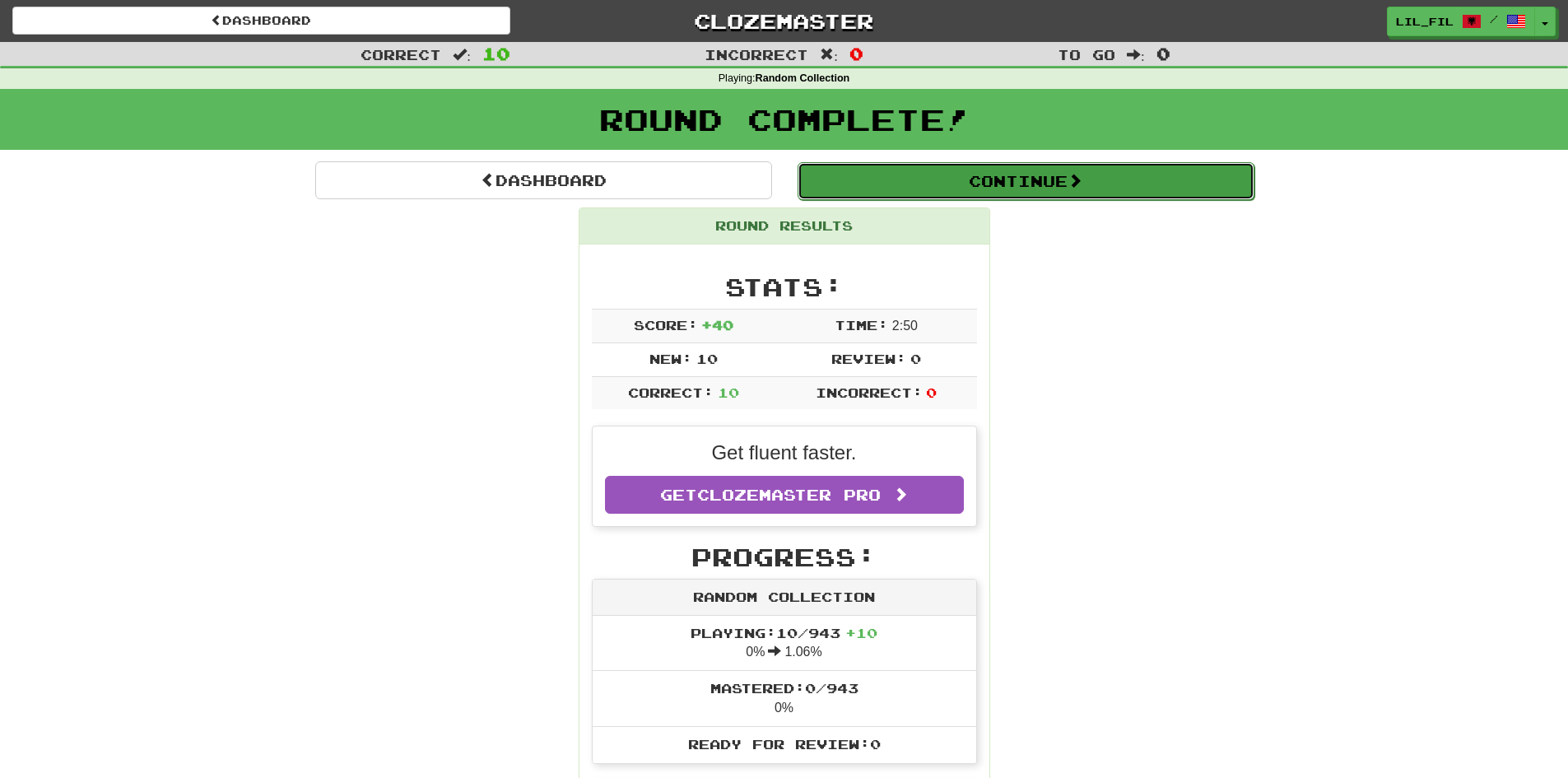
click at [1117, 195] on button "Continue" at bounding box center [1026, 182] width 457 height 38
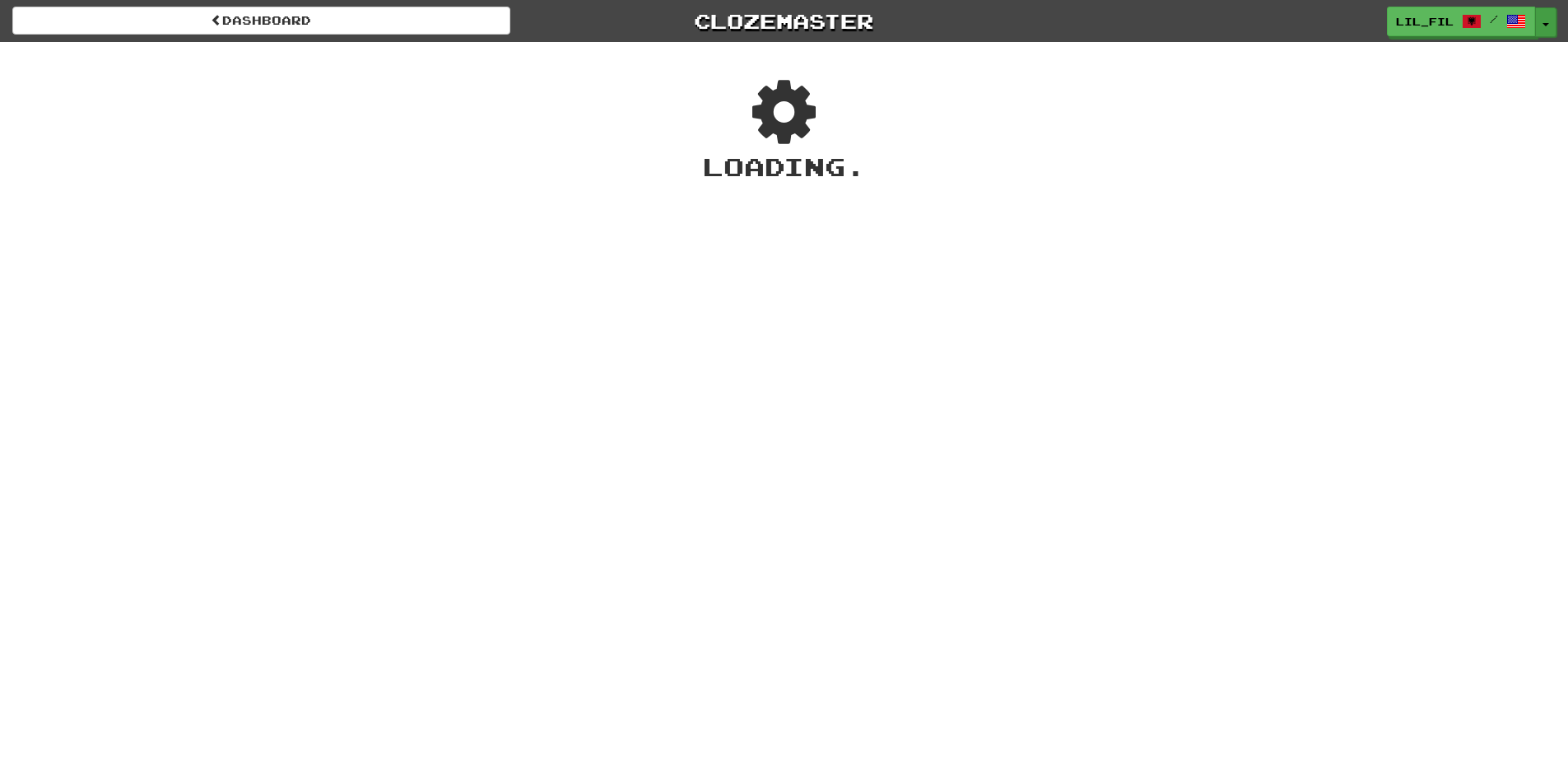
click at [1548, 13] on button "Toggle Dropdown" at bounding box center [1546, 22] width 22 height 29
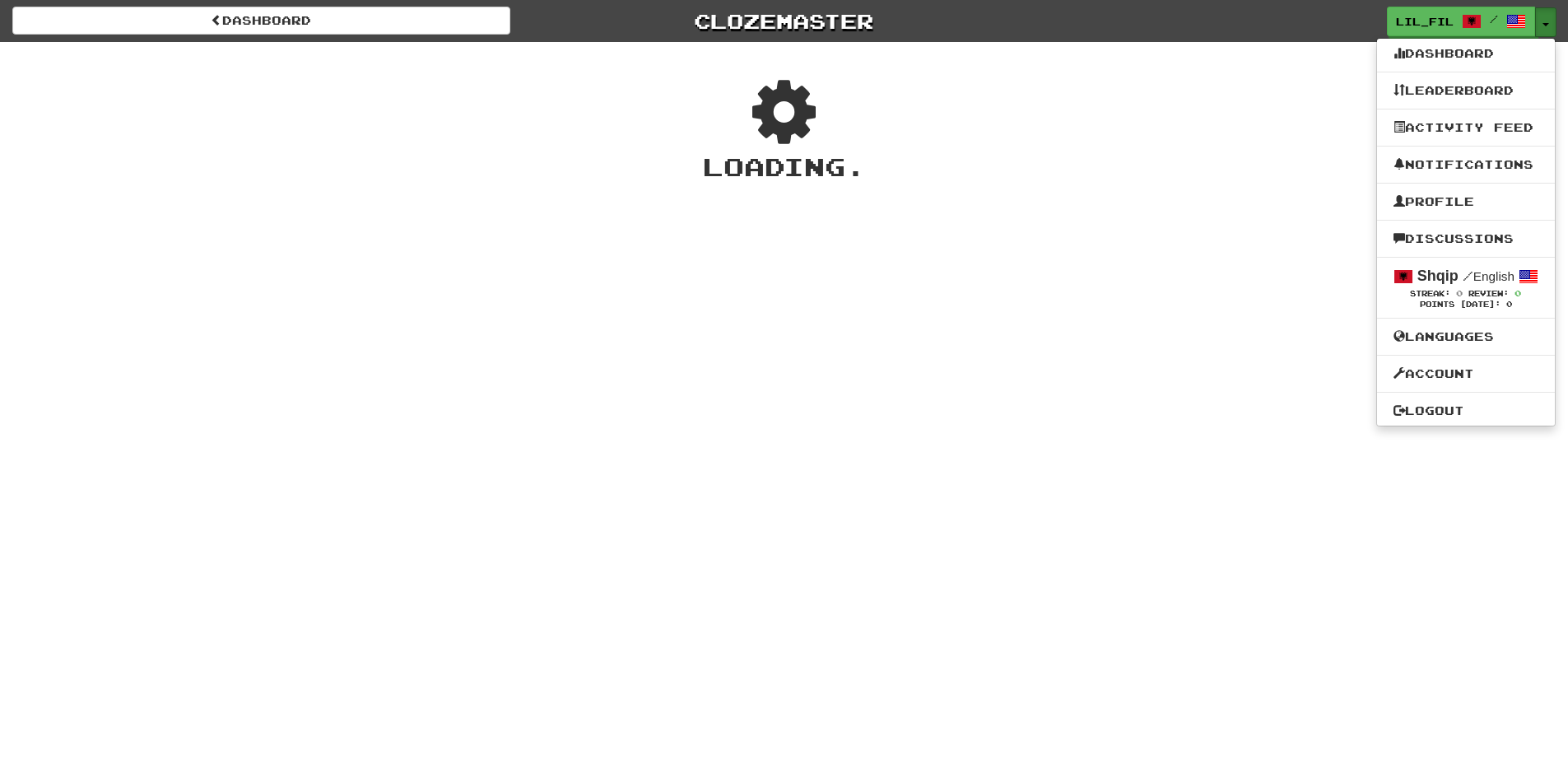
click at [1548, 13] on button "Toggle Dropdown" at bounding box center [1546, 22] width 22 height 29
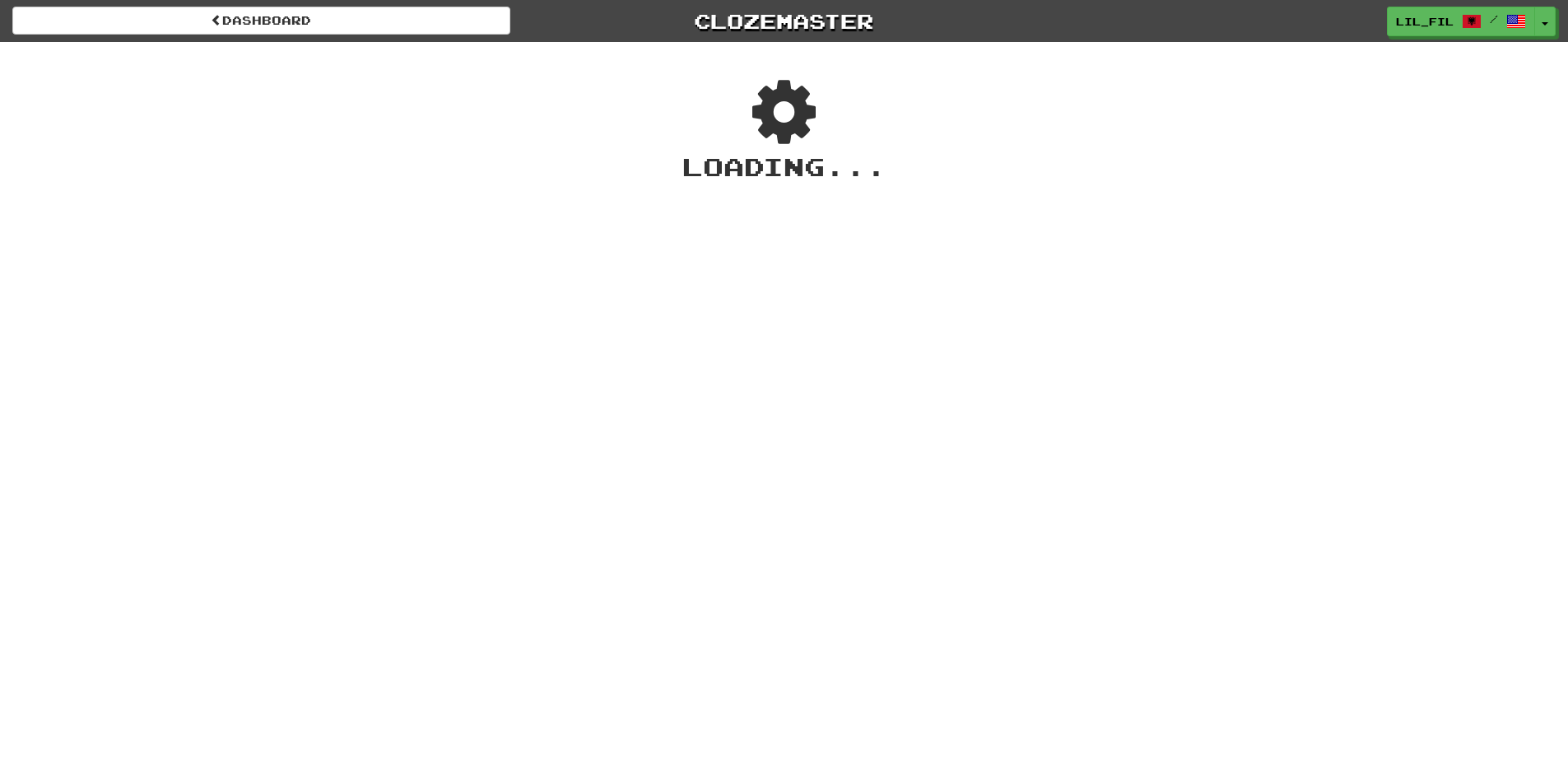
click at [1372, 200] on div "Dashboard Clozemaster LIL_FIL / Toggle Dropdown Dashboard Leaderboard Activity …" at bounding box center [784, 389] width 1568 height 778
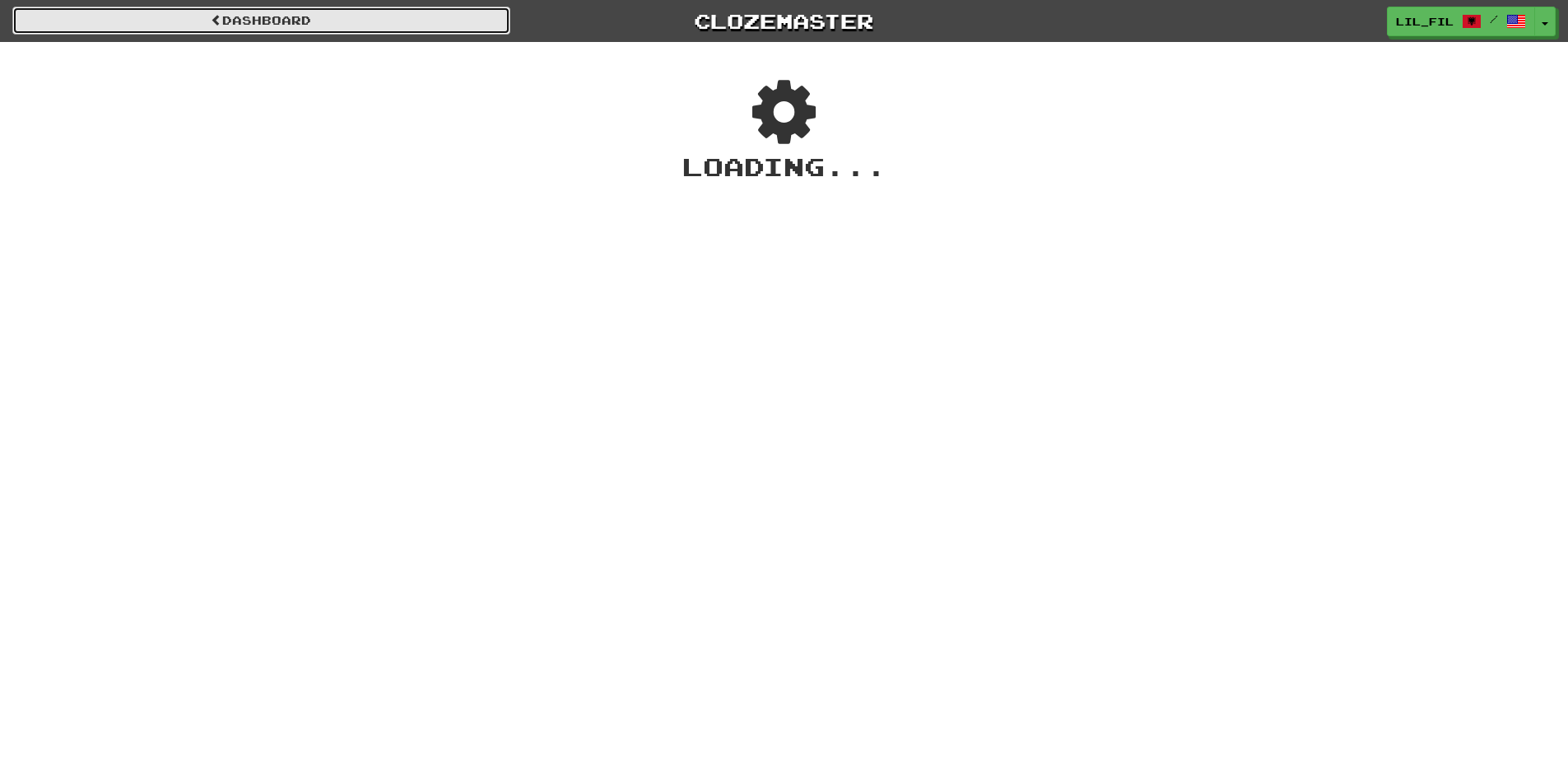
click at [504, 16] on link "Dashboard" at bounding box center [261, 21] width 498 height 28
